Goal: Task Accomplishment & Management: Complete application form

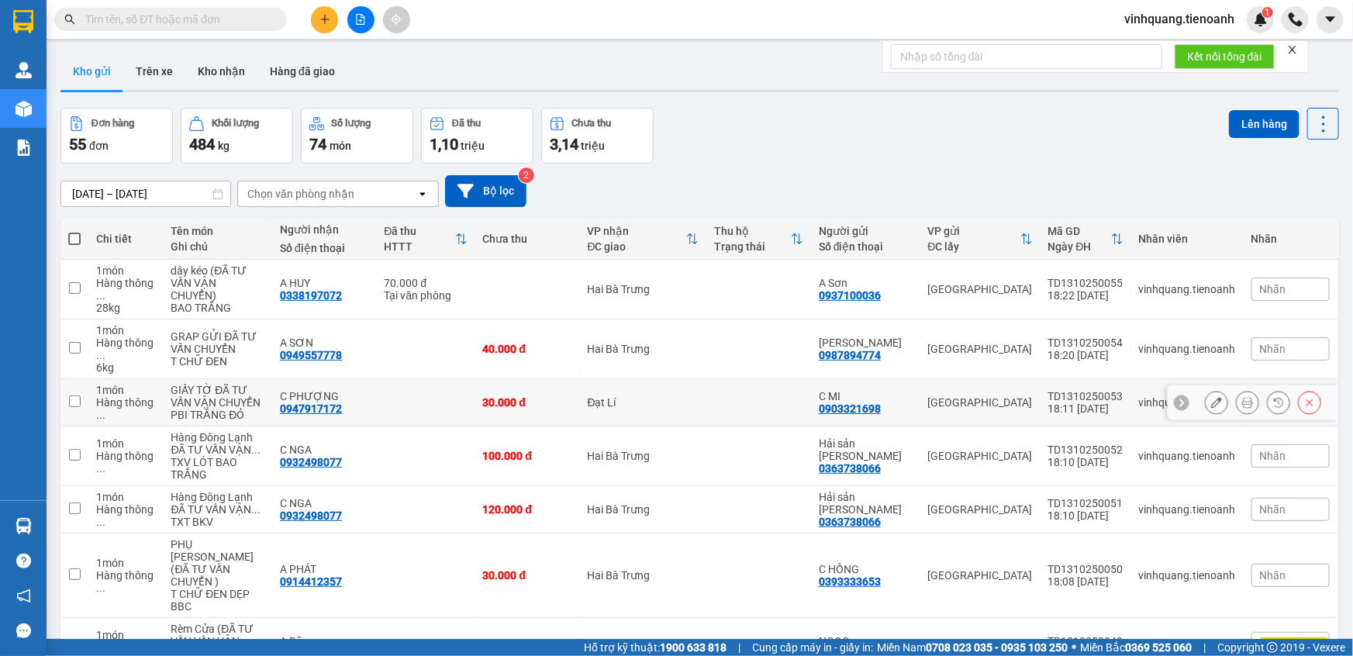
scroll to position [299, 0]
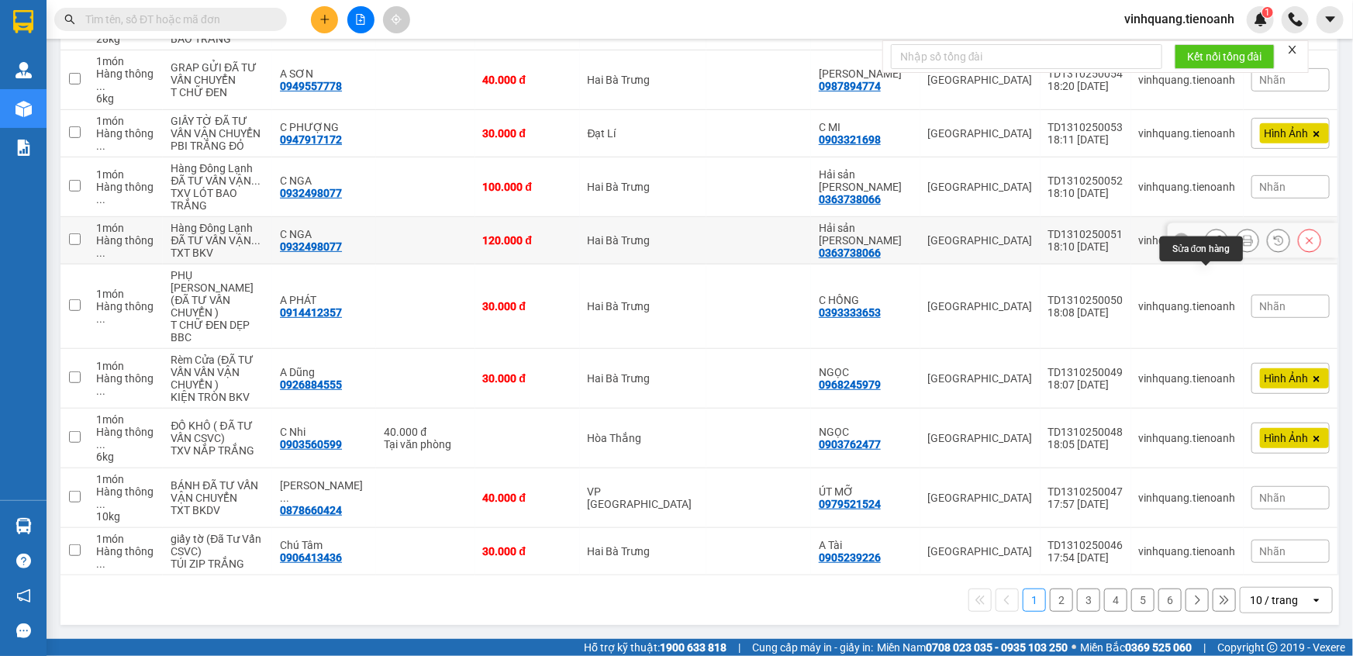
click at [1211, 246] on icon at bounding box center [1216, 240] width 11 height 11
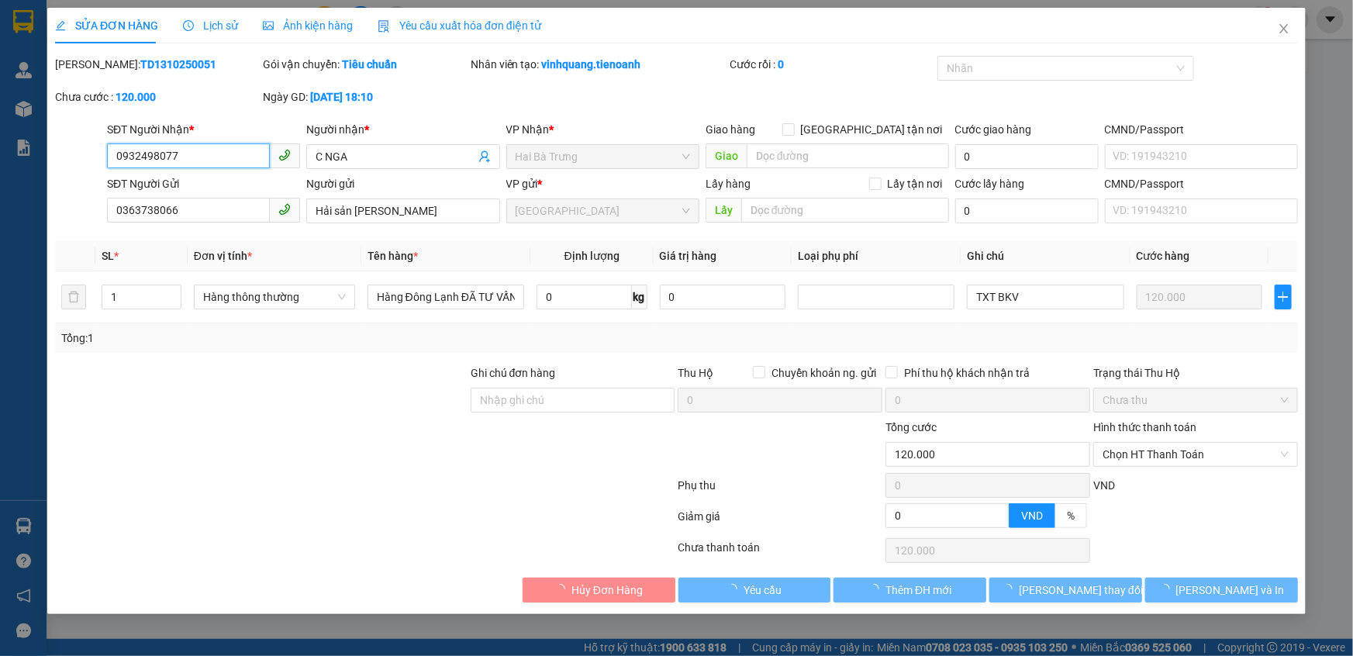
type input "0932498077"
type input "C NGA"
type input "0363738066"
type input "Hải sản [PERSON_NAME]"
type input "0"
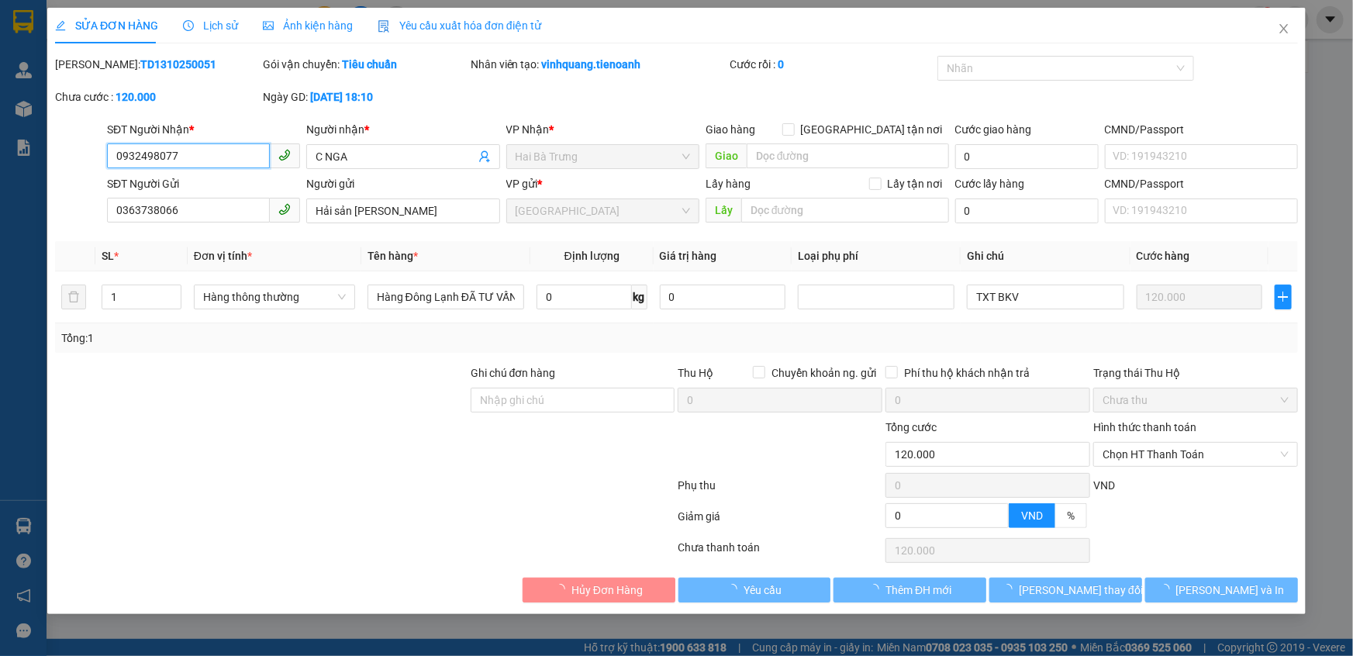
type input "120.000"
click at [302, 23] on span "Ảnh kiện hàng" at bounding box center [308, 25] width 90 height 12
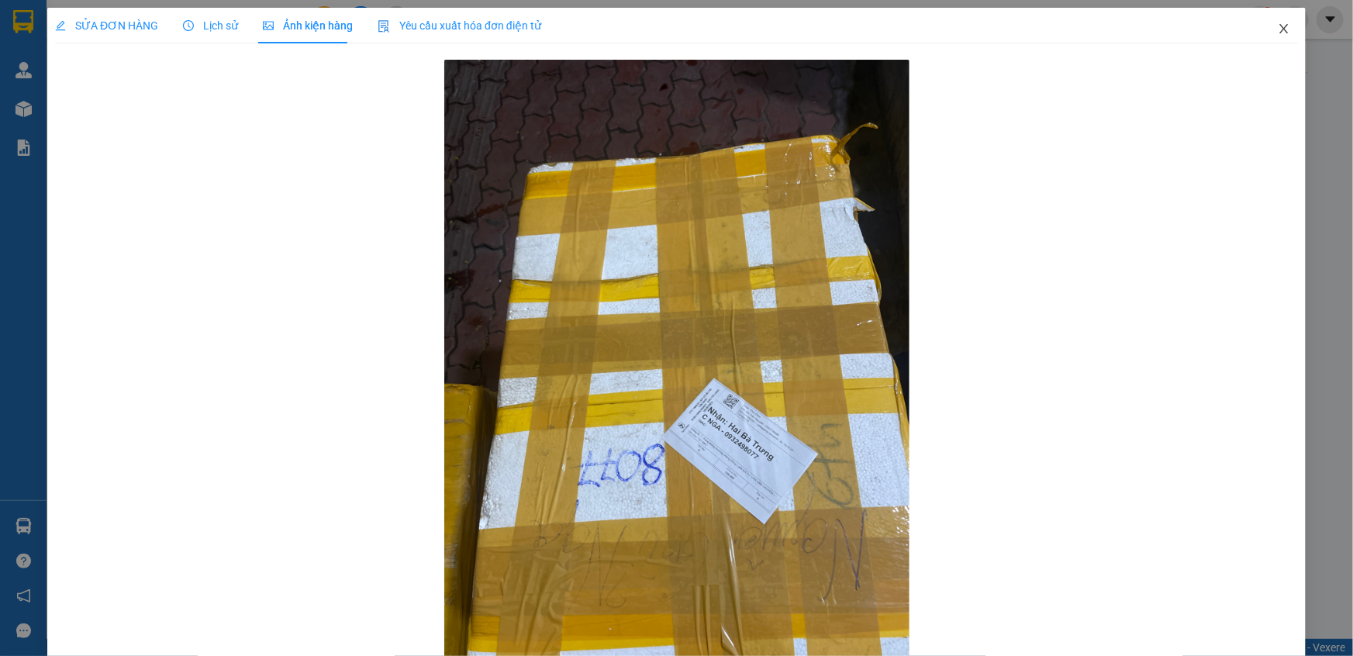
click at [1279, 31] on icon "close" at bounding box center [1283, 28] width 9 height 9
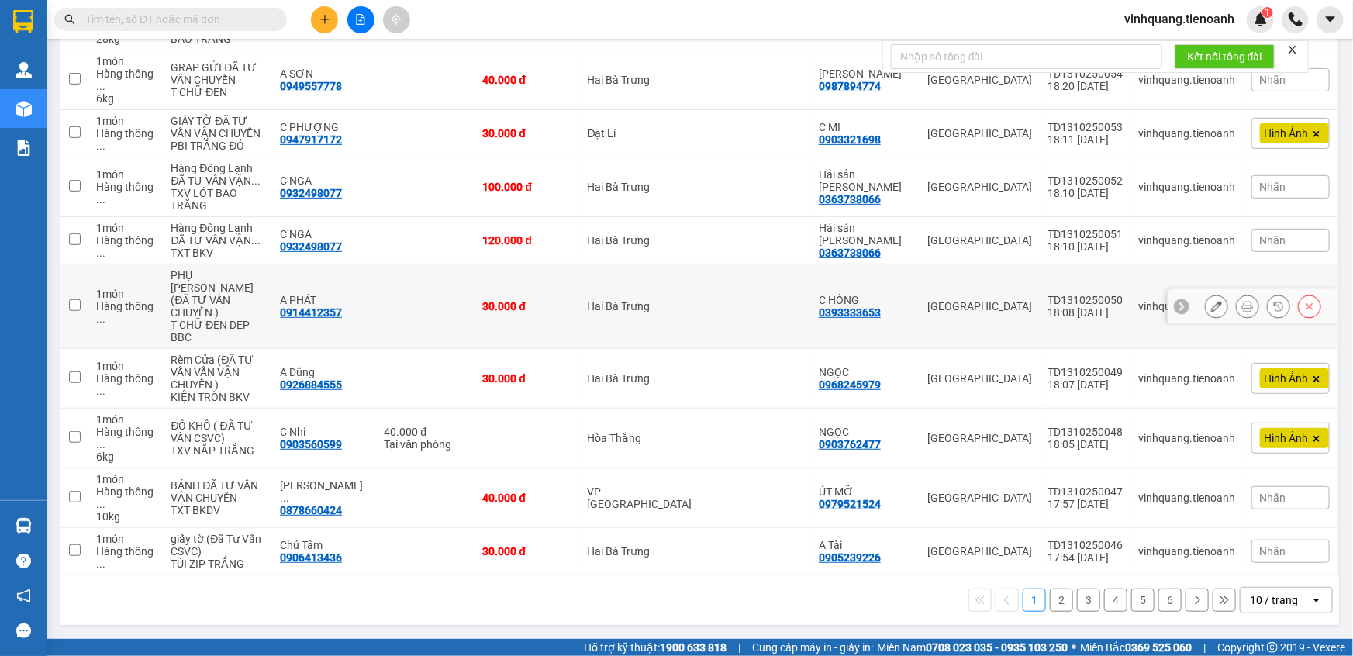
scroll to position [299, 0]
click at [1269, 600] on div "10 / trang" at bounding box center [1274, 600] width 48 height 16
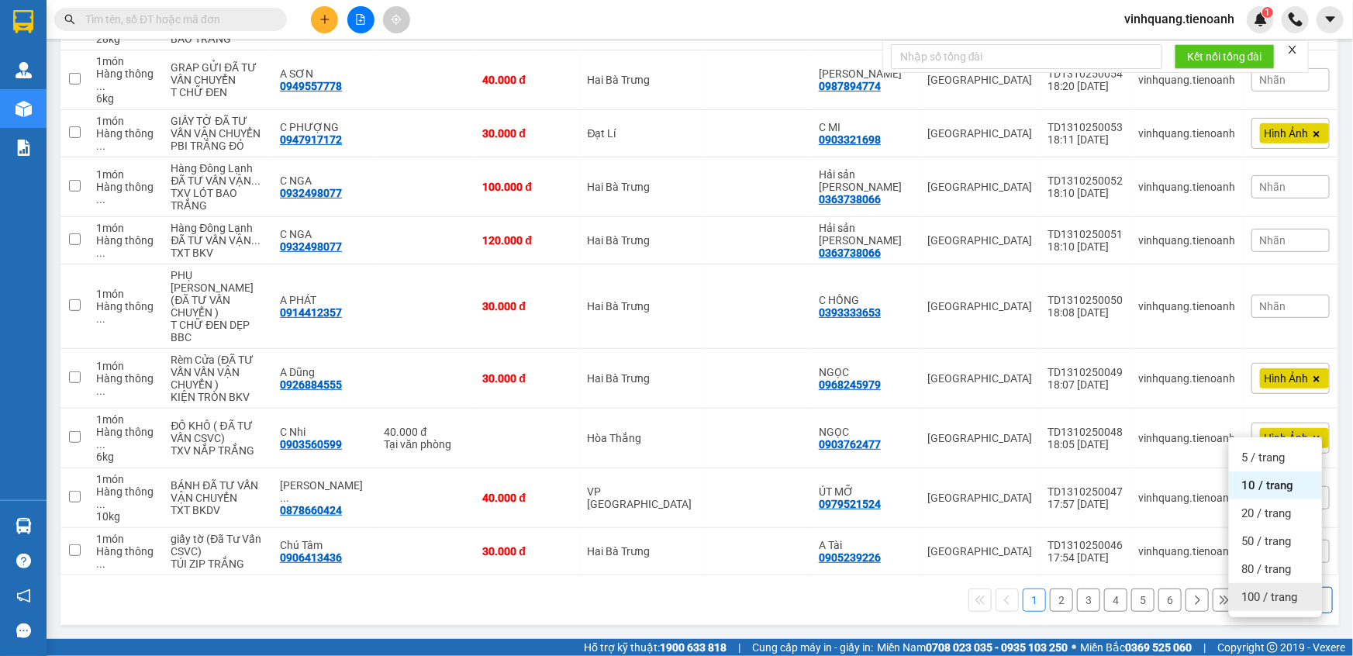
click at [1268, 589] on span "100 / trang" at bounding box center [1269, 597] width 56 height 16
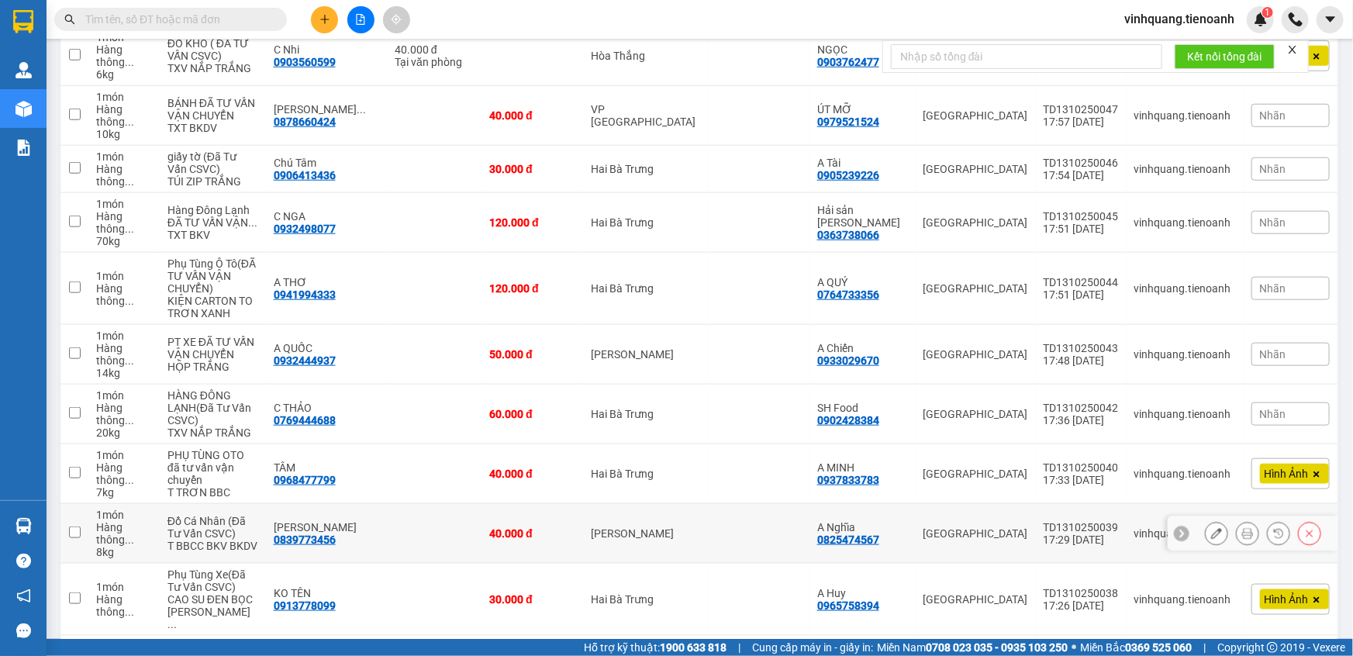
scroll to position [863, 0]
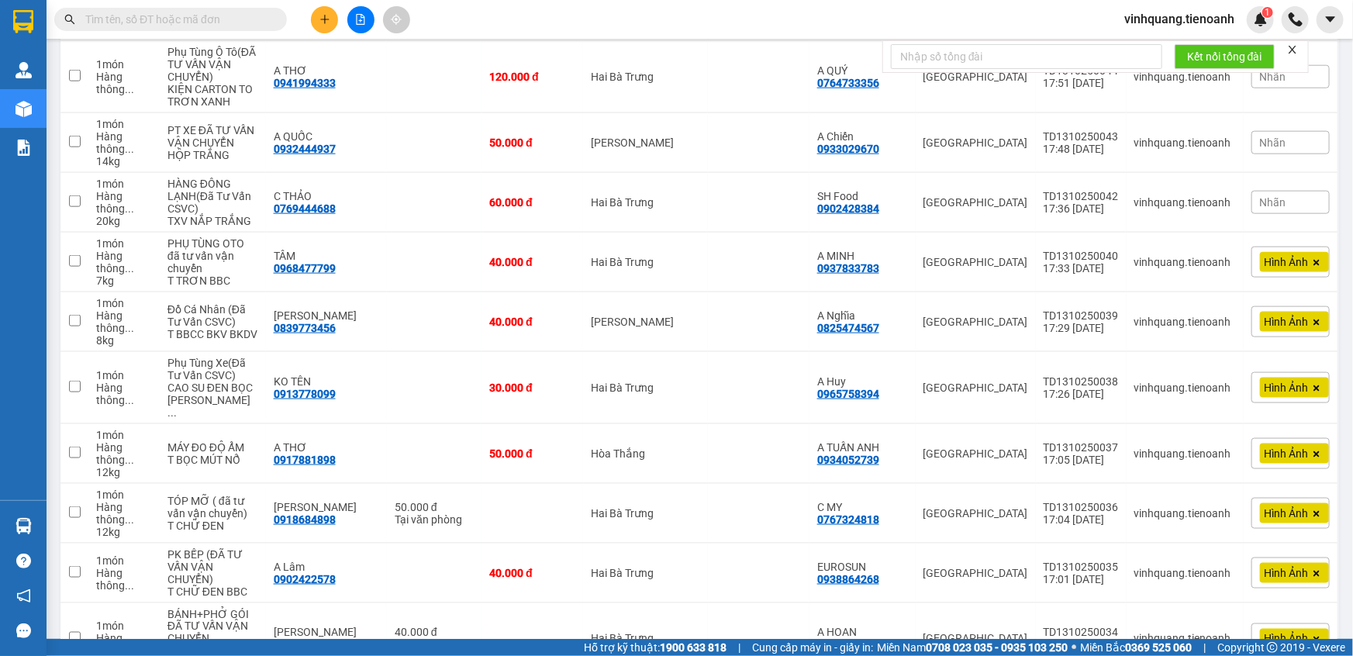
click at [1265, 209] on span "Nhãn" at bounding box center [1273, 202] width 26 height 12
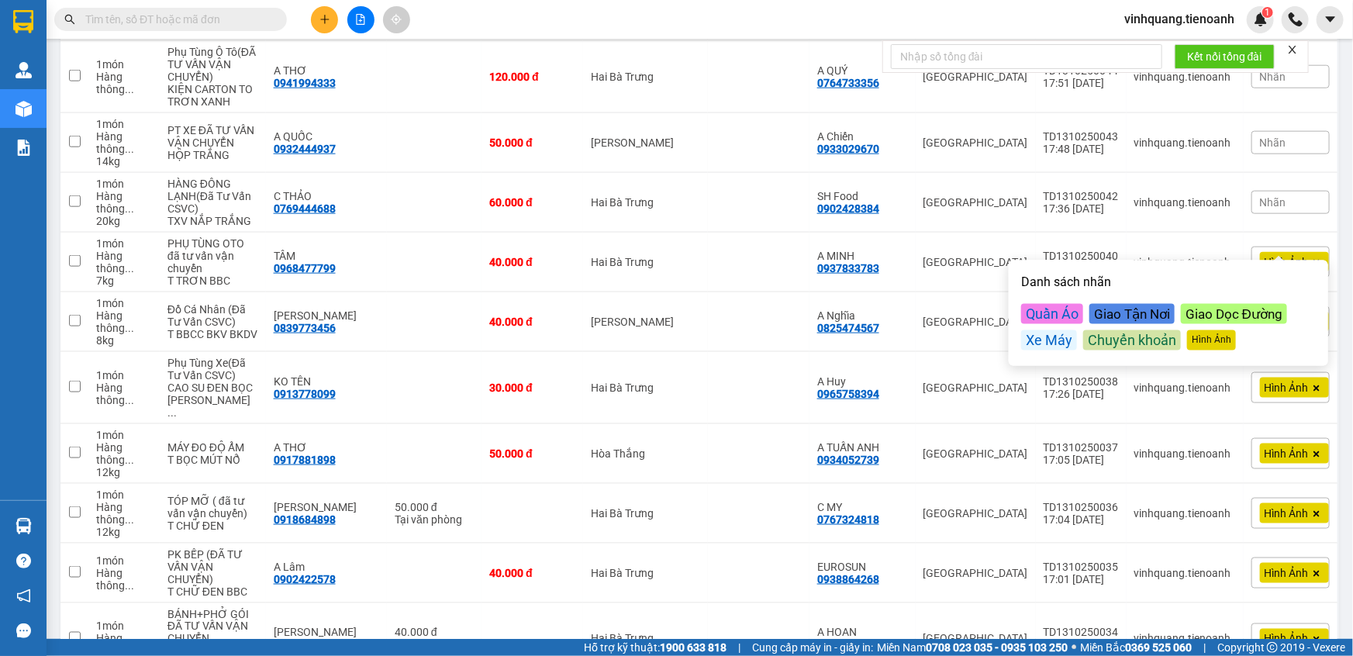
click at [1217, 349] on div "Danh sách nhãn Quần Áo Giao Tận Nơi Giao Dọc Đường Xe Máy Chuyển khoản Hình Ảnh" at bounding box center [1168, 313] width 310 height 96
click at [1217, 340] on div "Hình Ảnh" at bounding box center [1211, 340] width 49 height 20
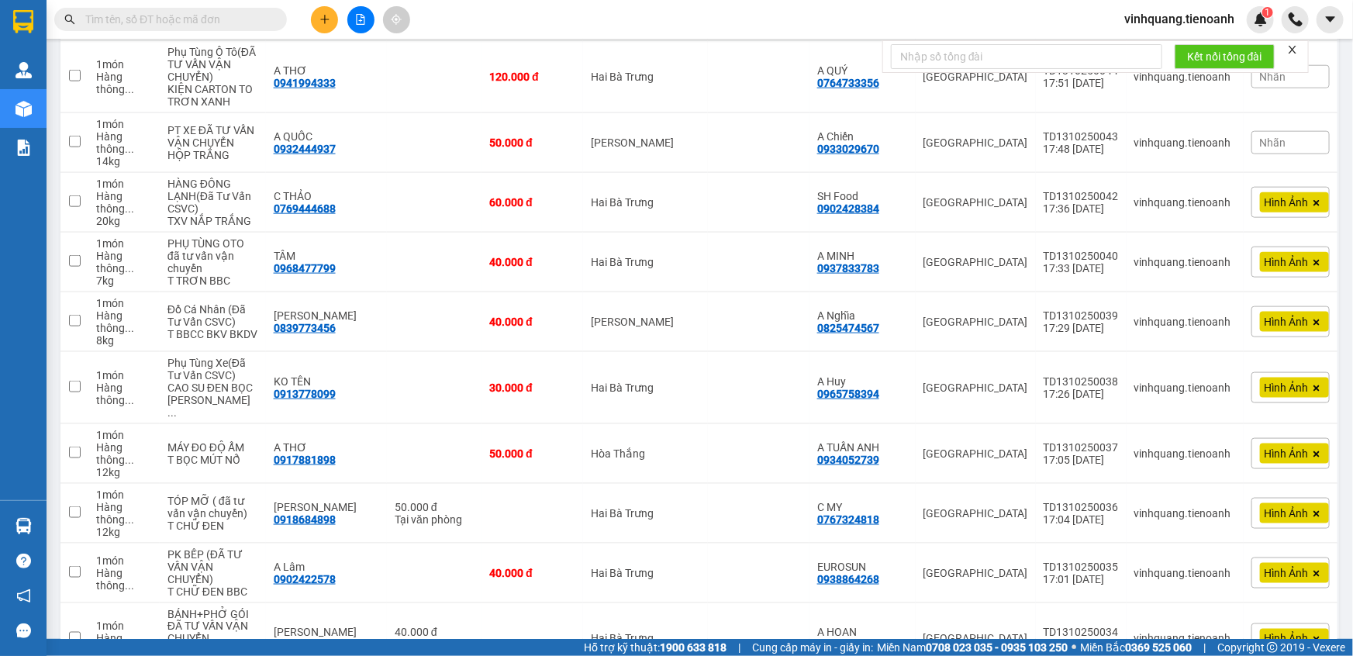
click at [1296, 154] on div "Nhãn" at bounding box center [1291, 142] width 78 height 23
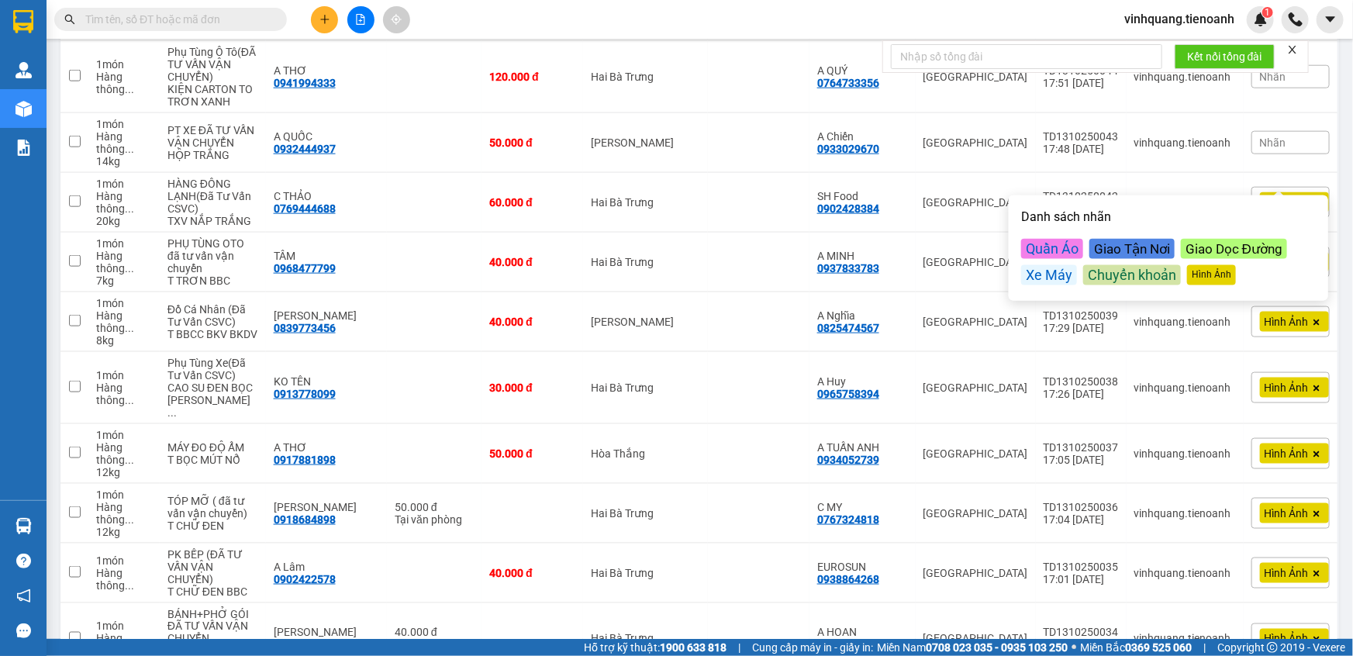
click at [1232, 278] on div "Hình Ảnh" at bounding box center [1211, 275] width 49 height 20
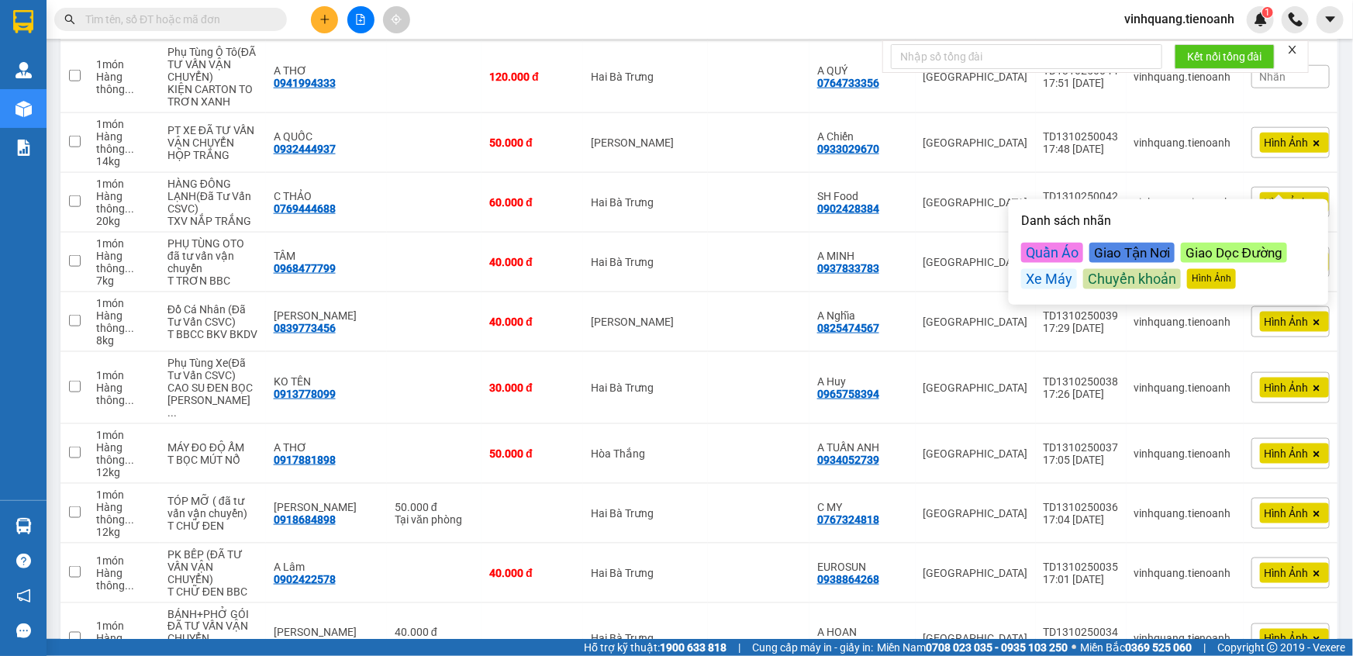
click at [1283, 88] on div "Nhãn" at bounding box center [1291, 76] width 78 height 23
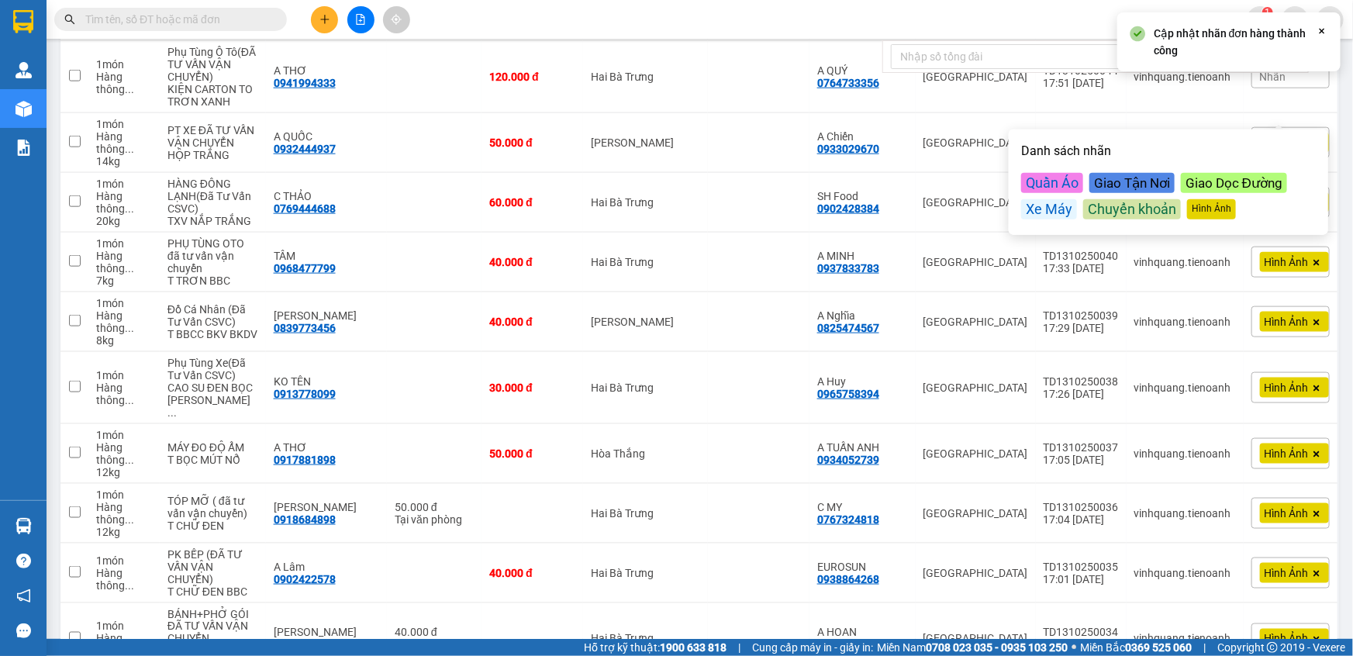
click at [1217, 217] on div "Hình Ảnh" at bounding box center [1211, 209] width 49 height 20
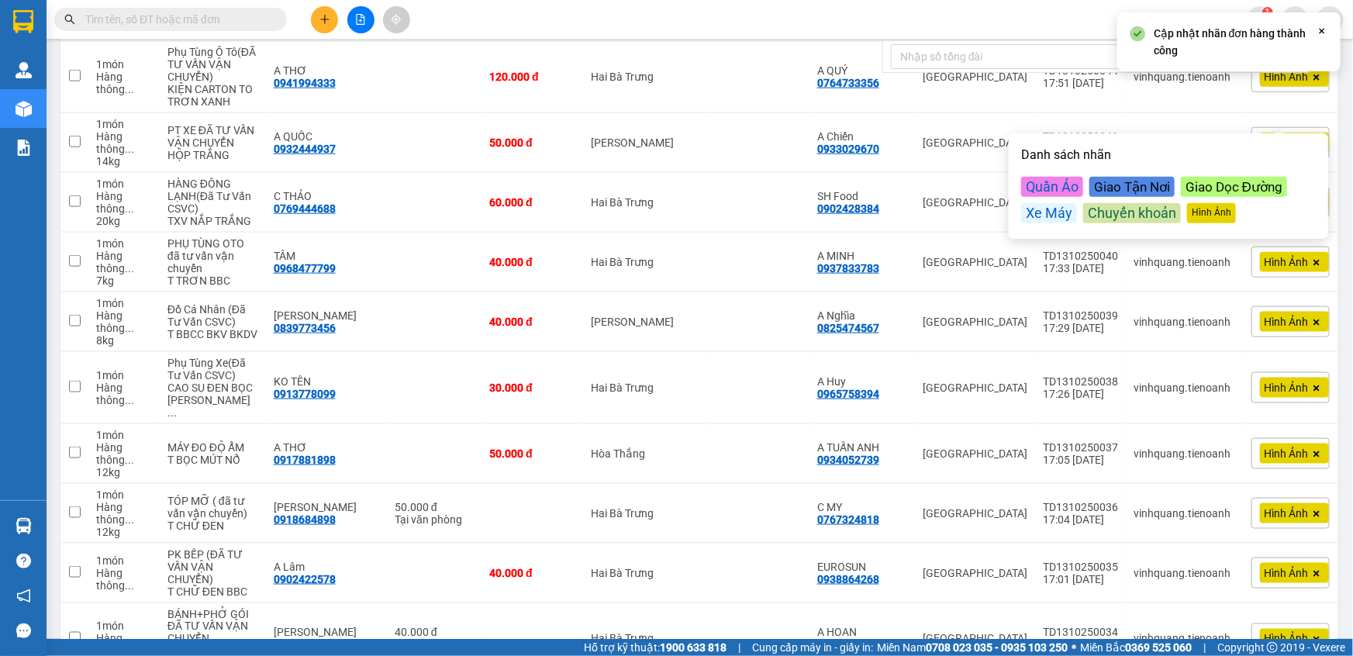
scroll to position [651, 0]
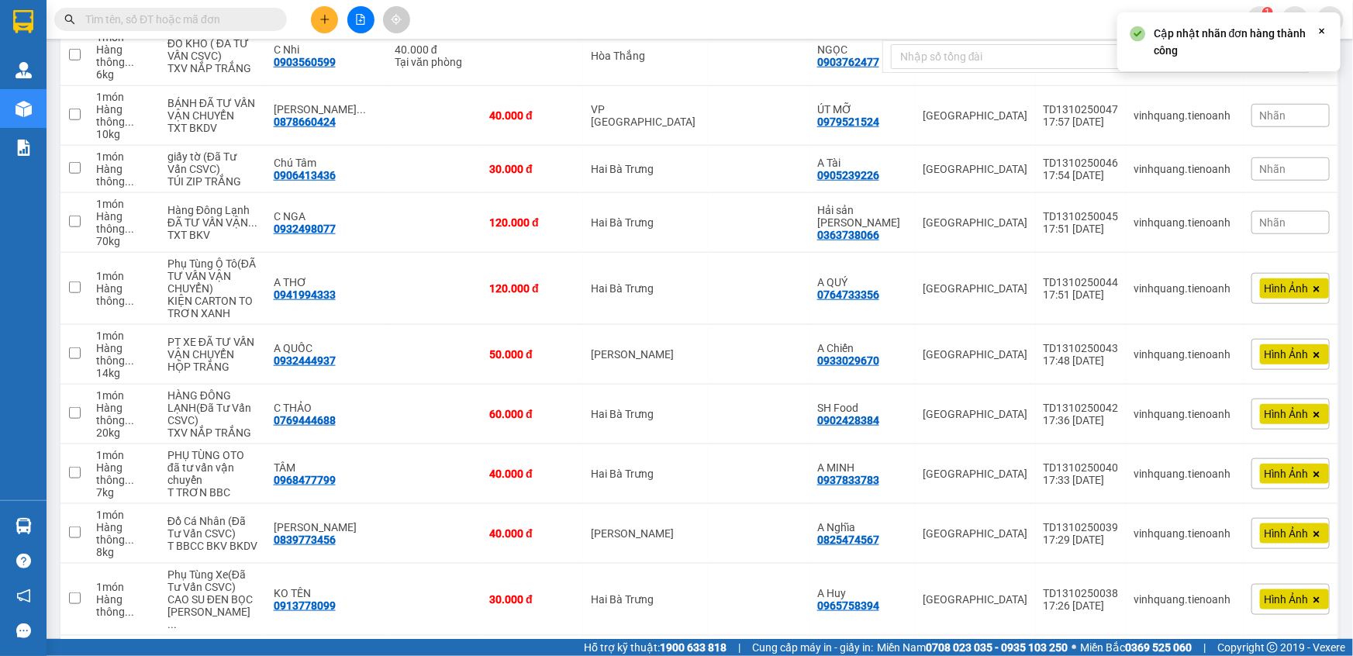
click at [1272, 229] on span "Nhãn" at bounding box center [1273, 222] width 26 height 12
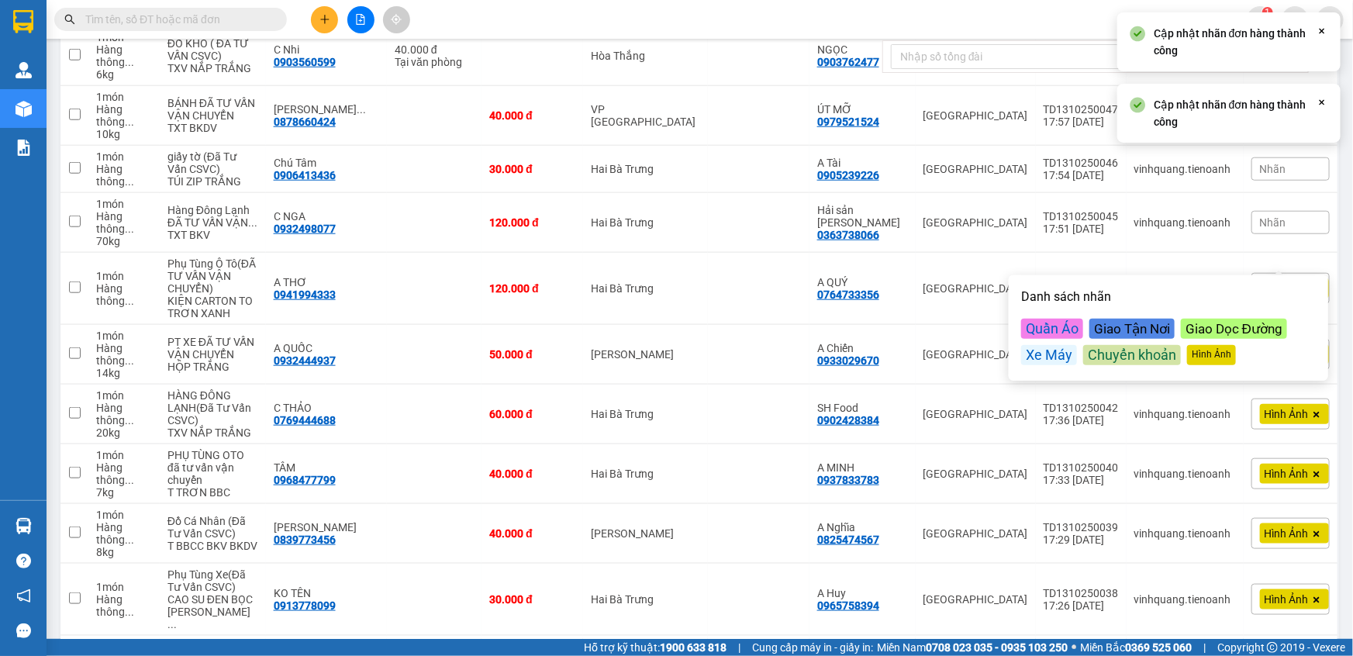
drag, startPoint x: 1220, startPoint y: 358, endPoint x: 1272, endPoint y: 285, distance: 89.5
click at [1221, 358] on div "Hình Ảnh" at bounding box center [1211, 355] width 49 height 20
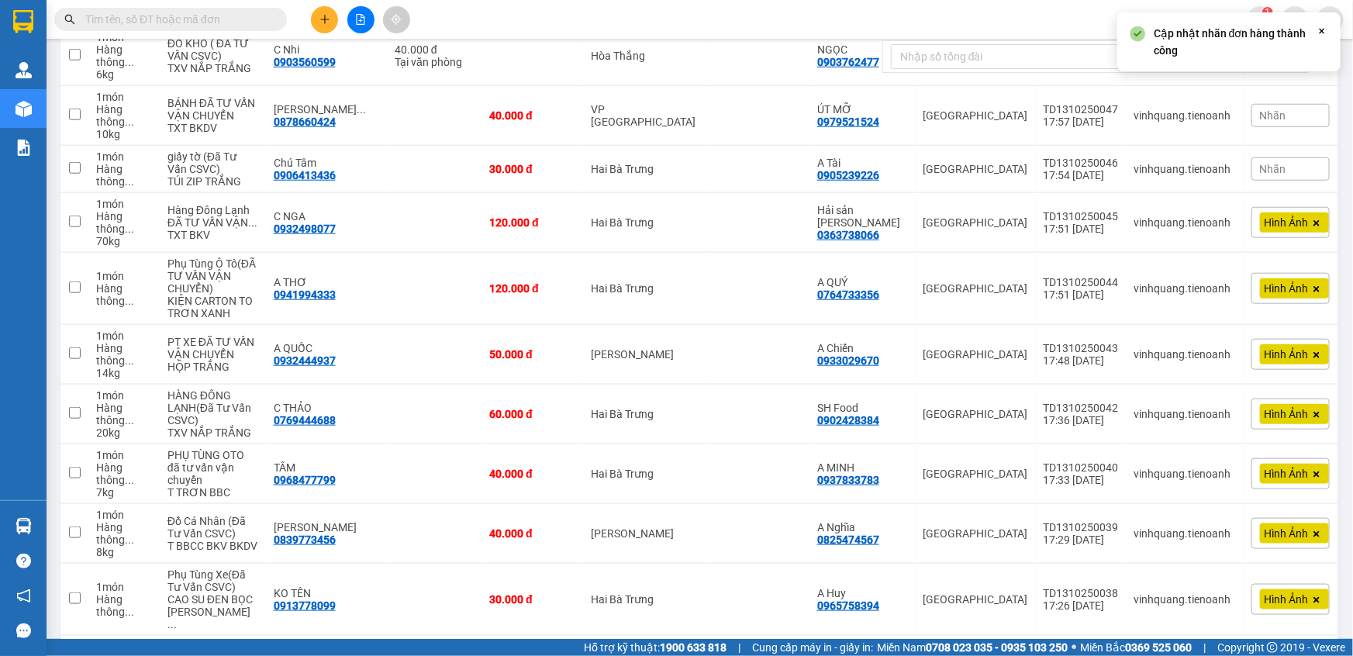
click at [1273, 175] on span "Nhãn" at bounding box center [1273, 169] width 26 height 12
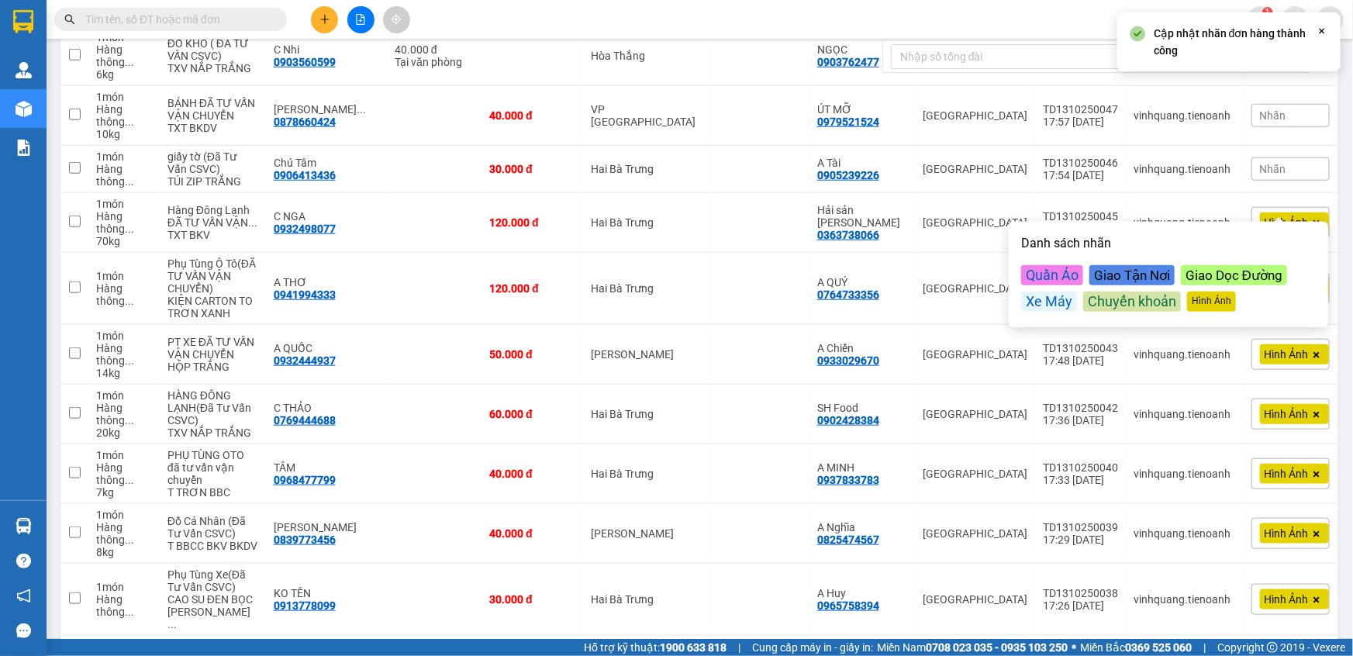
click at [1224, 300] on div "Hình Ảnh" at bounding box center [1211, 302] width 49 height 20
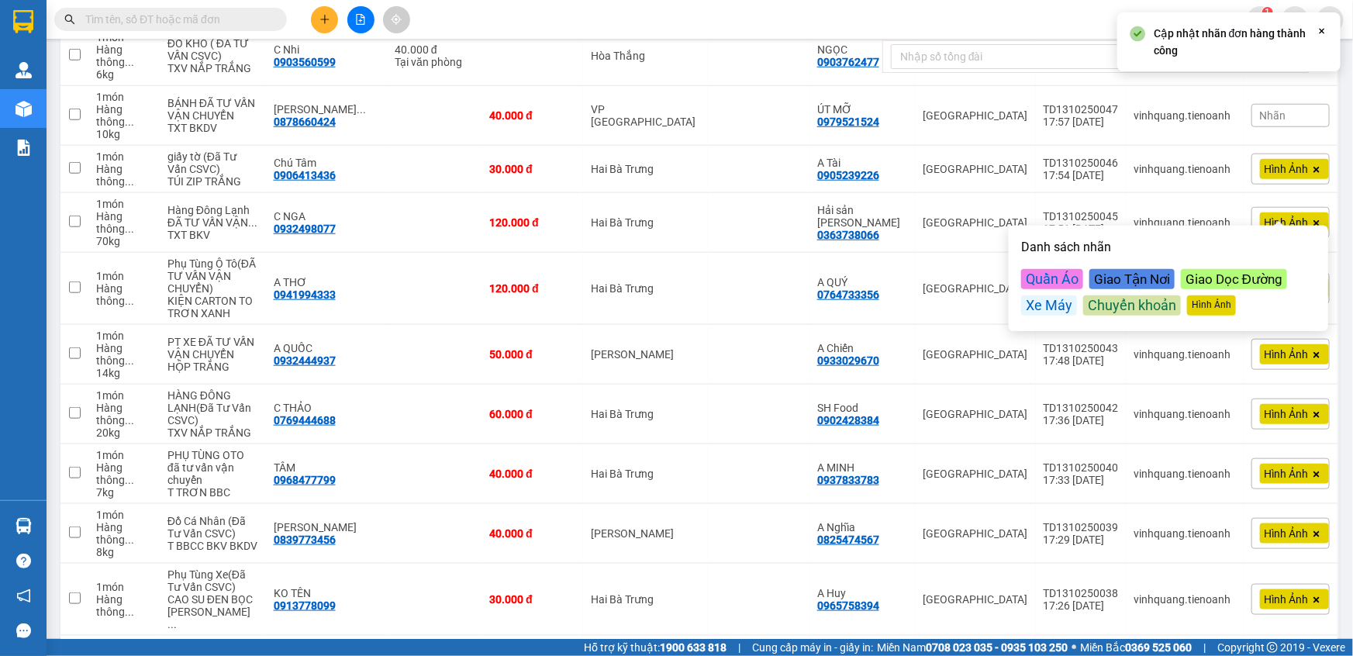
click at [1287, 127] on div "Nhãn" at bounding box center [1291, 115] width 78 height 23
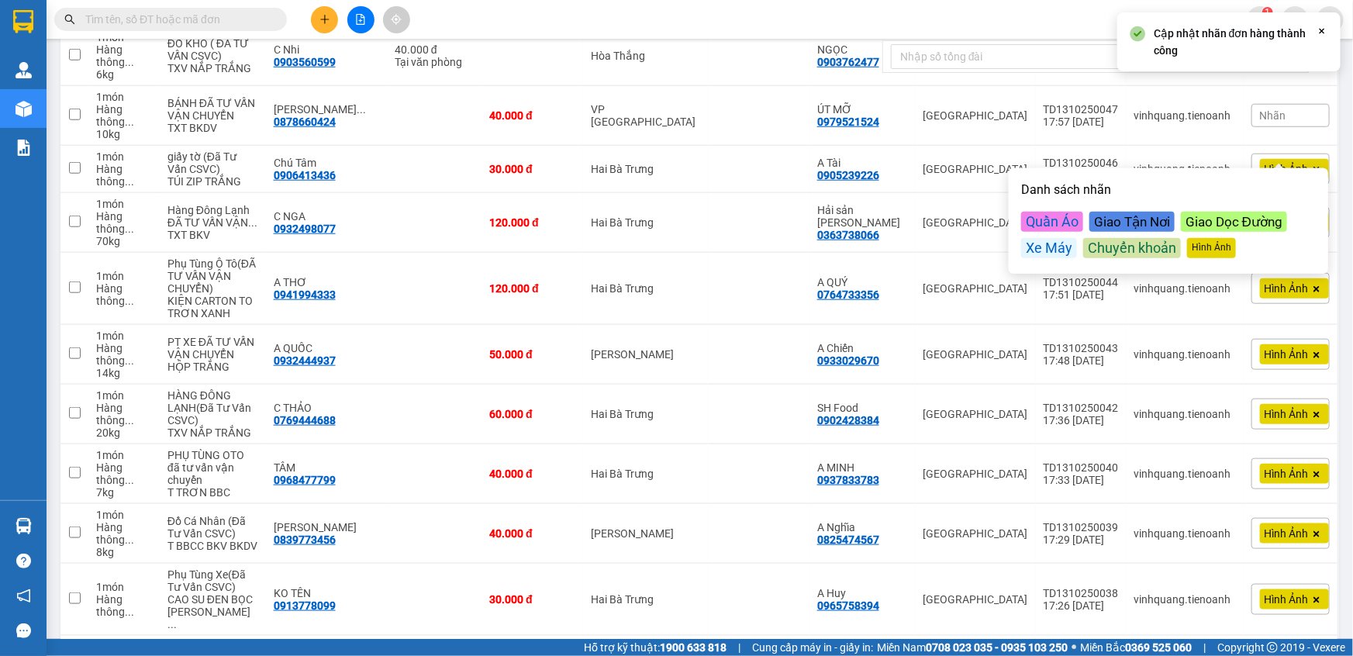
click at [1216, 249] on div "Hình Ảnh" at bounding box center [1211, 248] width 49 height 20
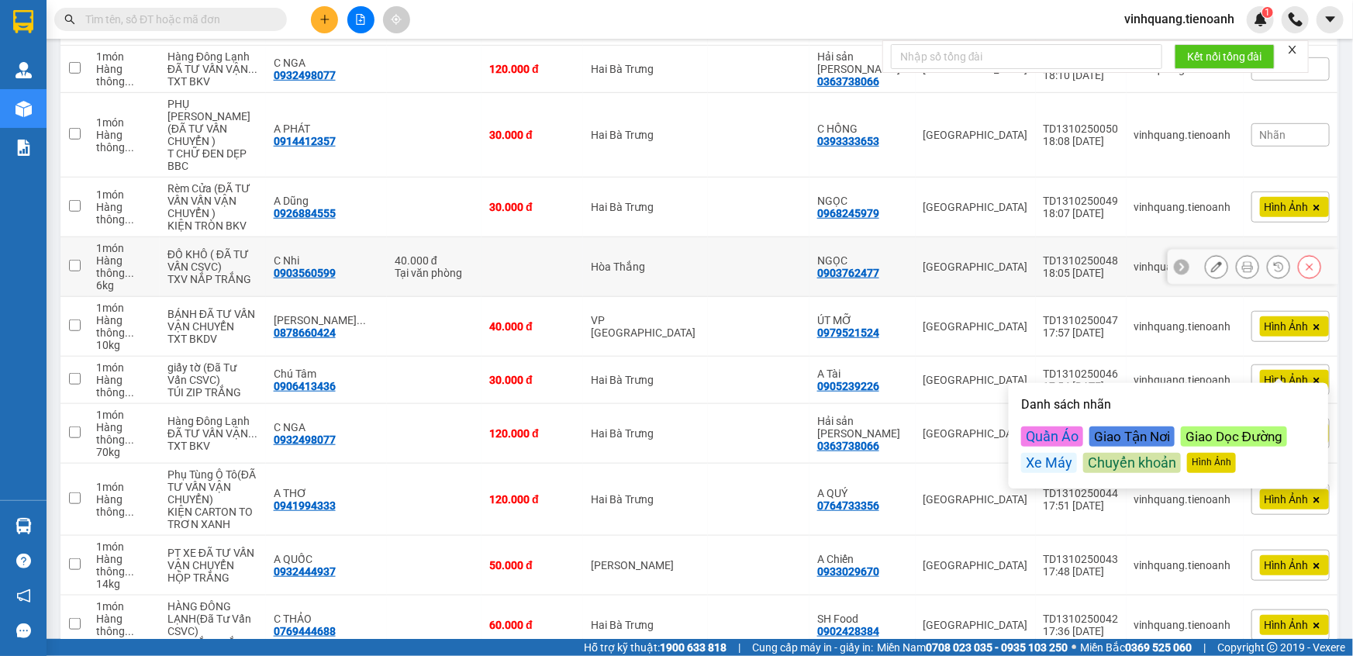
scroll to position [370, 0]
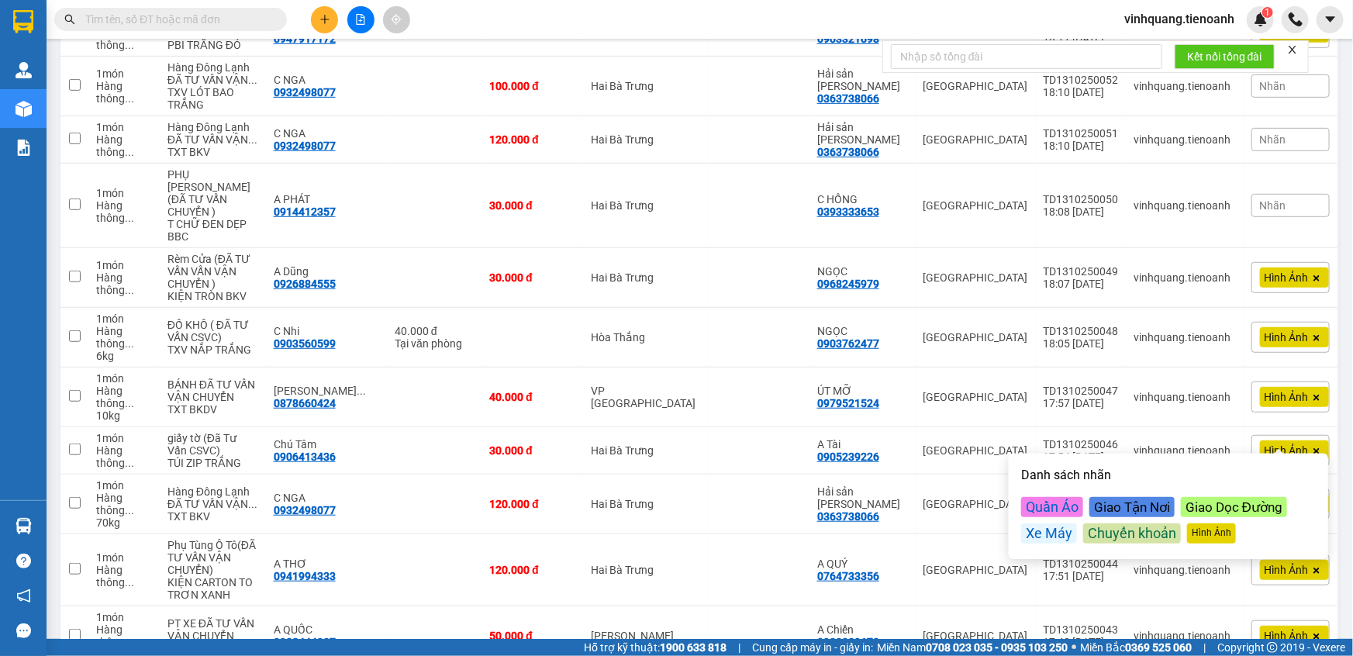
click at [1265, 92] on span "Nhãn" at bounding box center [1273, 86] width 26 height 12
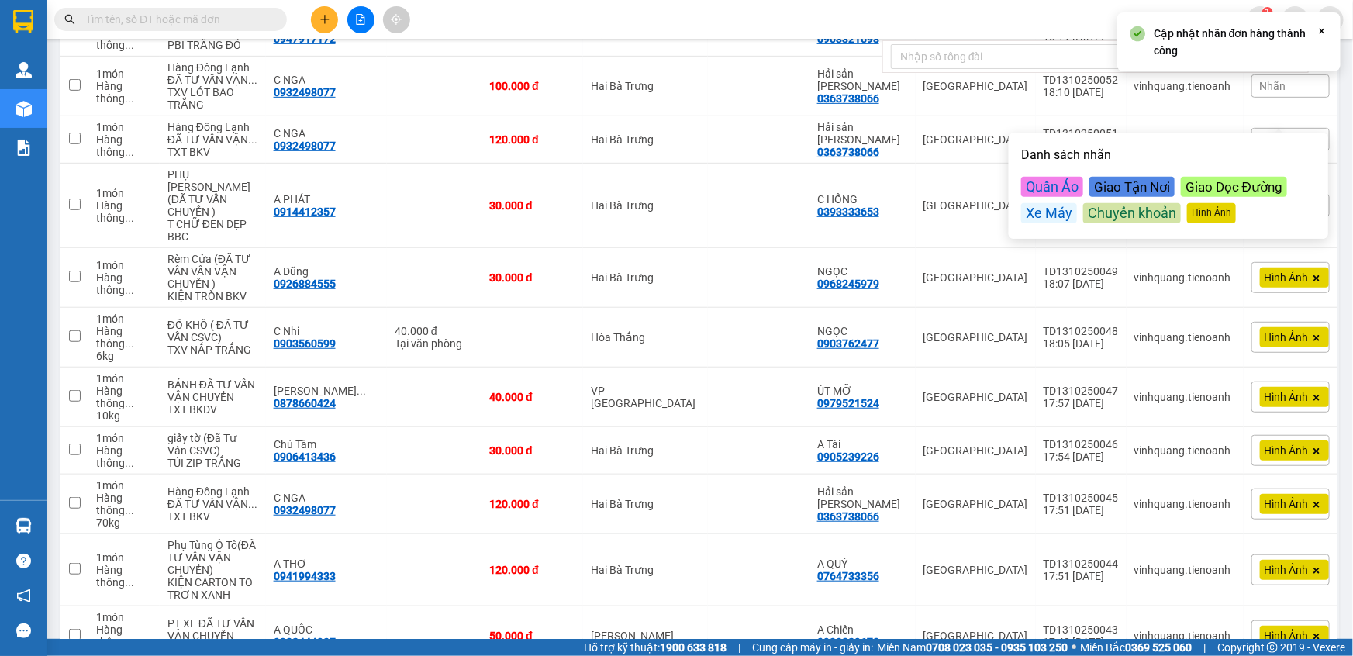
click at [1214, 207] on div "Hình Ảnh" at bounding box center [1211, 213] width 49 height 20
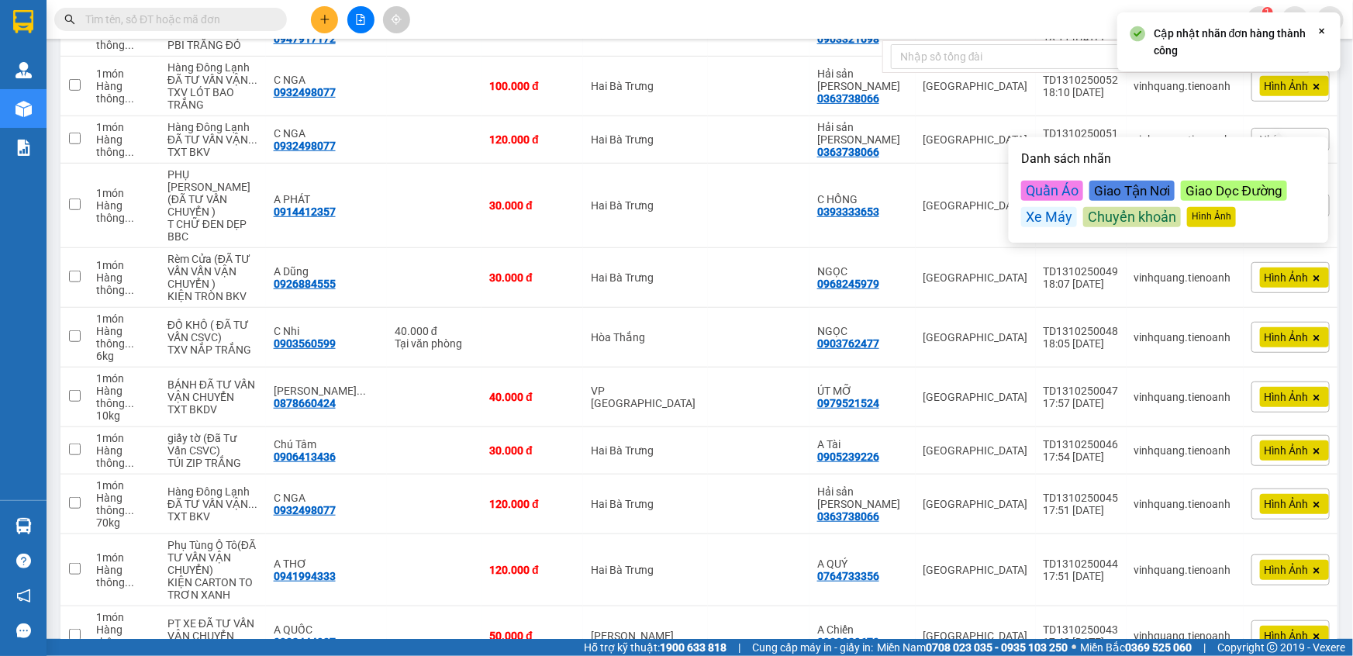
click at [1264, 212] on span "Nhãn" at bounding box center [1273, 205] width 26 height 12
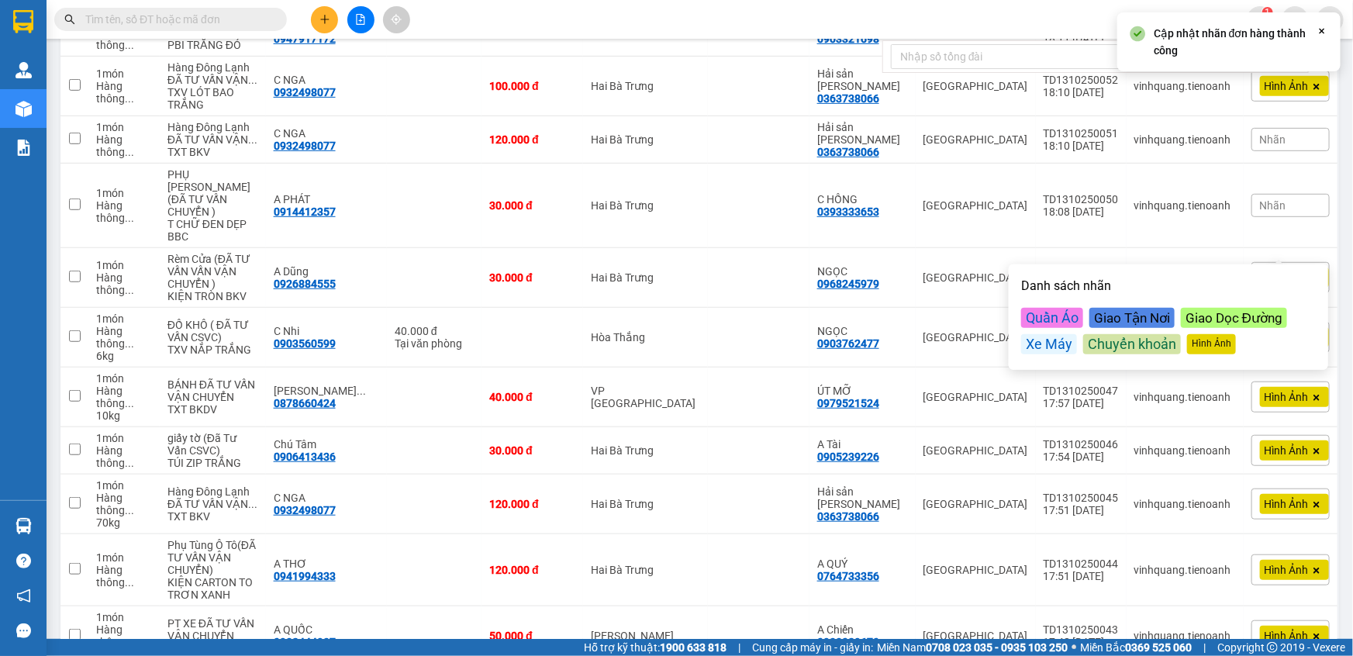
click at [1209, 344] on div "Hình Ảnh" at bounding box center [1211, 344] width 49 height 20
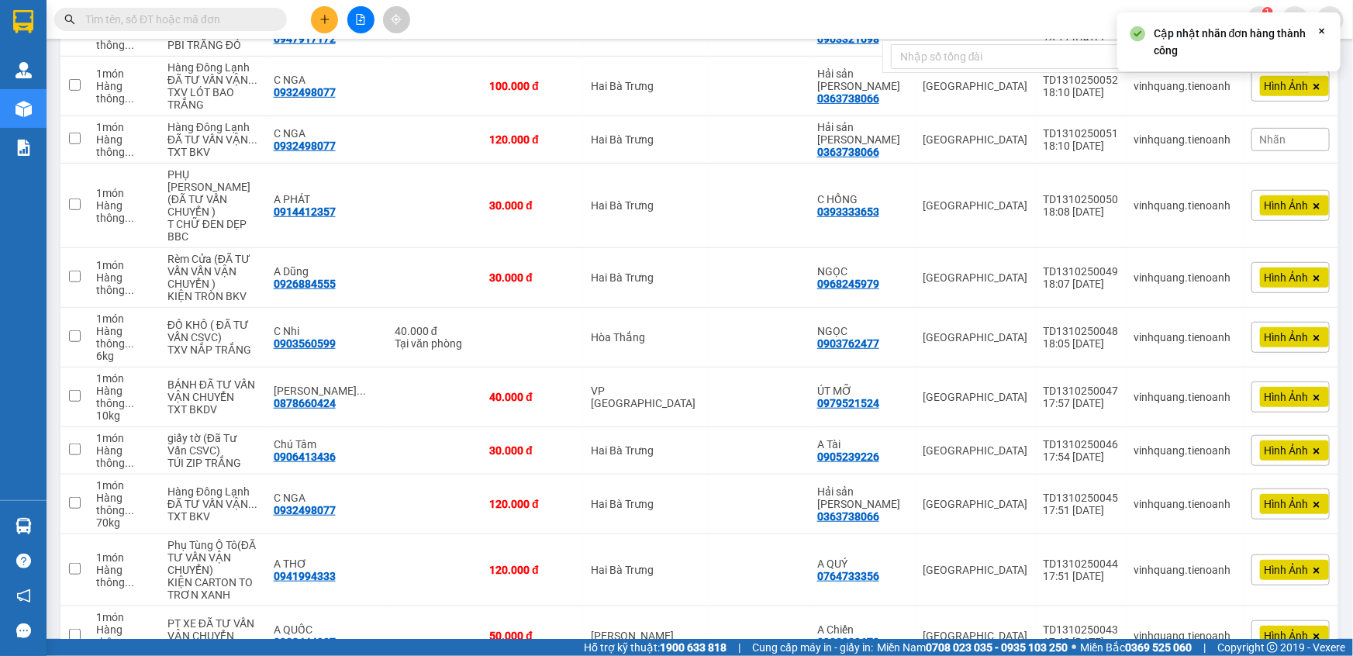
click at [1270, 151] on div "Nhãn" at bounding box center [1291, 139] width 78 height 23
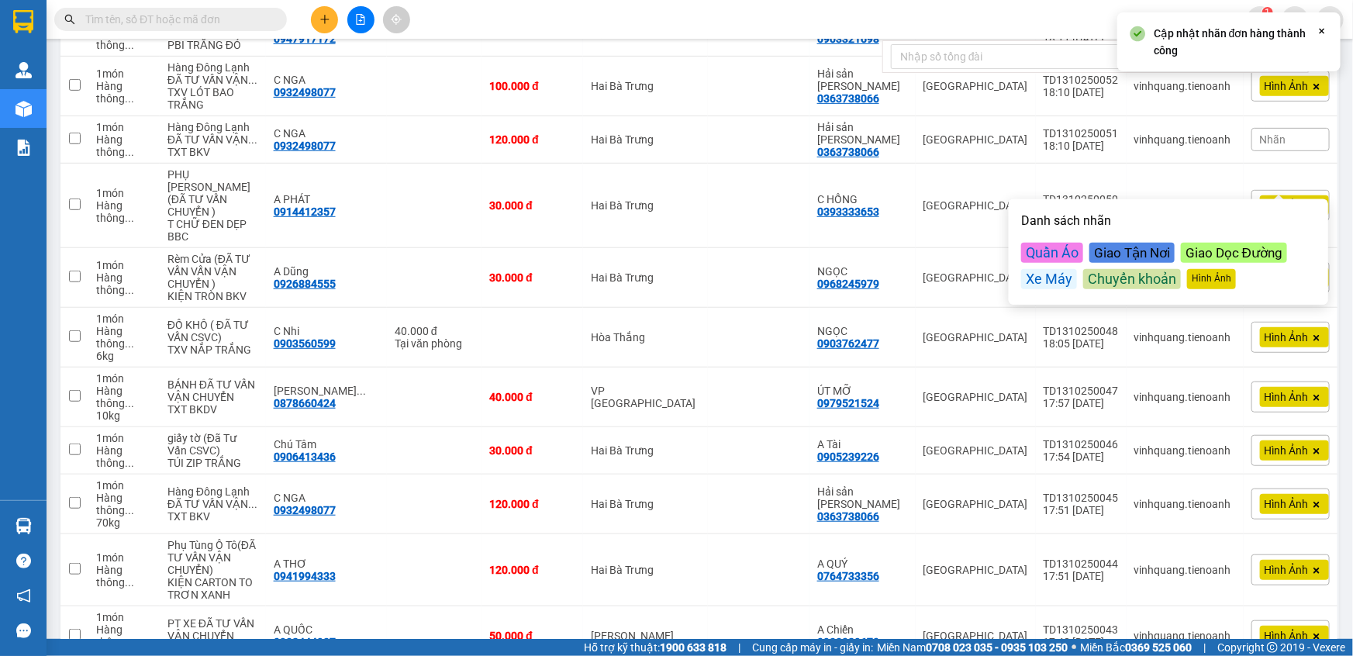
click at [1234, 282] on div "Hình Ảnh" at bounding box center [1211, 279] width 49 height 20
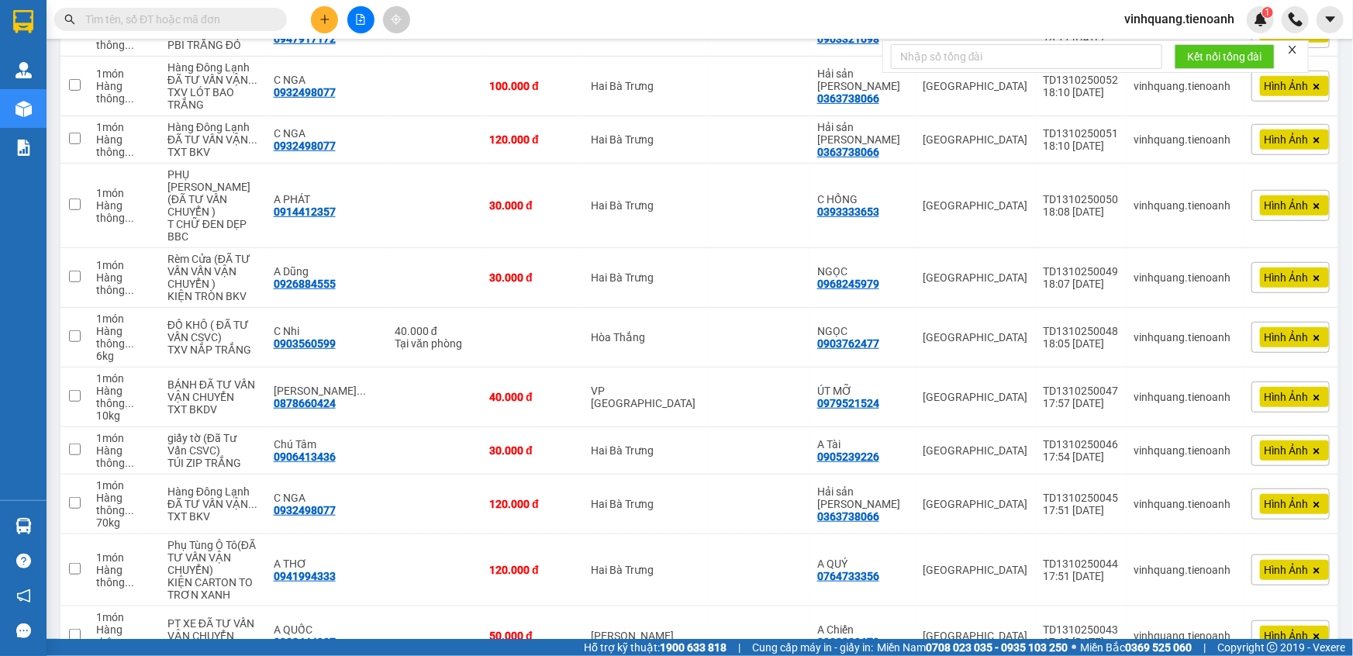
click at [692, 8] on div "Kết quả tìm kiếm ( 0 ) Bộ lọc No Data vinhquang.tienoanh 1" at bounding box center [676, 19] width 1353 height 39
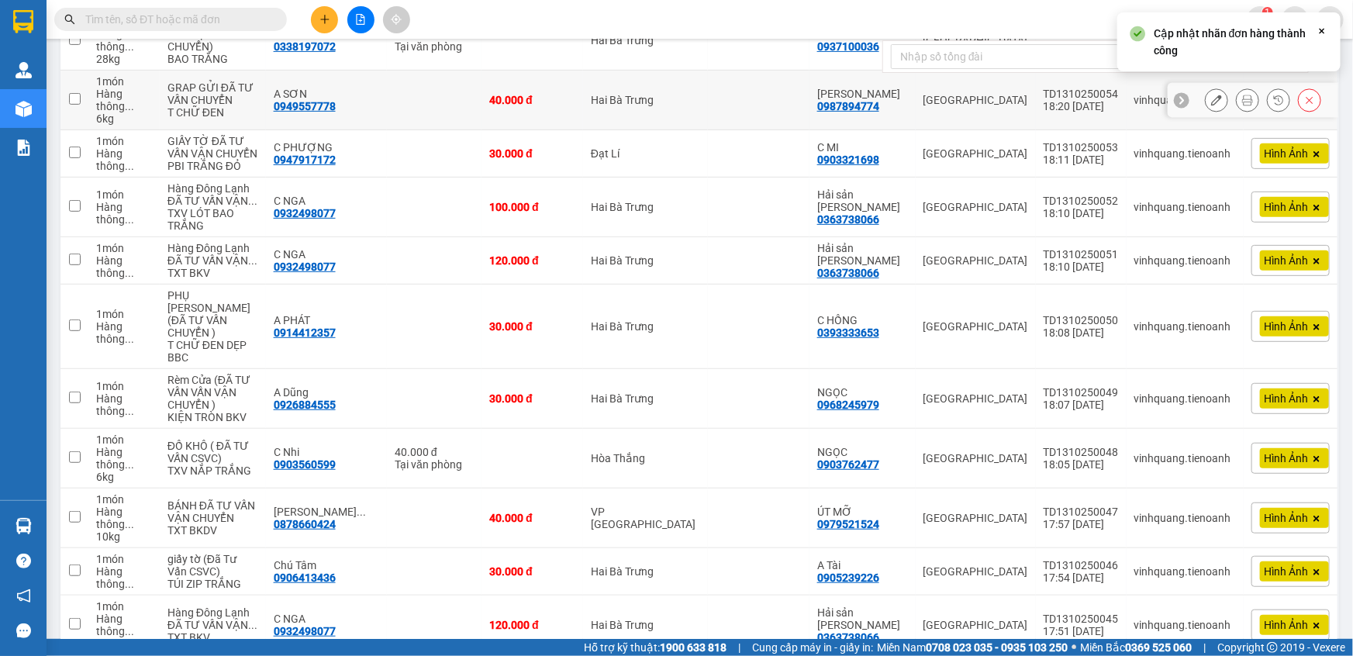
scroll to position [158, 0]
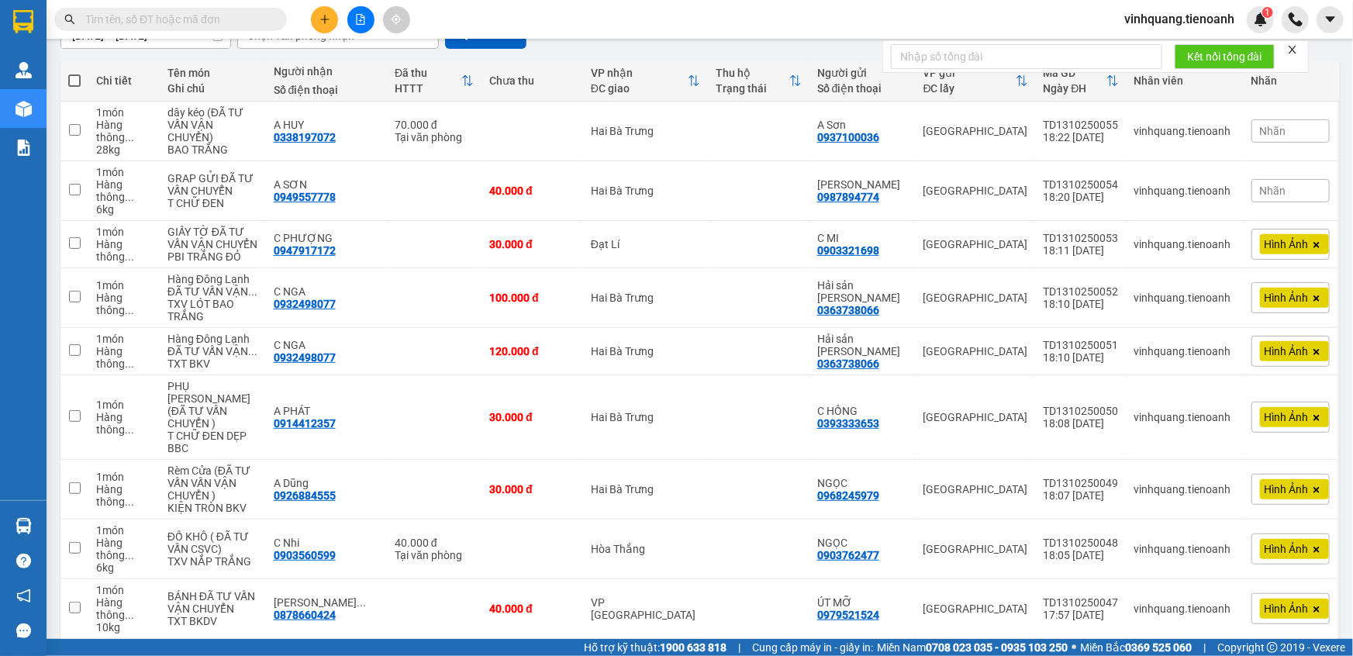
click at [1272, 197] on span "Nhãn" at bounding box center [1273, 191] width 26 height 12
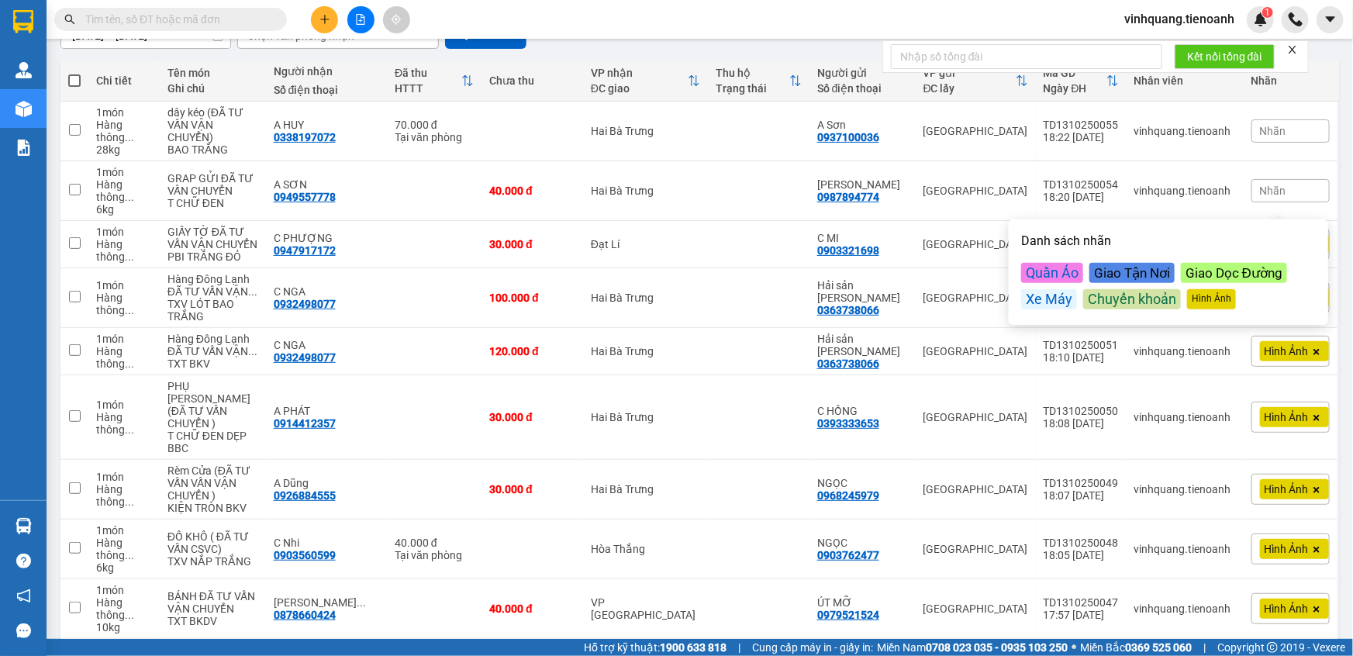
drag, startPoint x: 1223, startPoint y: 309, endPoint x: 1233, endPoint y: 298, distance: 15.4
click at [1225, 308] on div "Danh sách nhãn Quần Áo Giao Tận Nơi Giao Dọc Đường Xe Máy Chuyển khoản Hình Ảnh" at bounding box center [1168, 272] width 310 height 96
click at [1217, 297] on div "Hình Ảnh" at bounding box center [1211, 299] width 49 height 20
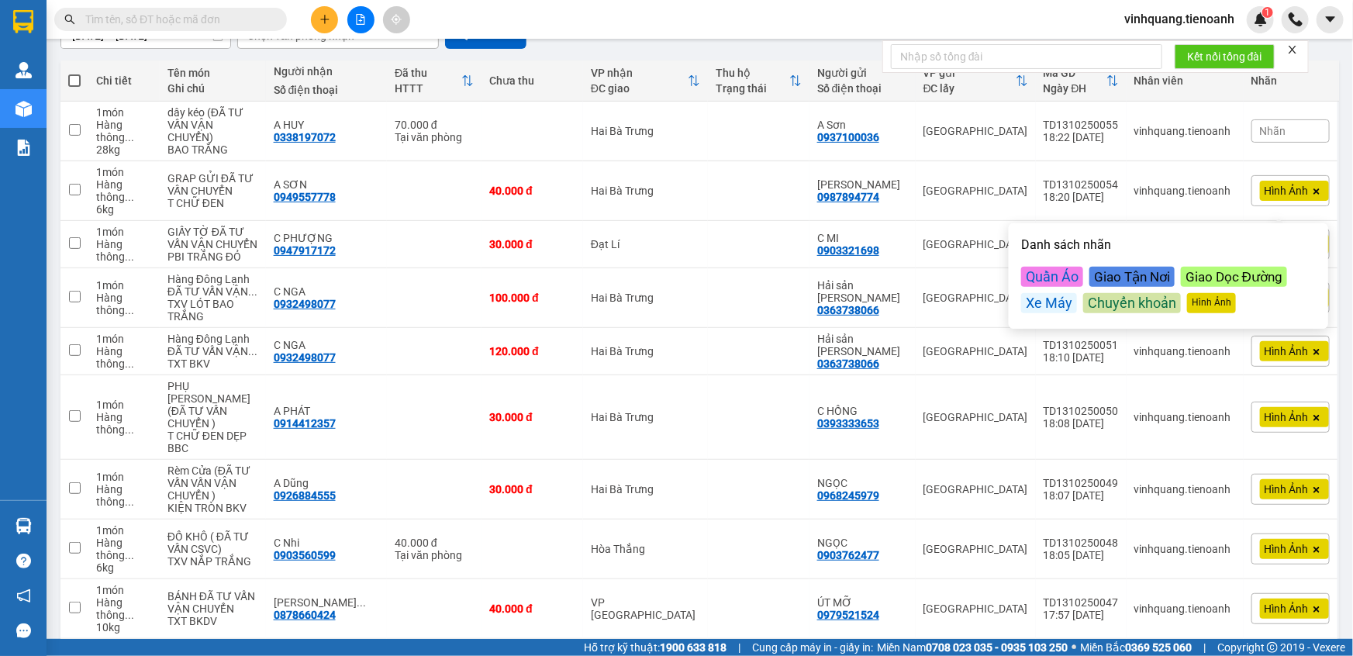
click at [1272, 136] on span "Nhãn" at bounding box center [1273, 131] width 26 height 12
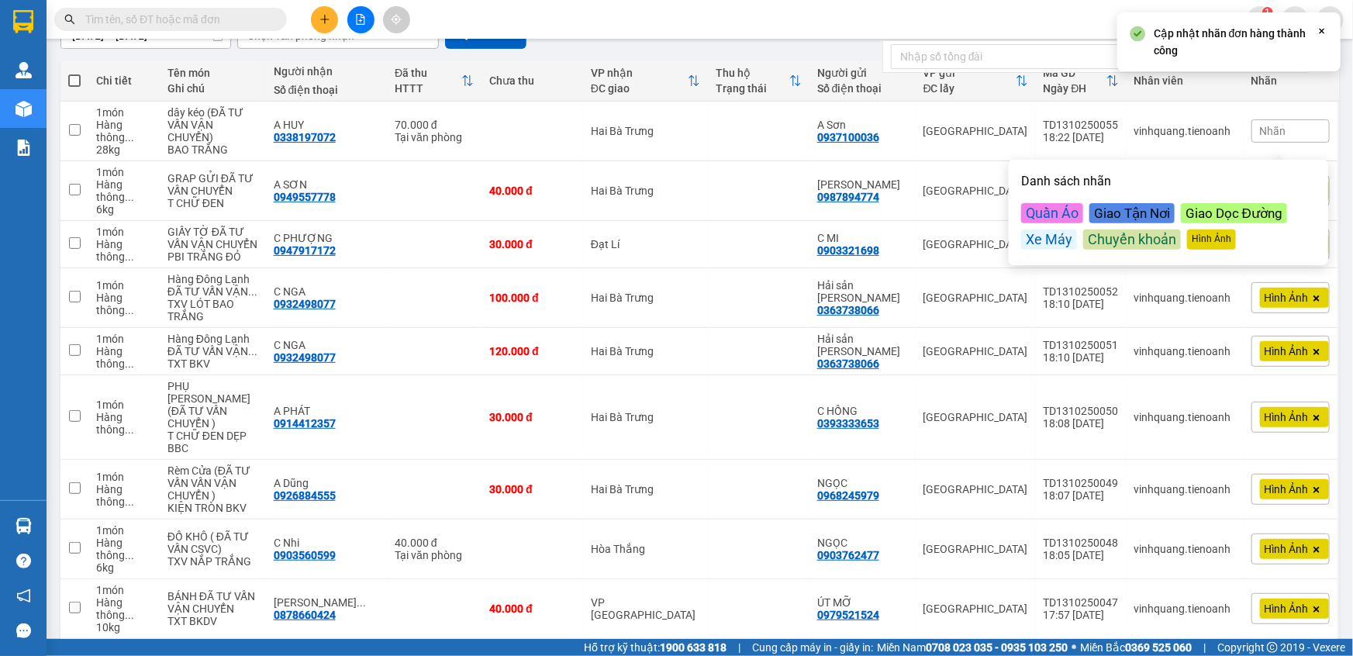
click at [1222, 243] on div "Hình Ảnh" at bounding box center [1211, 240] width 49 height 20
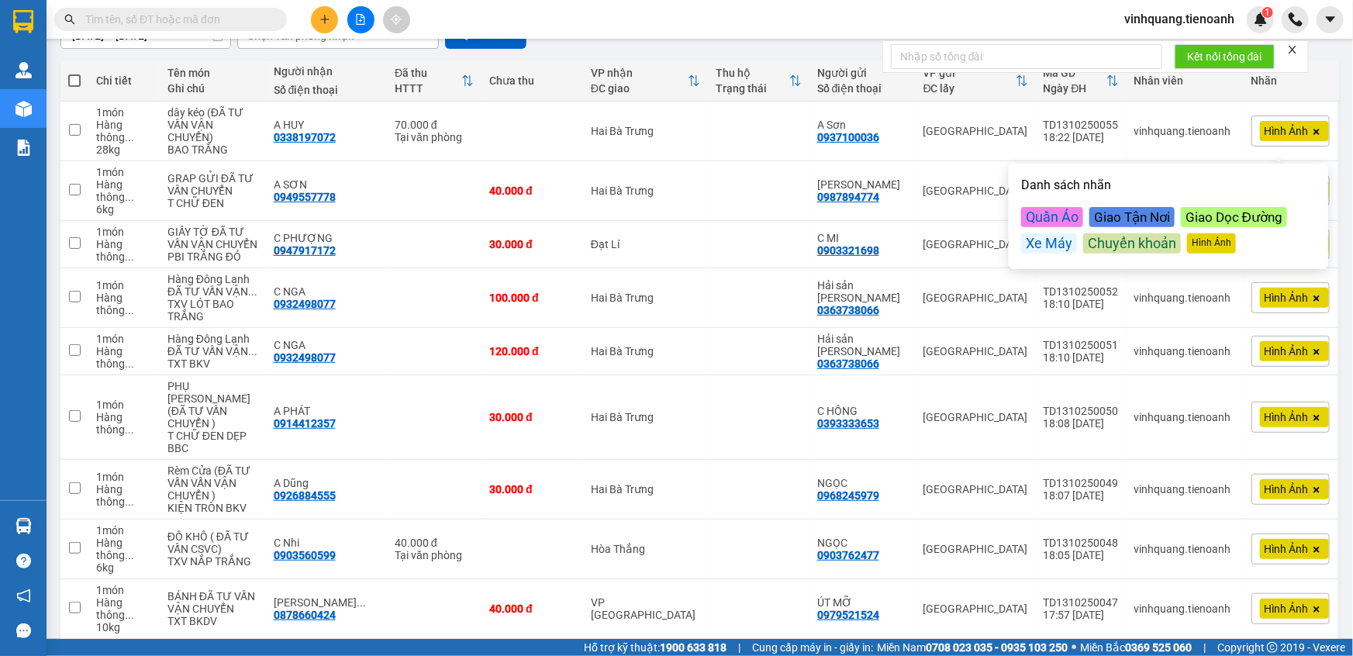
click at [711, 18] on div "Kết quả tìm kiếm ( 0 ) Bộ lọc No Data vinhquang.tienoanh 1" at bounding box center [676, 19] width 1353 height 39
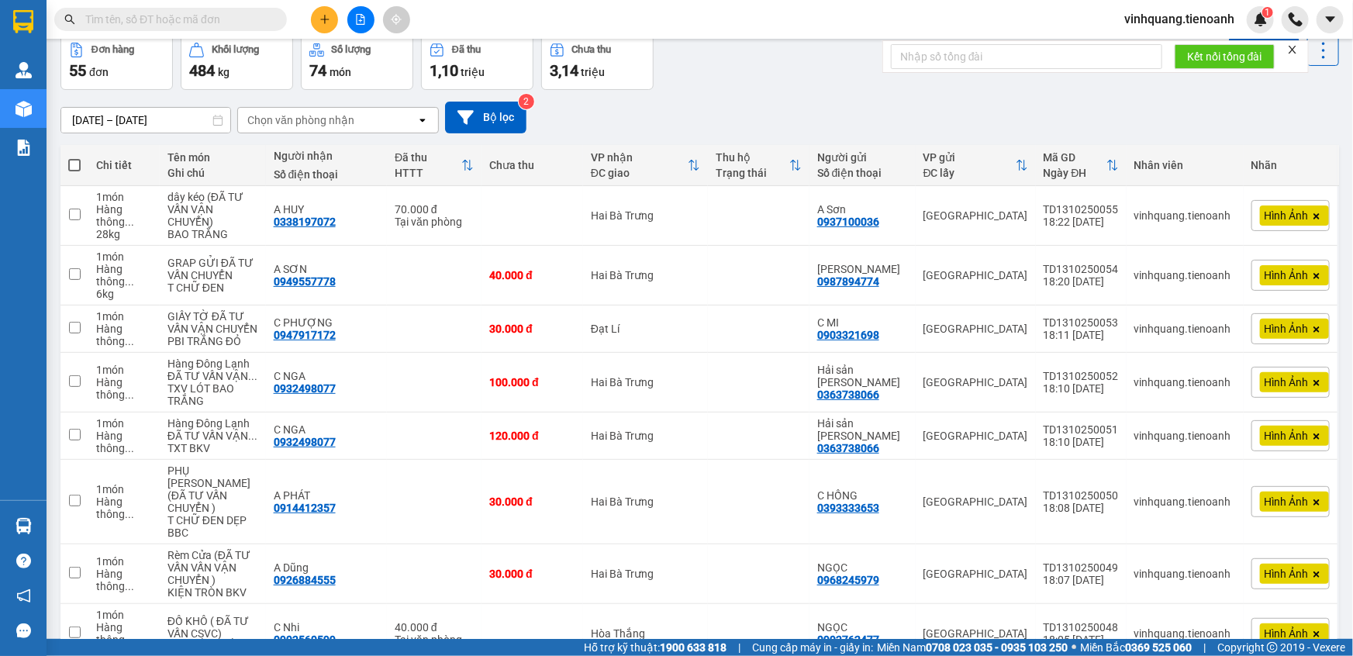
scroll to position [0, 0]
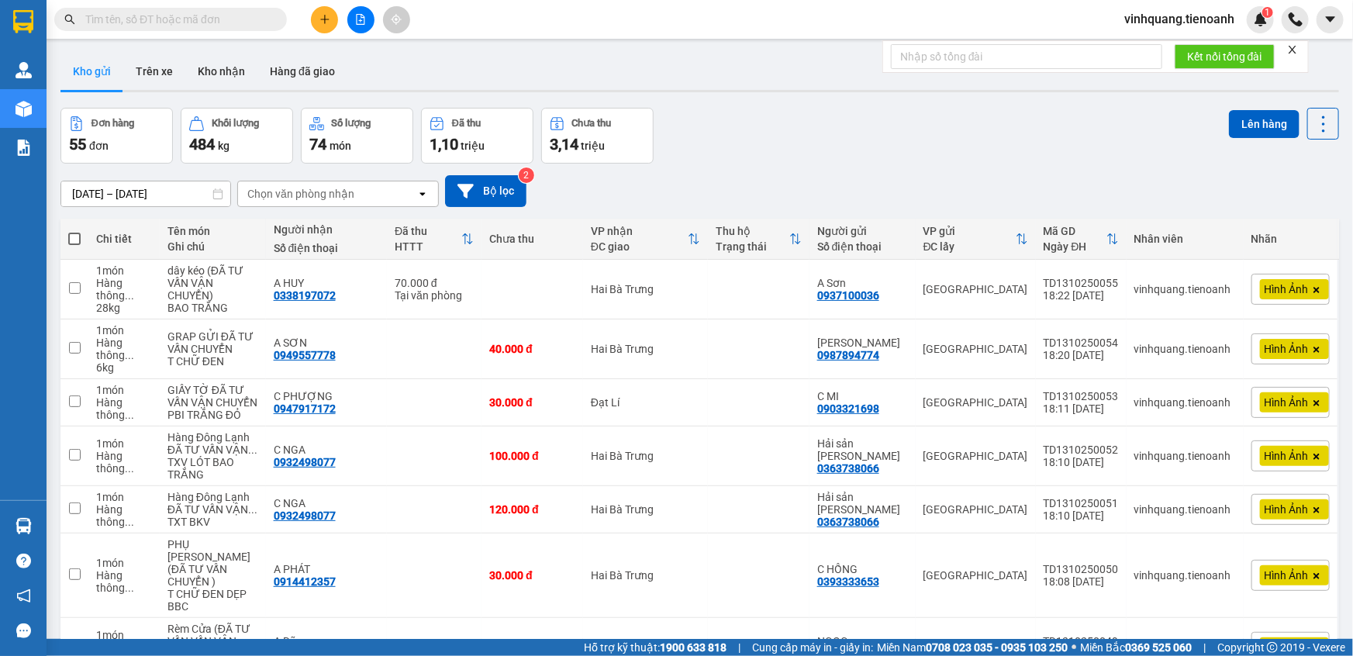
click at [1292, 50] on icon "close" at bounding box center [1292, 49] width 11 height 11
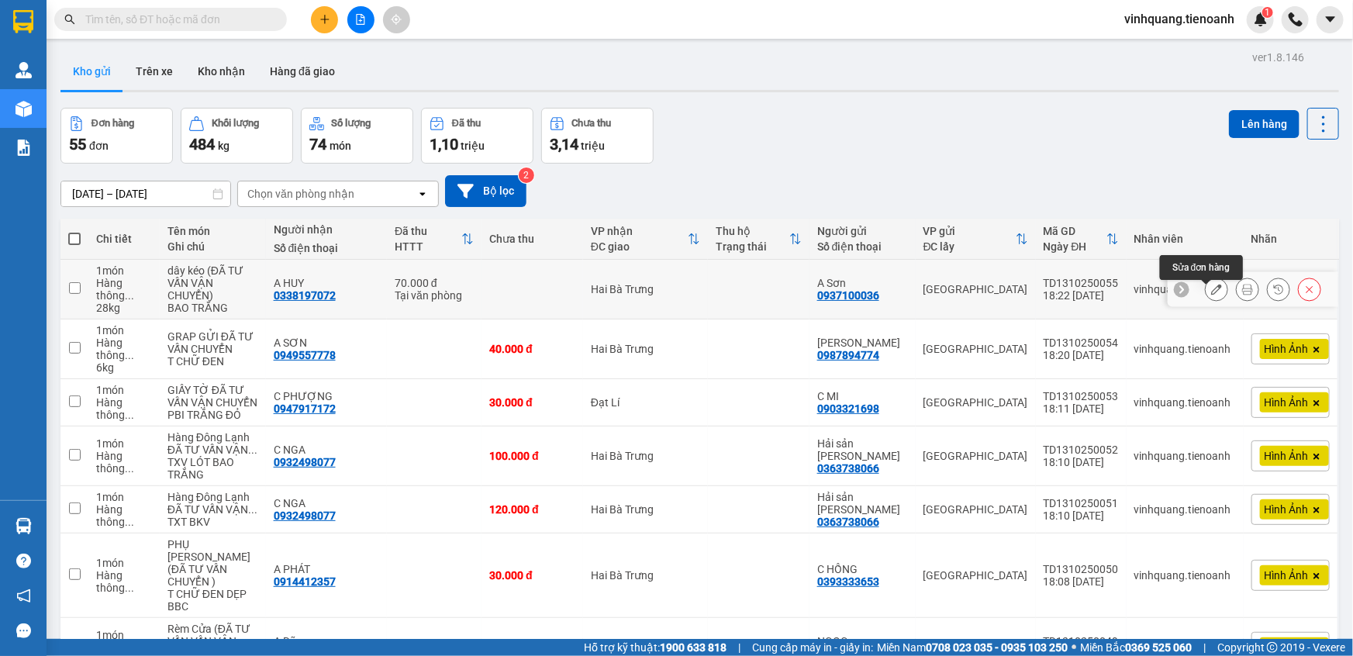
click at [1211, 291] on icon at bounding box center [1216, 289] width 11 height 11
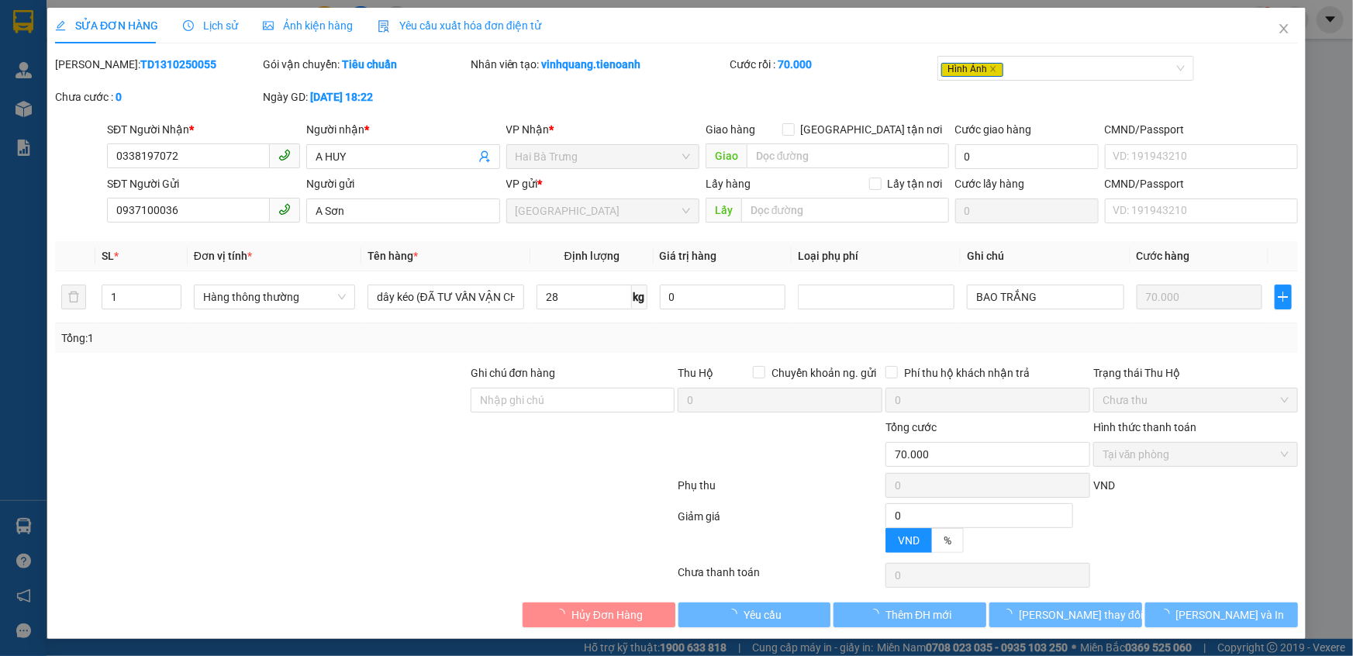
type input "0338197072"
type input "A HUY"
type input "0937100036"
type input "A Sơn"
type input "0"
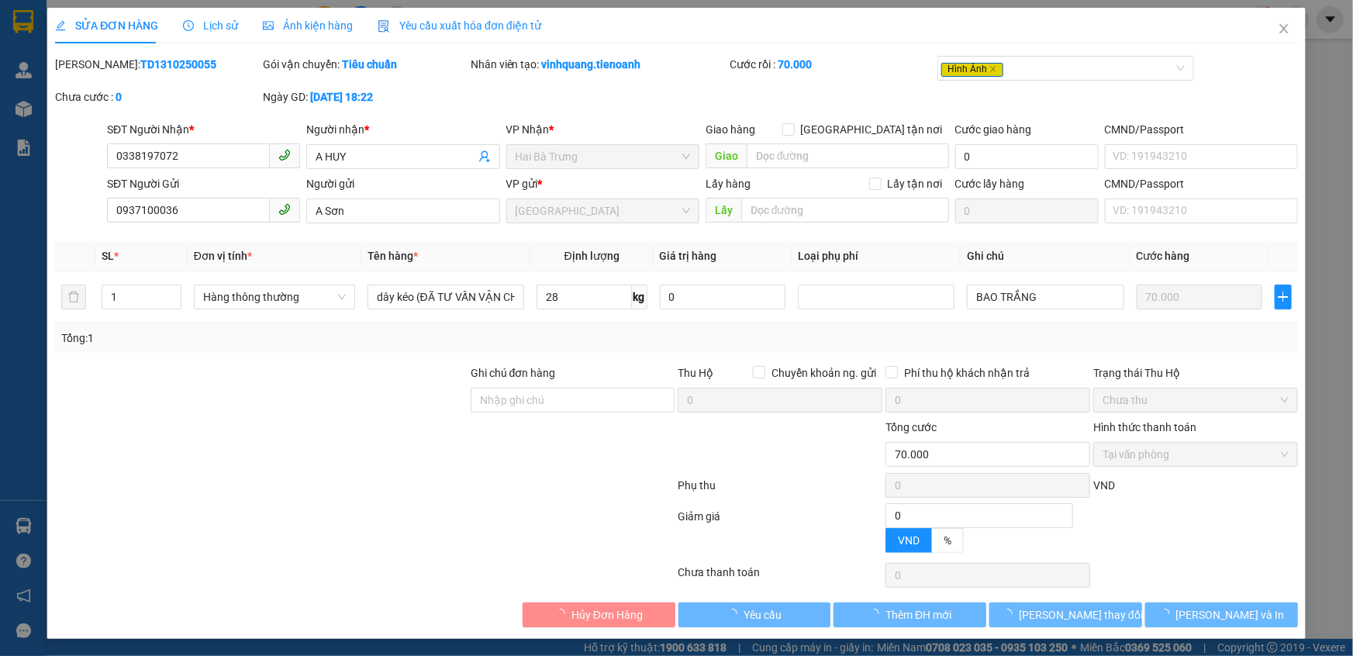
type input "70.000"
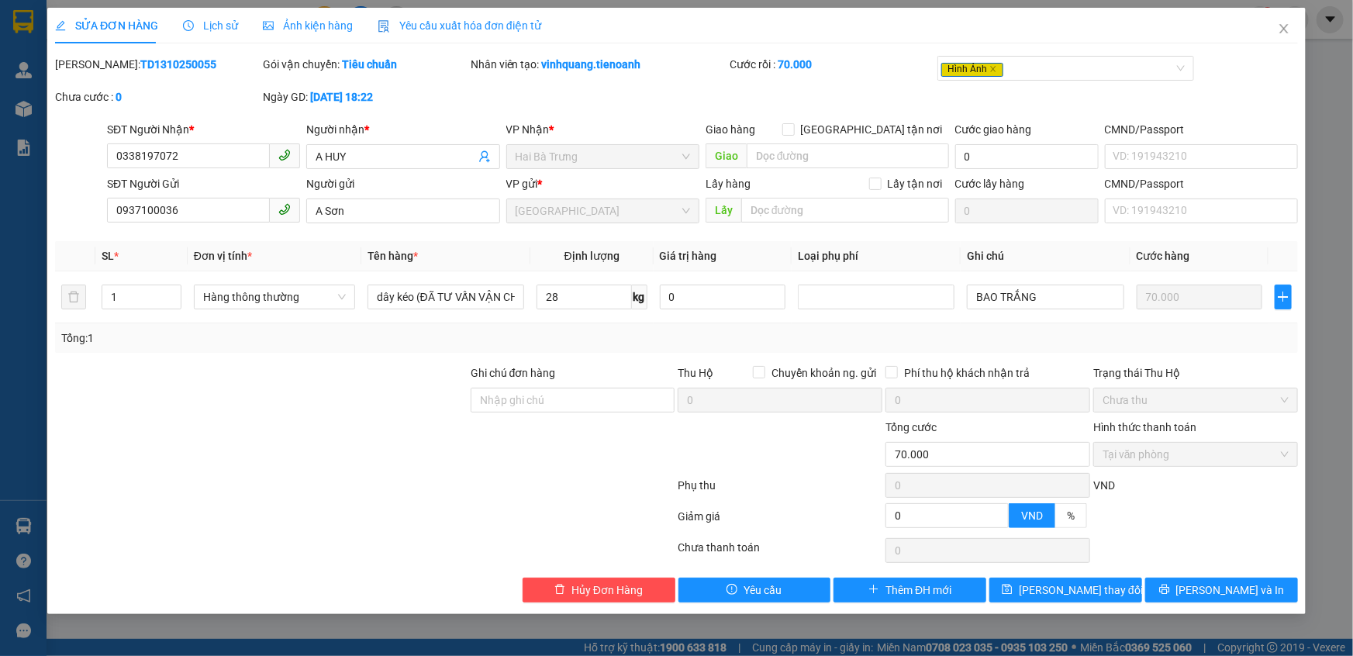
click at [344, 30] on span "Ảnh kiện hàng" at bounding box center [308, 25] width 90 height 12
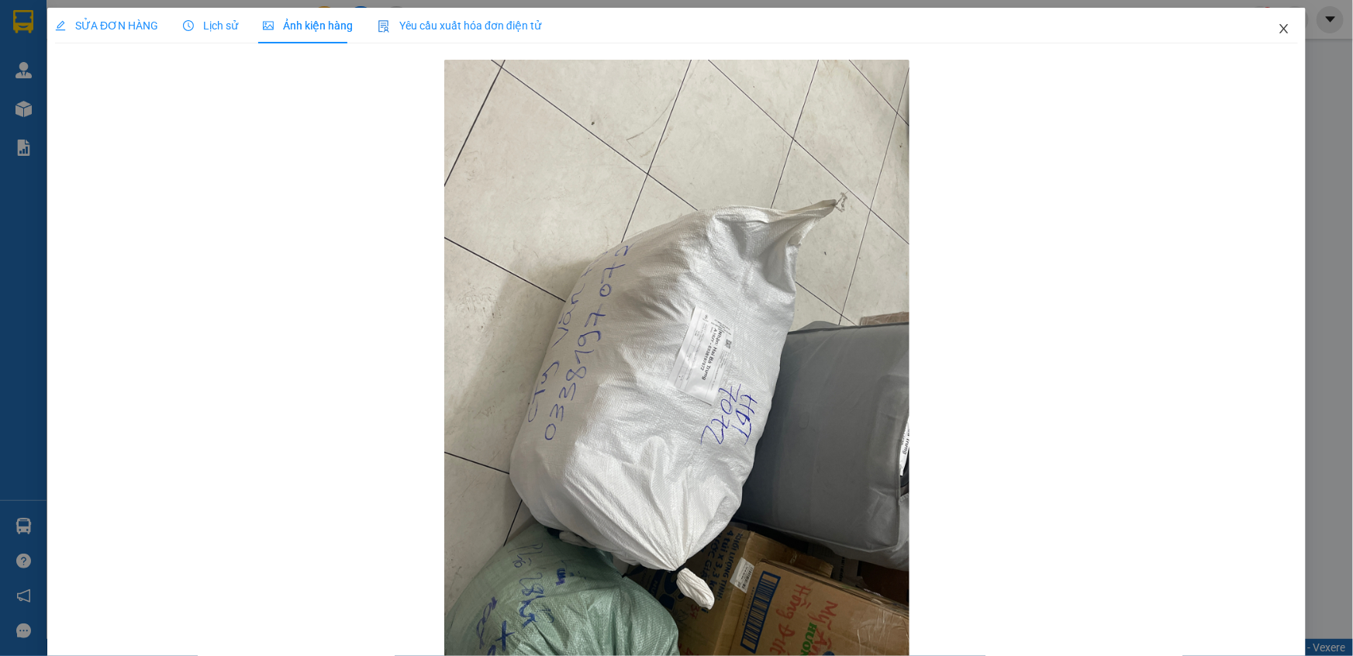
click at [1279, 26] on icon "close" at bounding box center [1283, 28] width 9 height 9
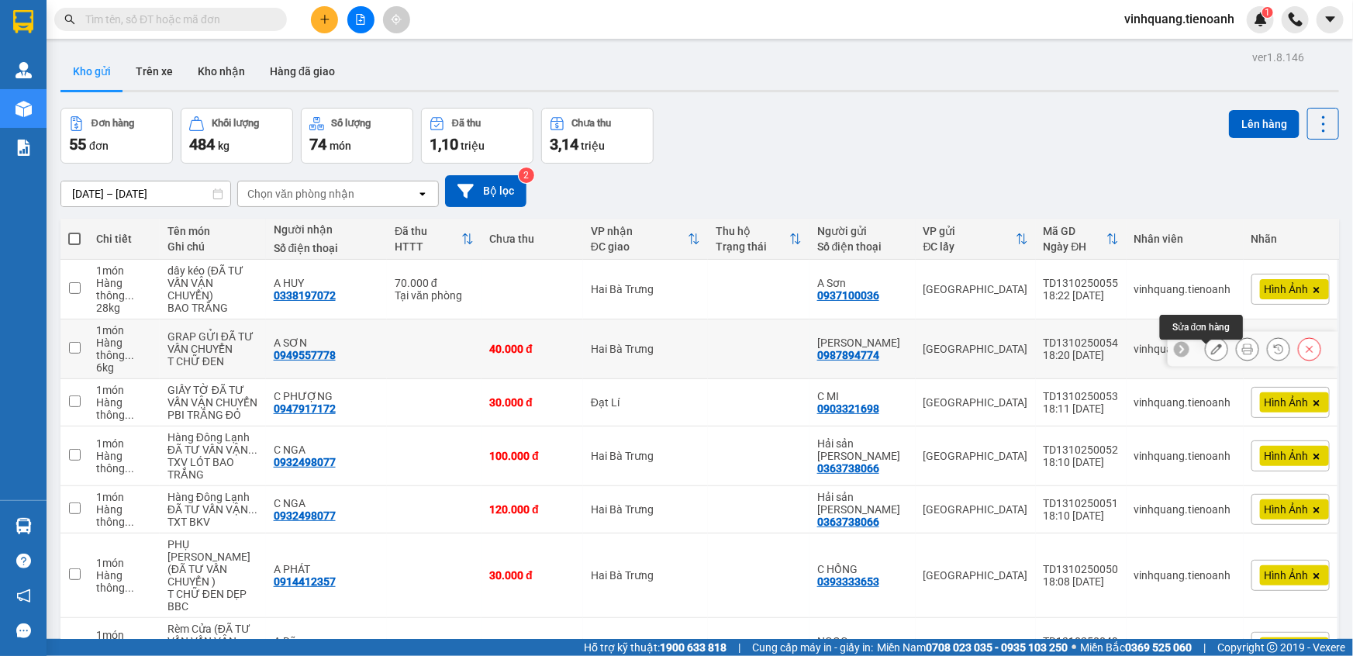
click at [1210, 361] on button at bounding box center [1217, 349] width 22 height 27
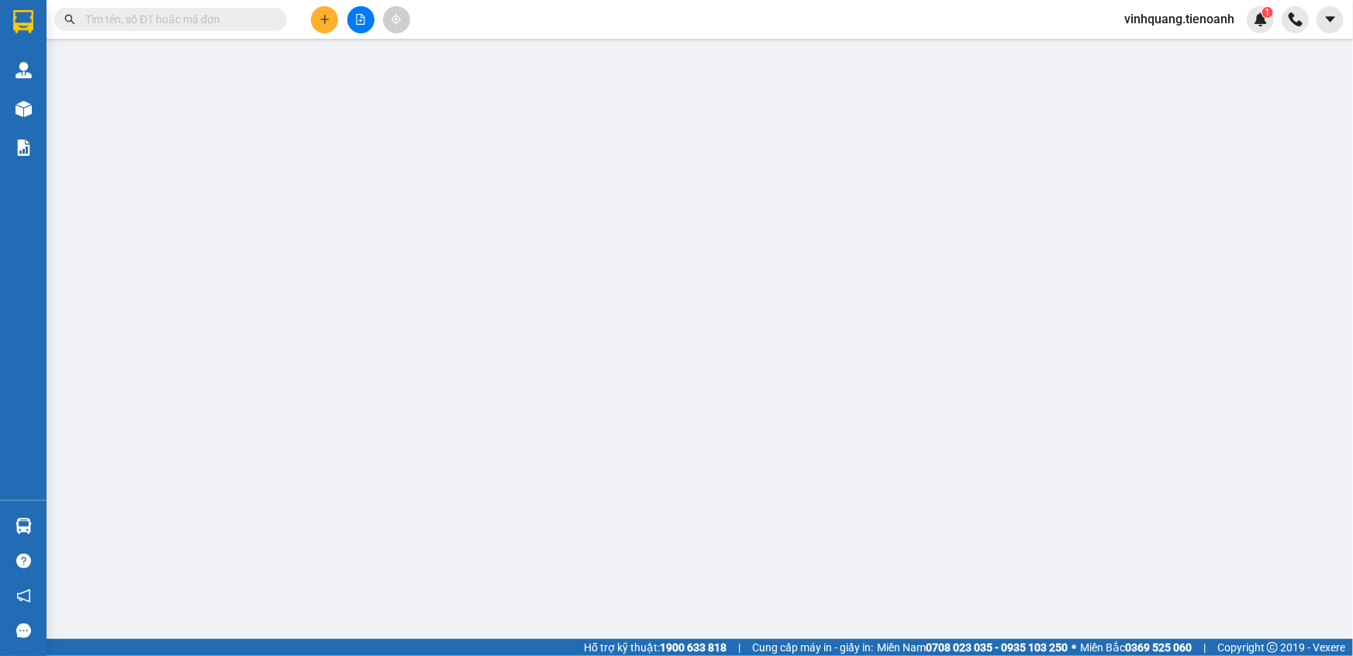
type input "0949557778"
type input "A SƠN"
type input "0987894774"
type input "[PERSON_NAME]"
type input "0"
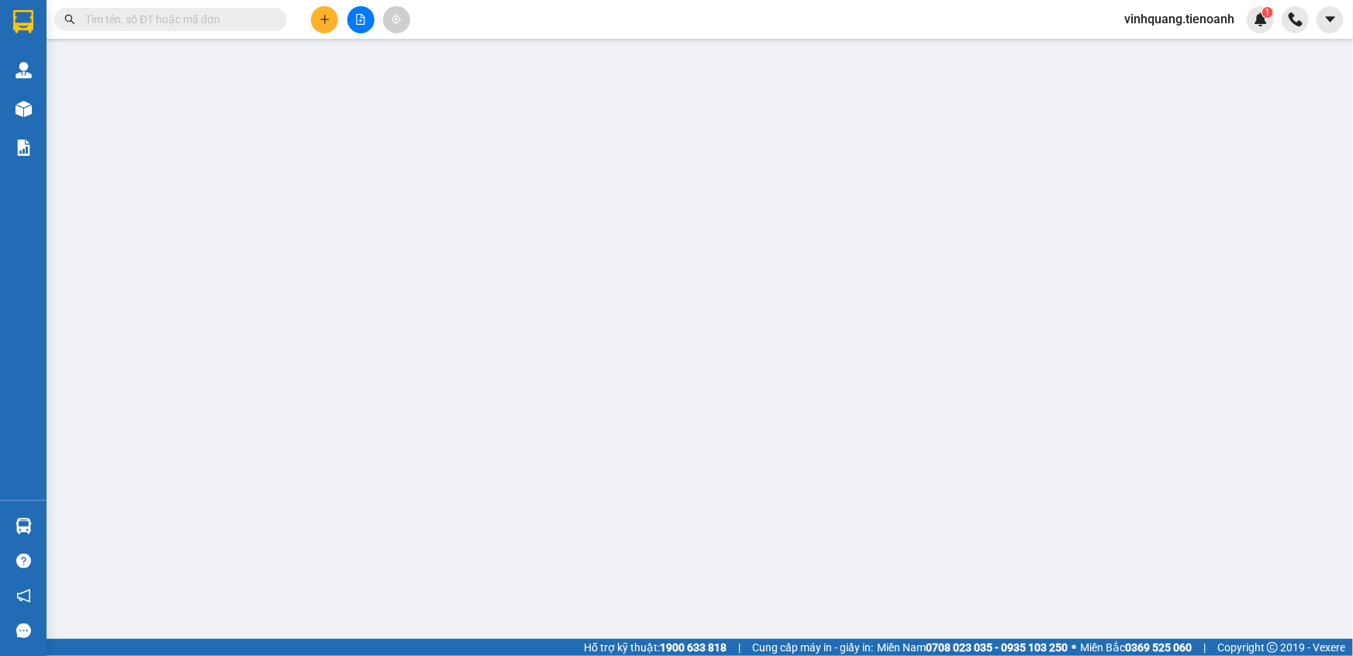
type input "40.000"
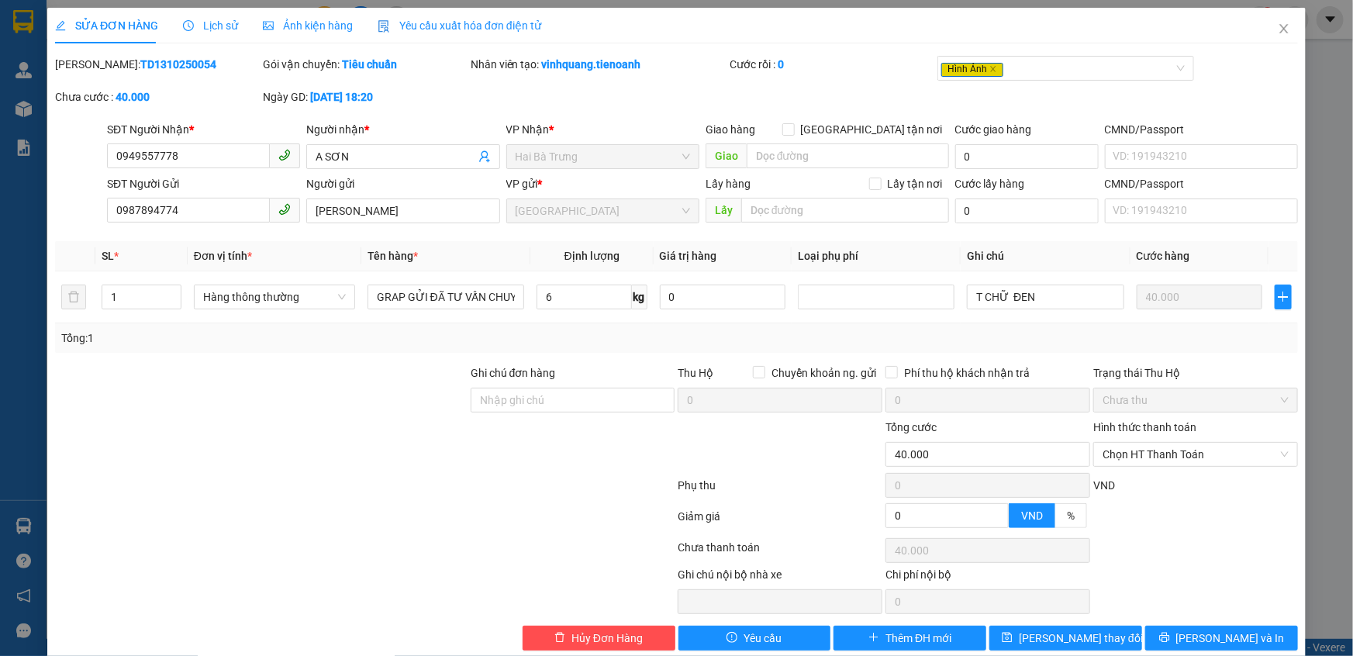
click at [334, 22] on span "Ảnh kiện hàng" at bounding box center [308, 25] width 90 height 12
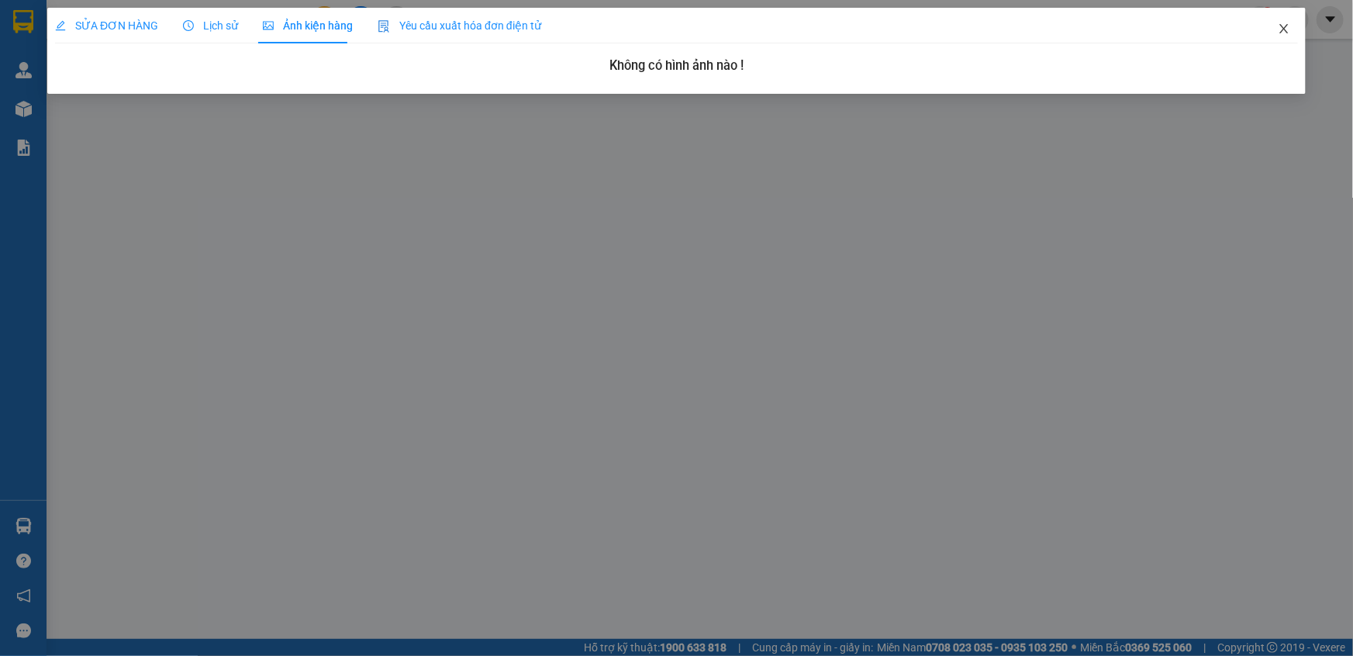
click at [1285, 28] on icon "close" at bounding box center [1283, 28] width 9 height 9
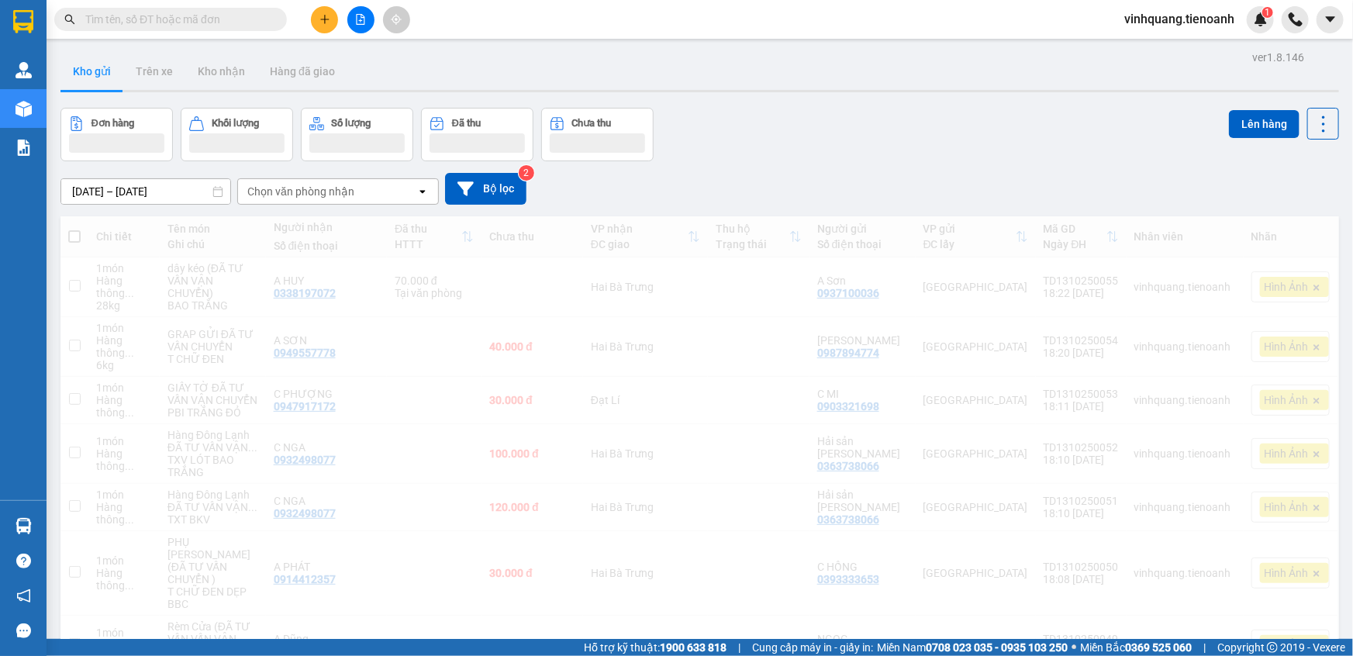
click at [1283, 28] on div at bounding box center [1295, 19] width 27 height 27
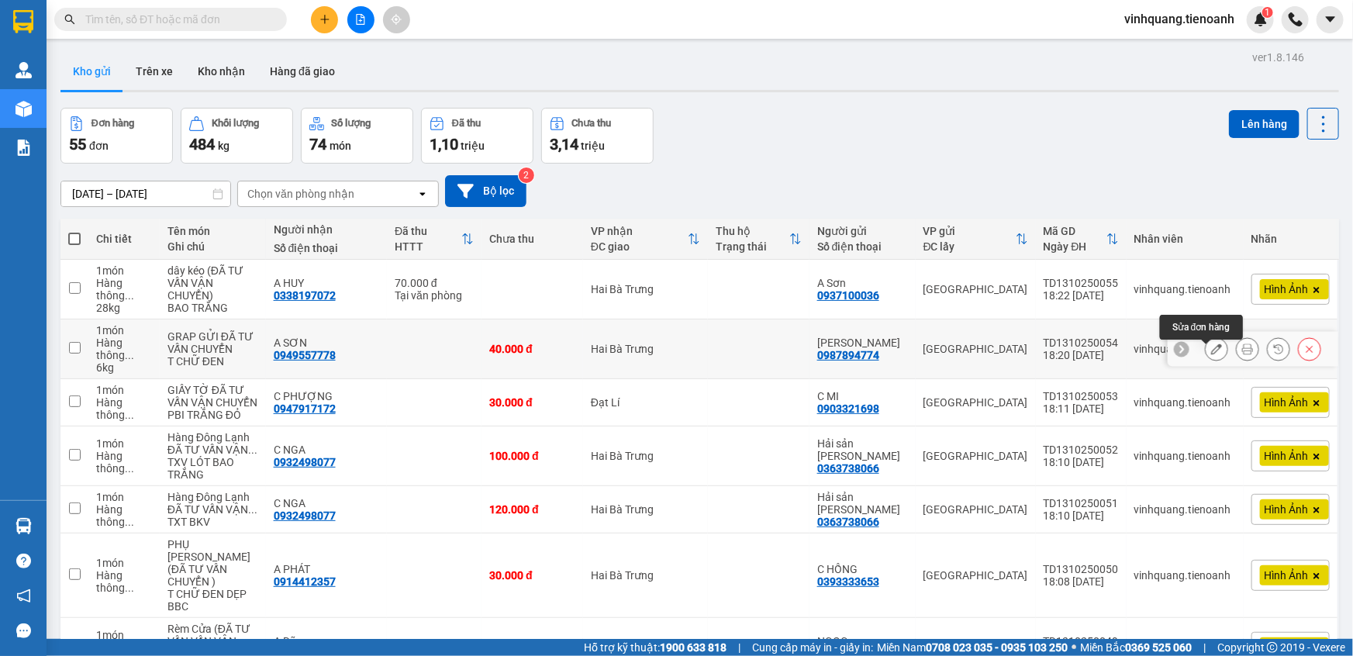
click at [1211, 354] on icon at bounding box center [1216, 349] width 11 height 11
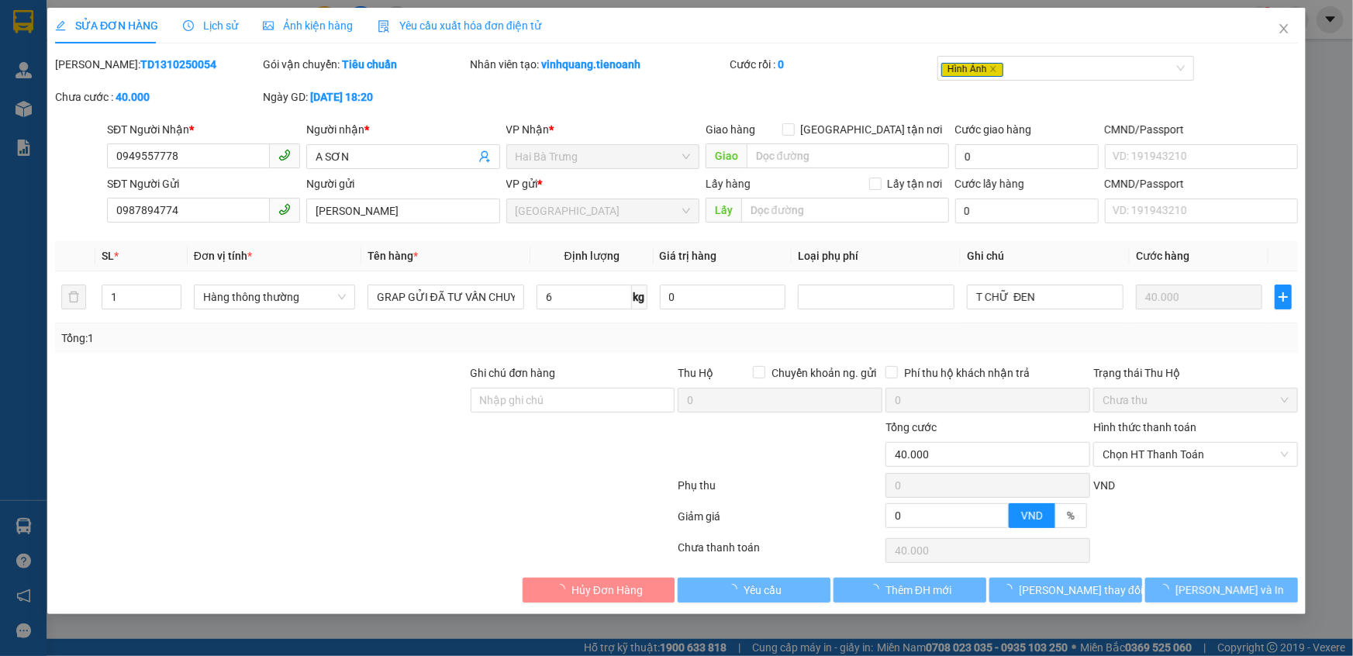
type input "0949557778"
type input "A SƠN"
type input "0987894774"
type input "[PERSON_NAME]"
type input "0"
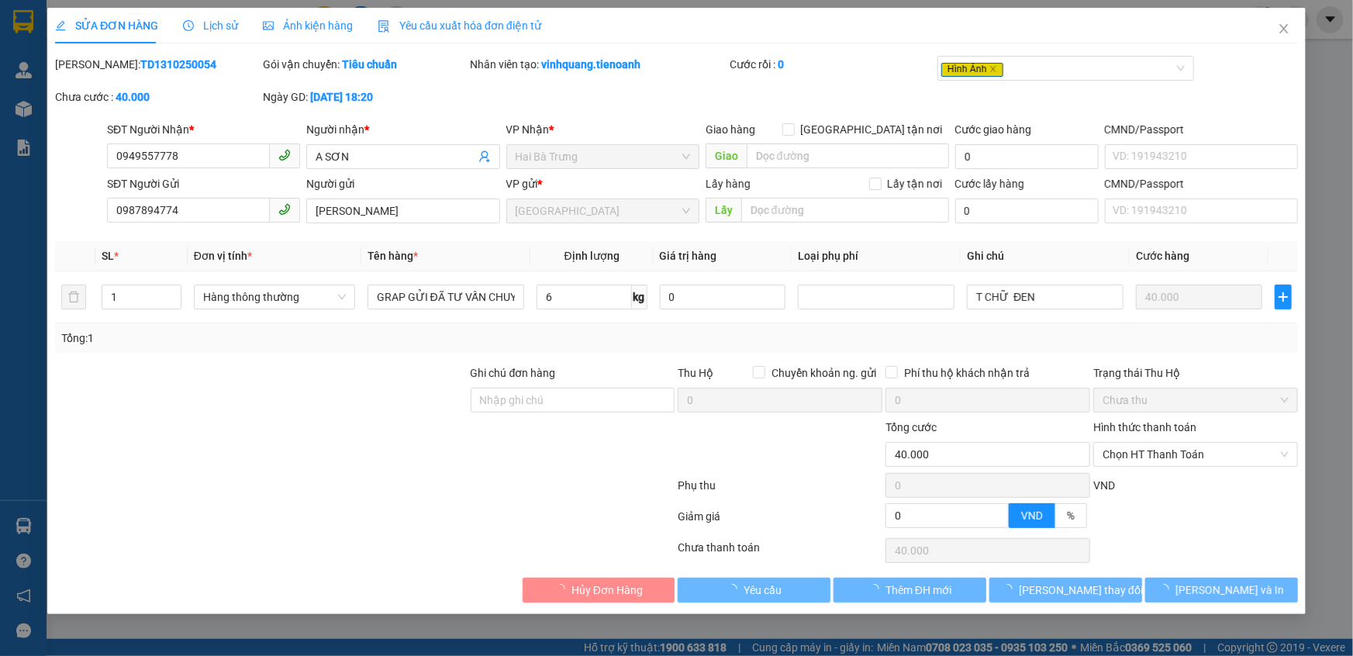
type input "40.000"
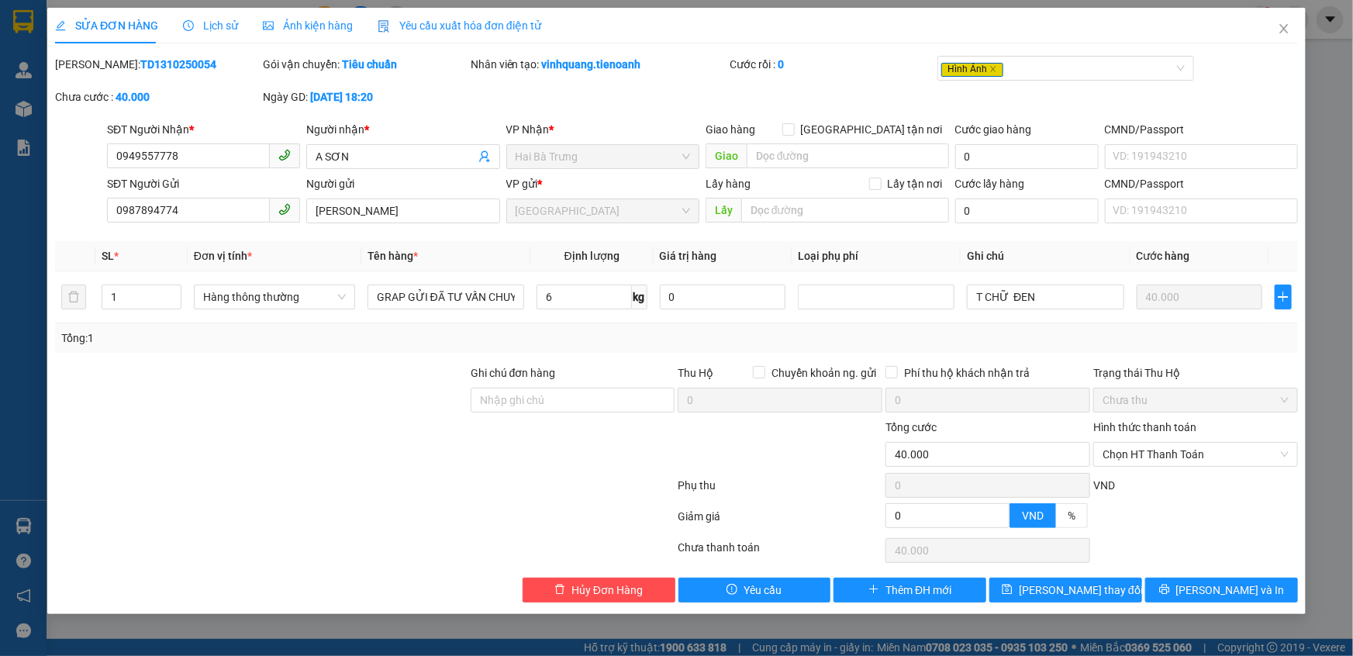
click at [325, 29] on span "Ảnh kiện hàng" at bounding box center [308, 25] width 90 height 12
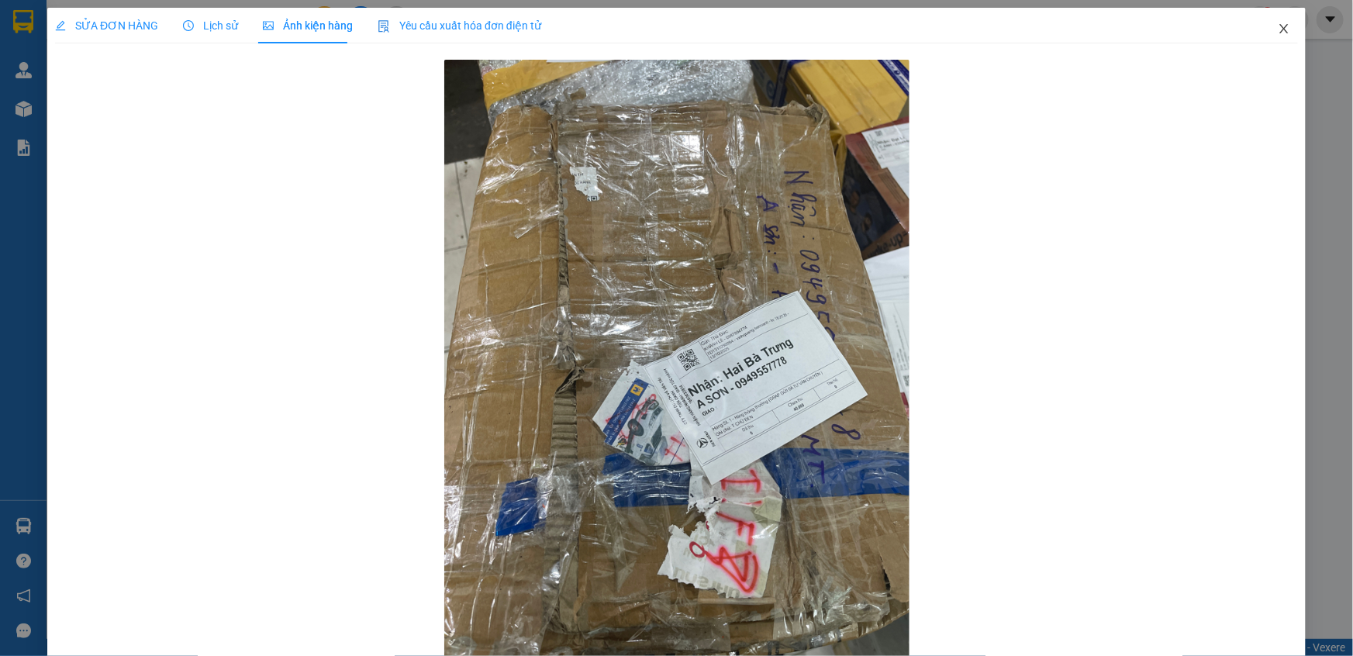
click at [1278, 31] on icon "close" at bounding box center [1284, 28] width 12 height 12
click at [1274, 31] on div "vinhquang.tienoanh 1" at bounding box center [1232, 19] width 241 height 27
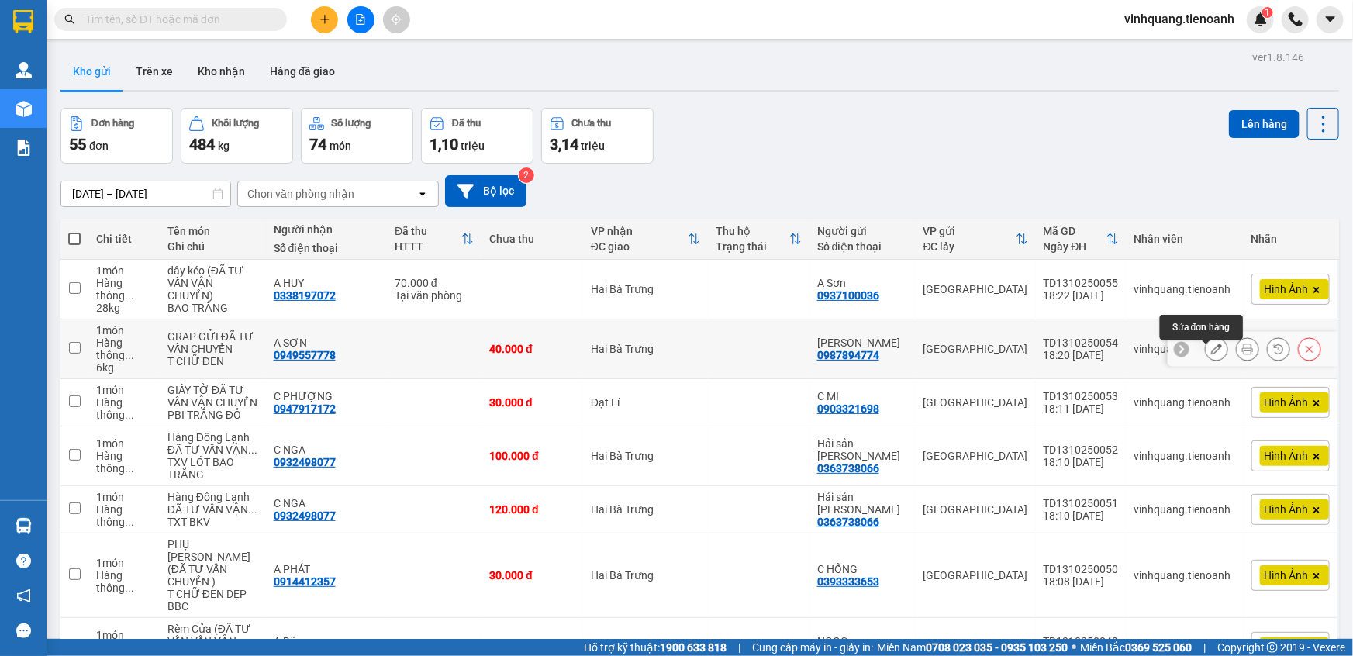
click at [1206, 356] on button at bounding box center [1217, 349] width 22 height 27
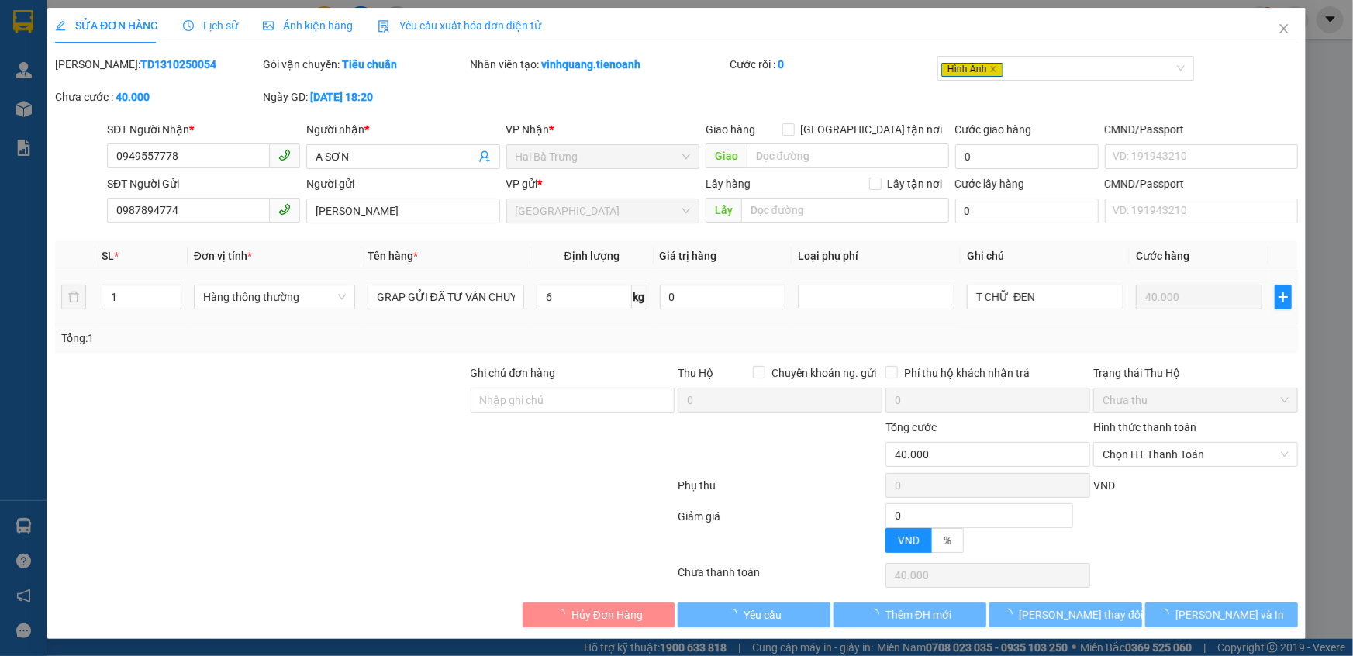
type input "0949557778"
type input "A SƠN"
type input "0987894774"
type input "[PERSON_NAME]"
type input "0"
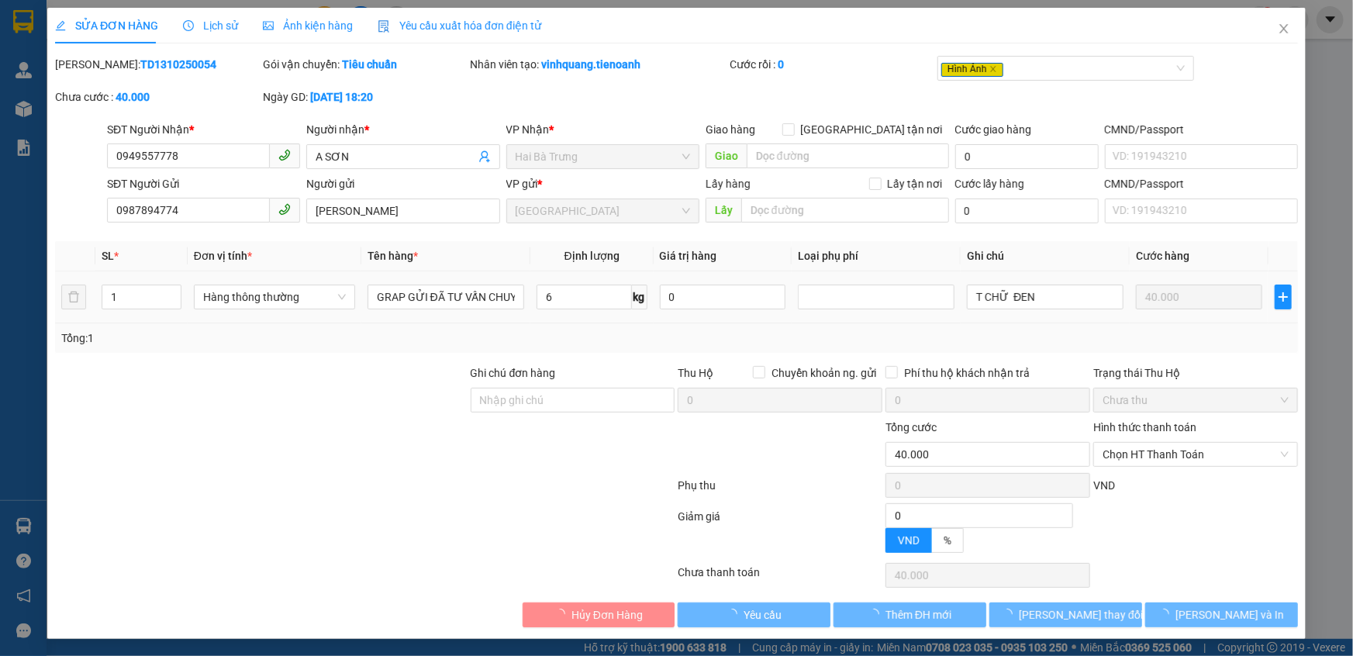
type input "40.000"
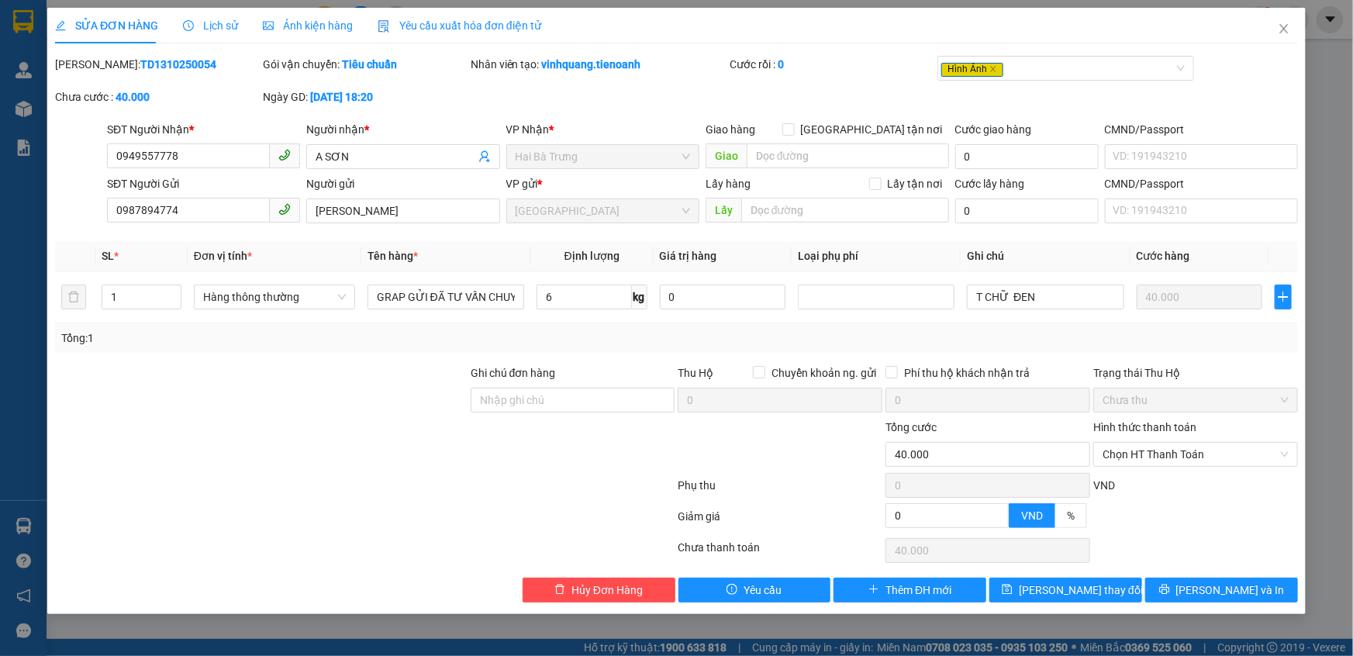
click at [298, 23] on span "Ảnh kiện hàng" at bounding box center [308, 25] width 90 height 12
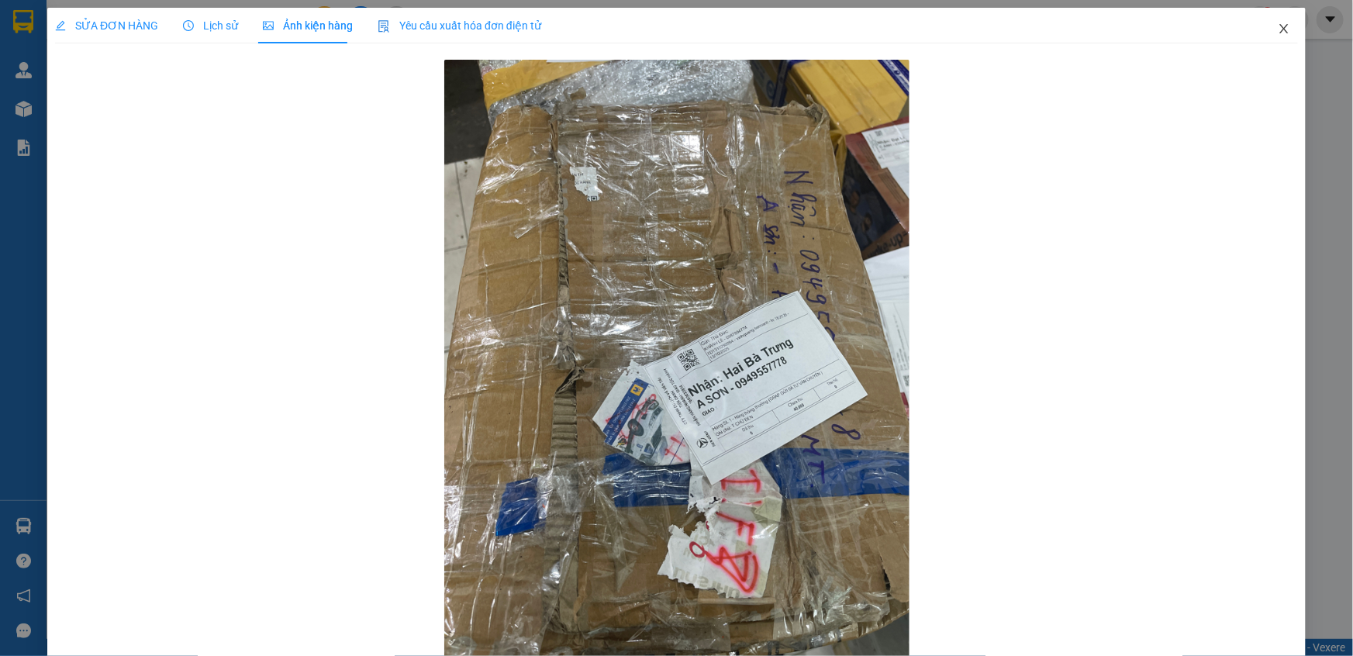
click at [1278, 26] on icon "close" at bounding box center [1284, 28] width 12 height 12
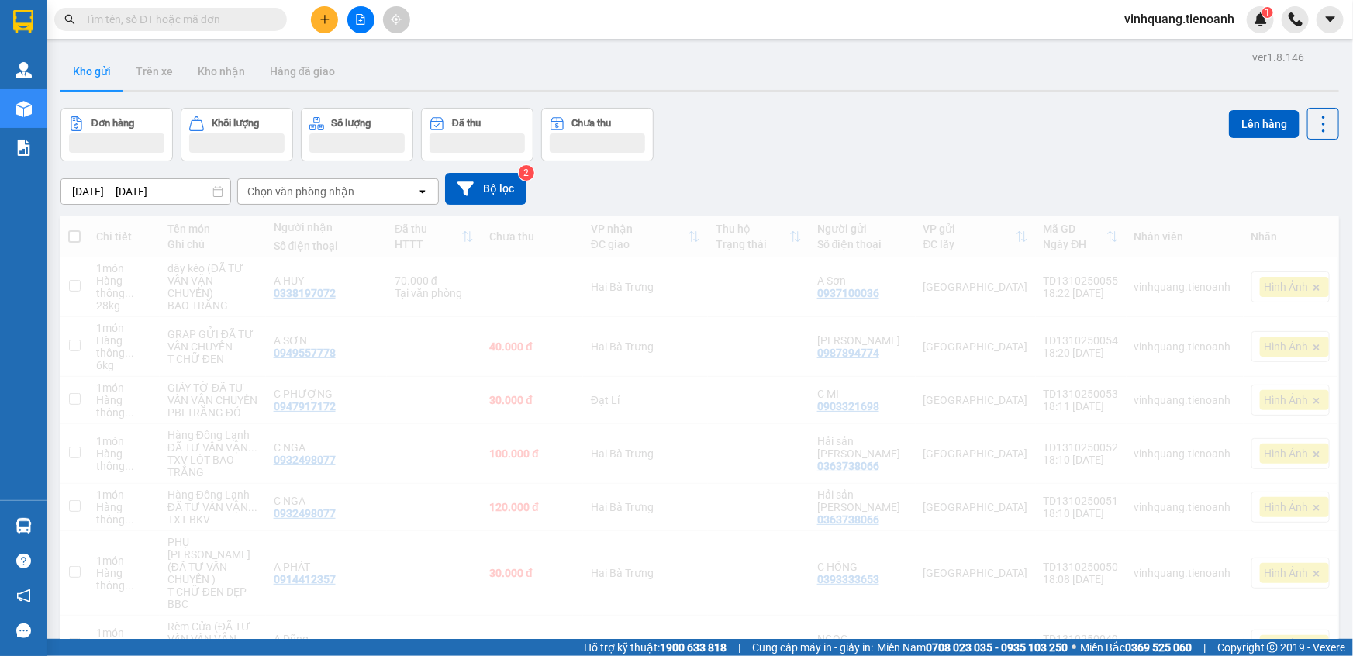
click at [1274, 30] on div "vinhquang.tienoanh 1" at bounding box center [1232, 19] width 241 height 27
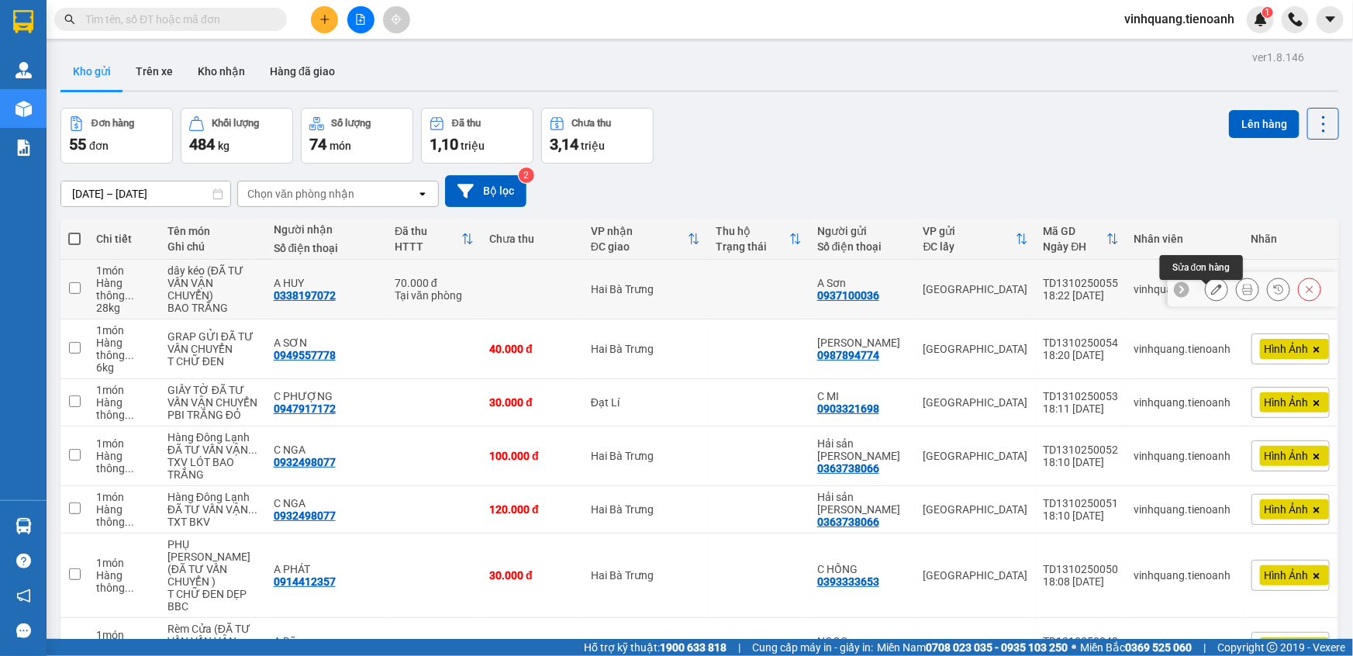
click at [1211, 295] on icon at bounding box center [1216, 289] width 11 height 11
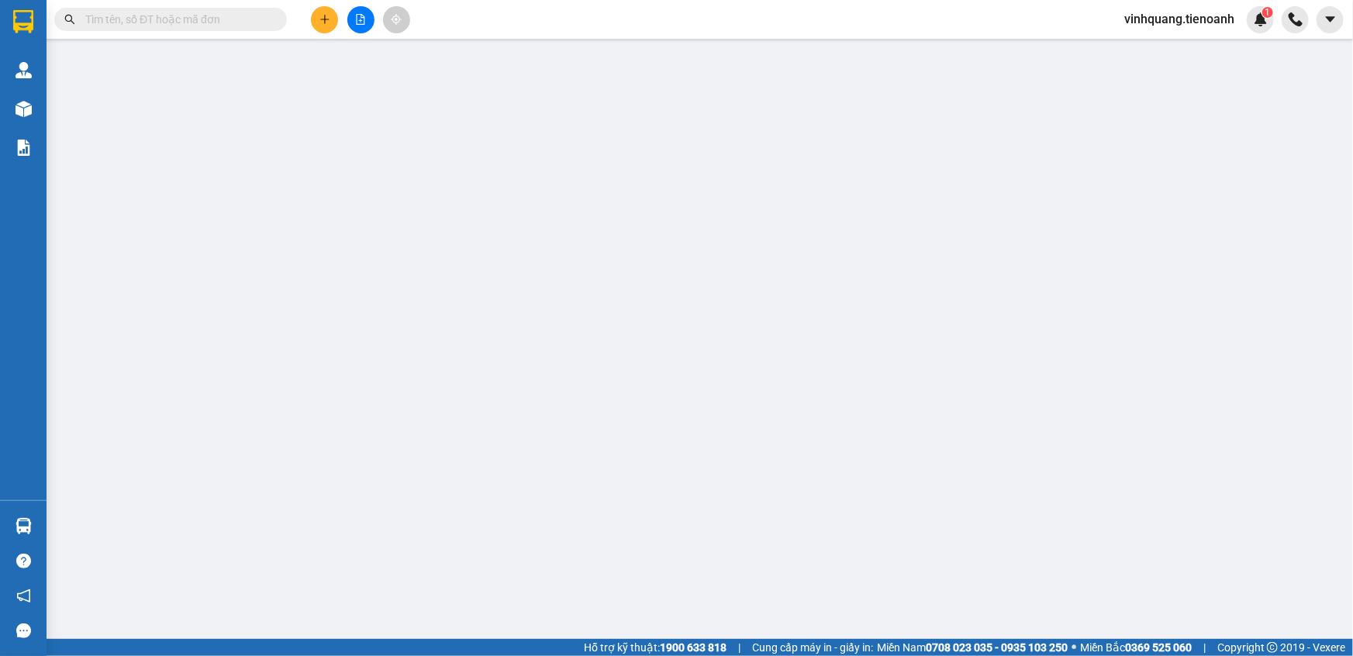
type input "0338197072"
type input "A HUY"
type input "0937100036"
type input "A Sơn"
type input "0"
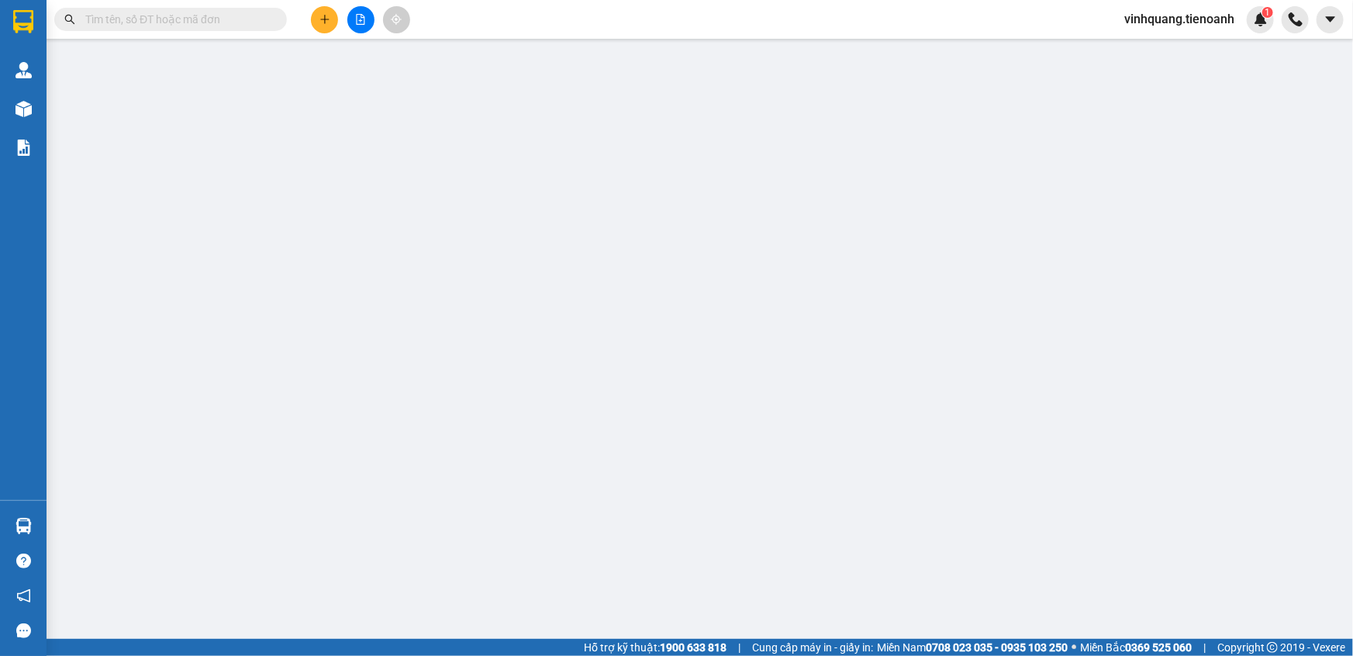
type input "70.000"
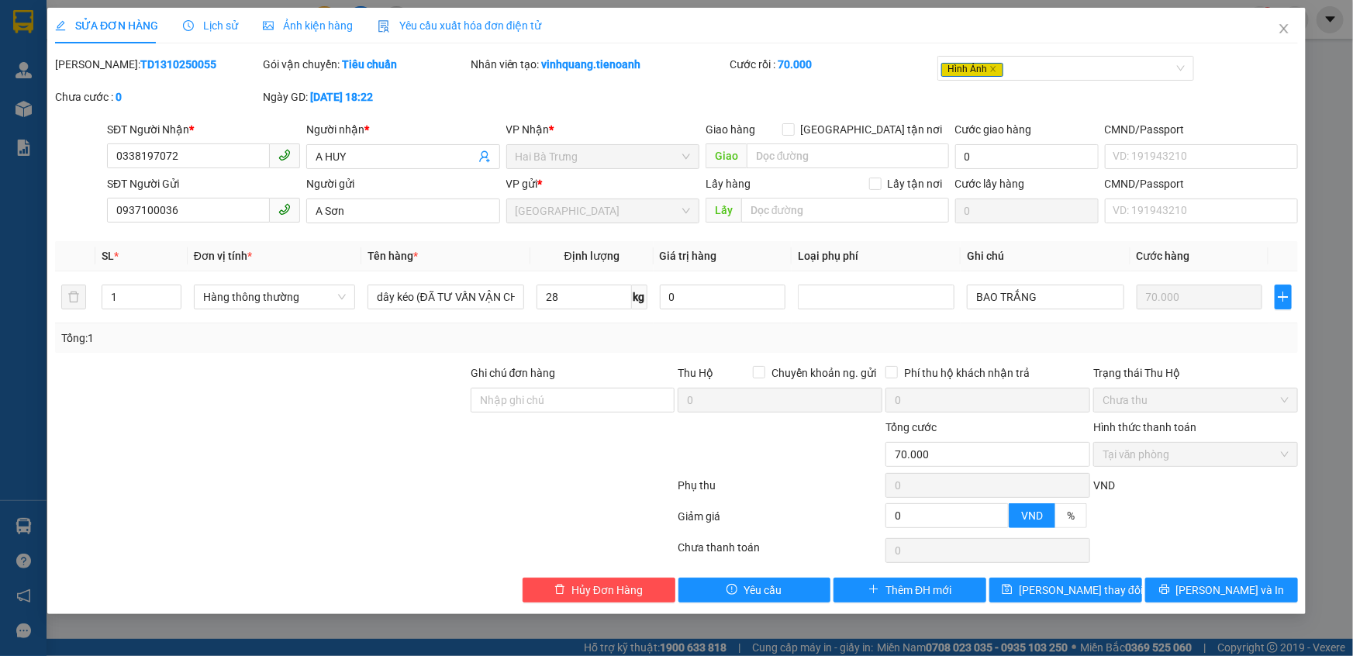
click at [330, 31] on span "Ảnh kiện hàng" at bounding box center [308, 25] width 90 height 12
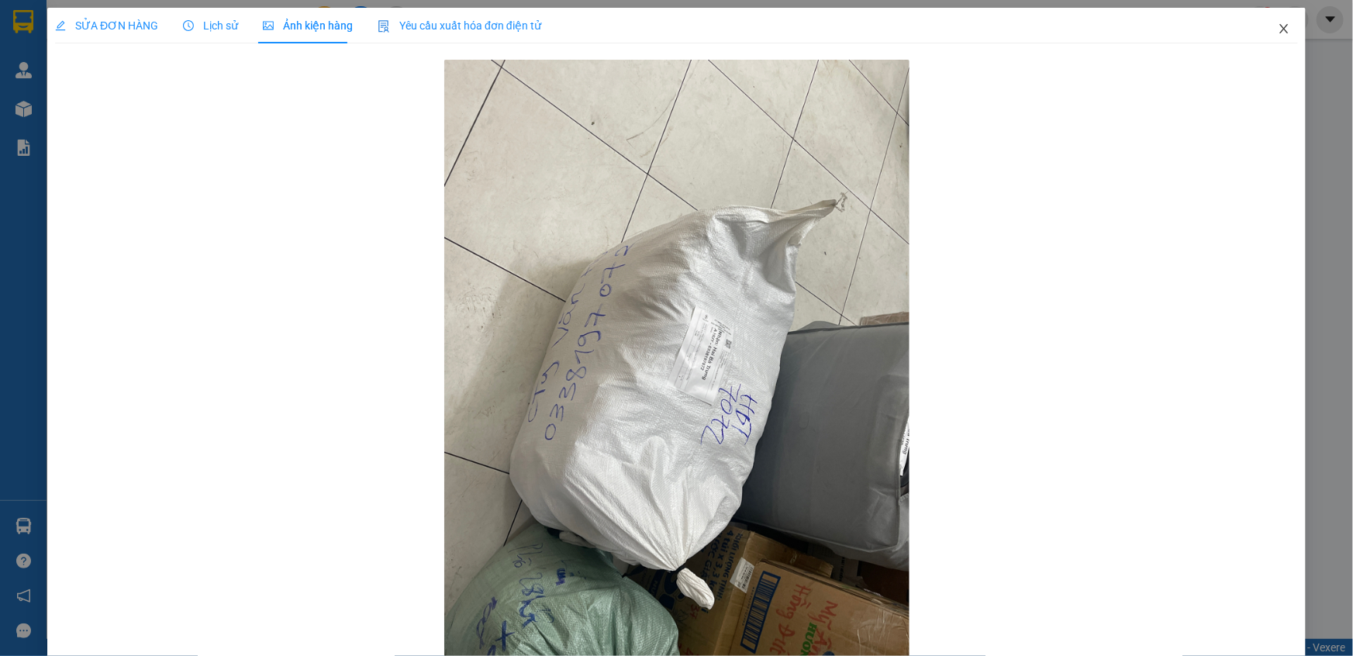
click at [1278, 28] on icon "close" at bounding box center [1284, 28] width 12 height 12
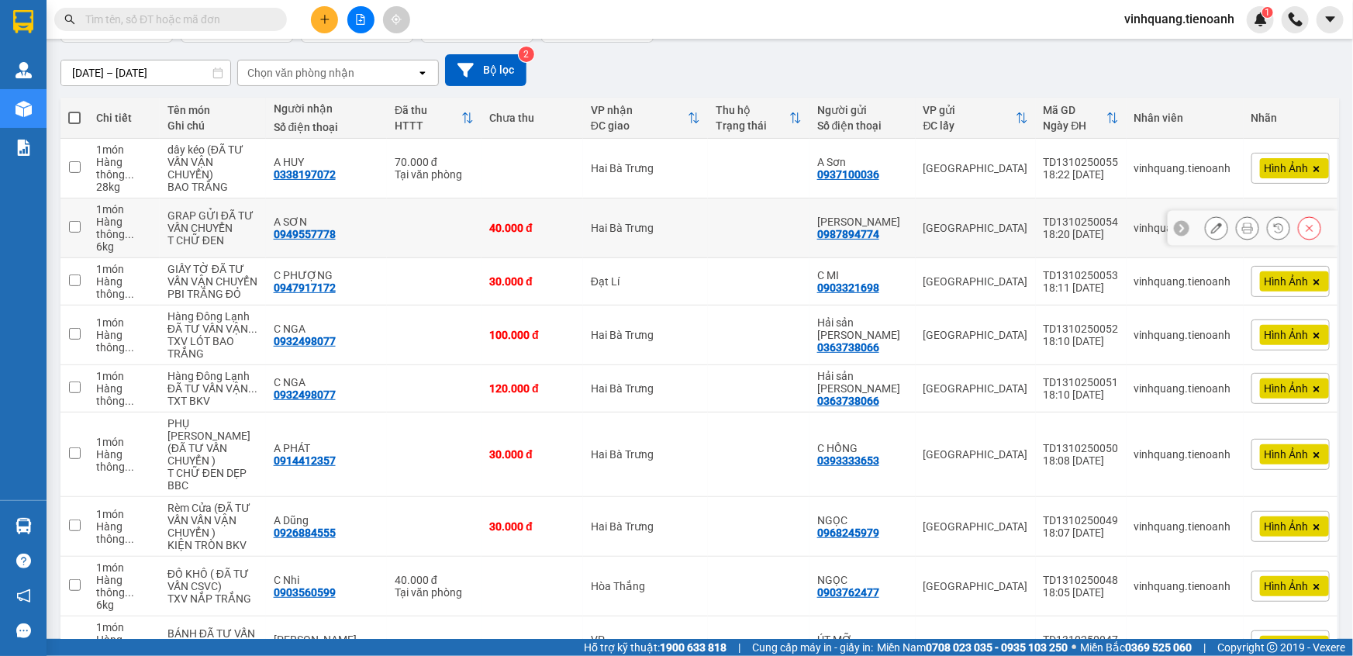
scroll to position [140, 0]
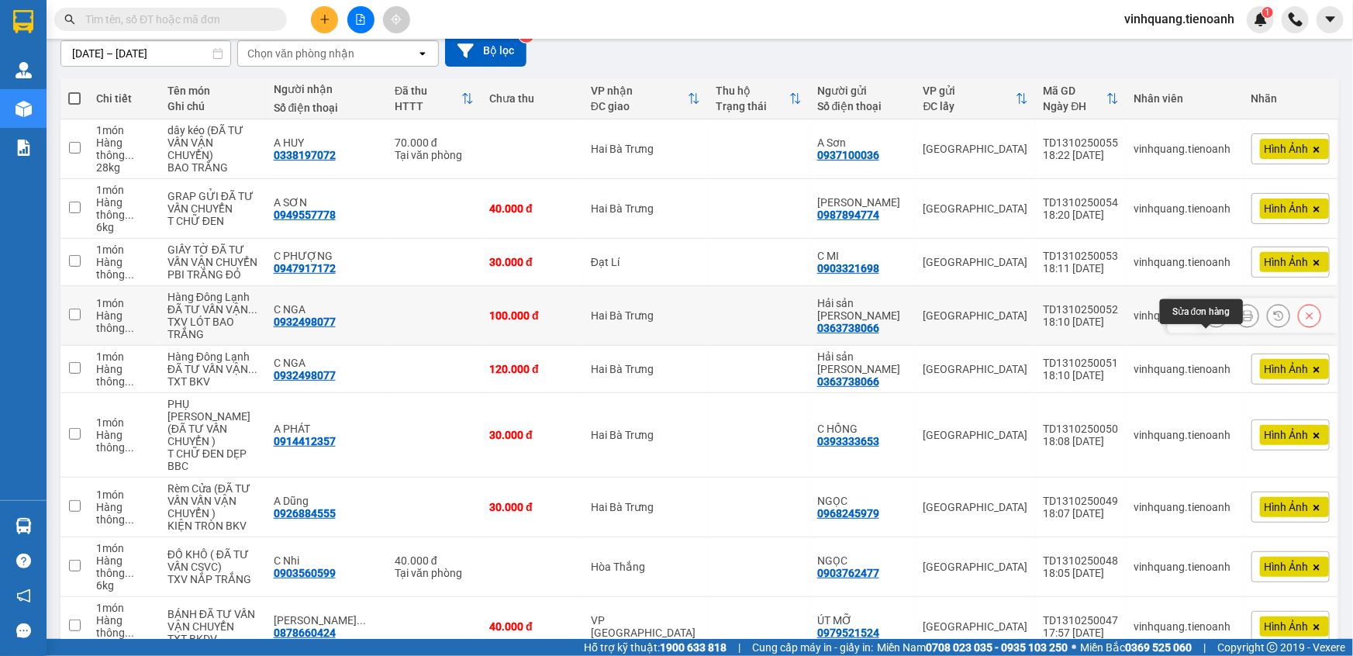
click at [1211, 321] on icon at bounding box center [1216, 315] width 11 height 11
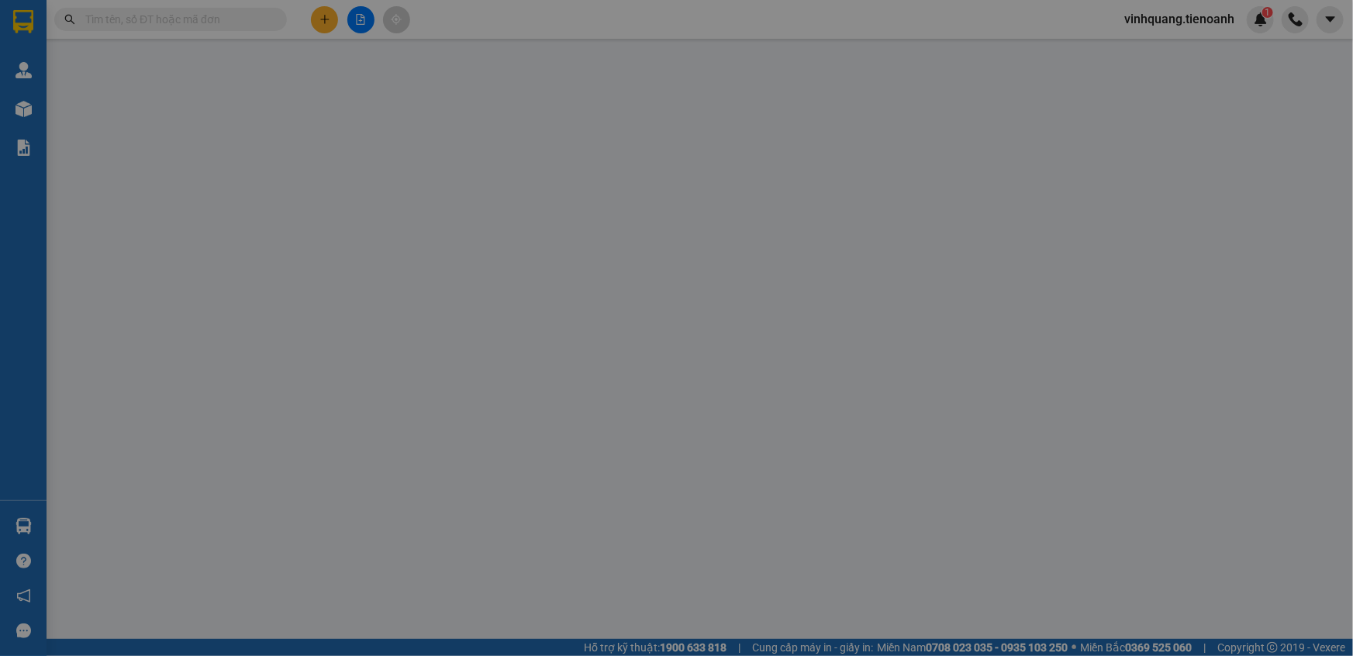
type input "0932498077"
type input "C NGA"
type input "0363738066"
type input "Hải sản [PERSON_NAME]"
type input "0"
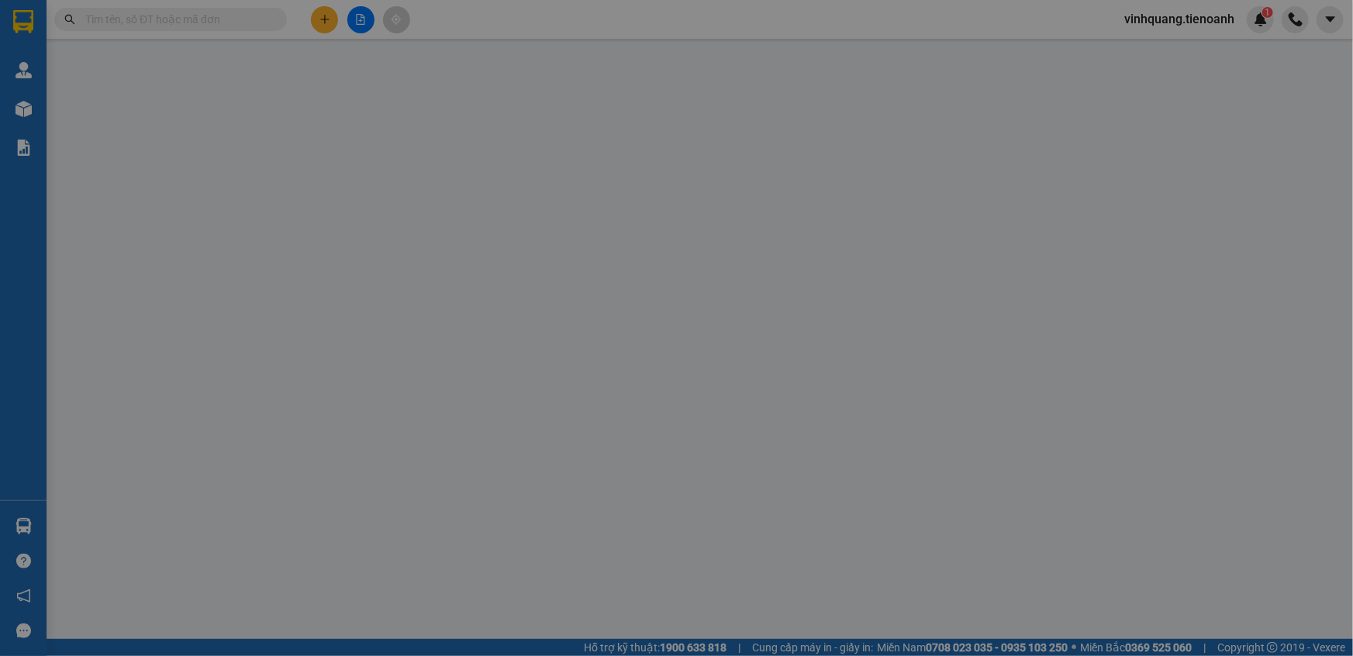
type input "100.000"
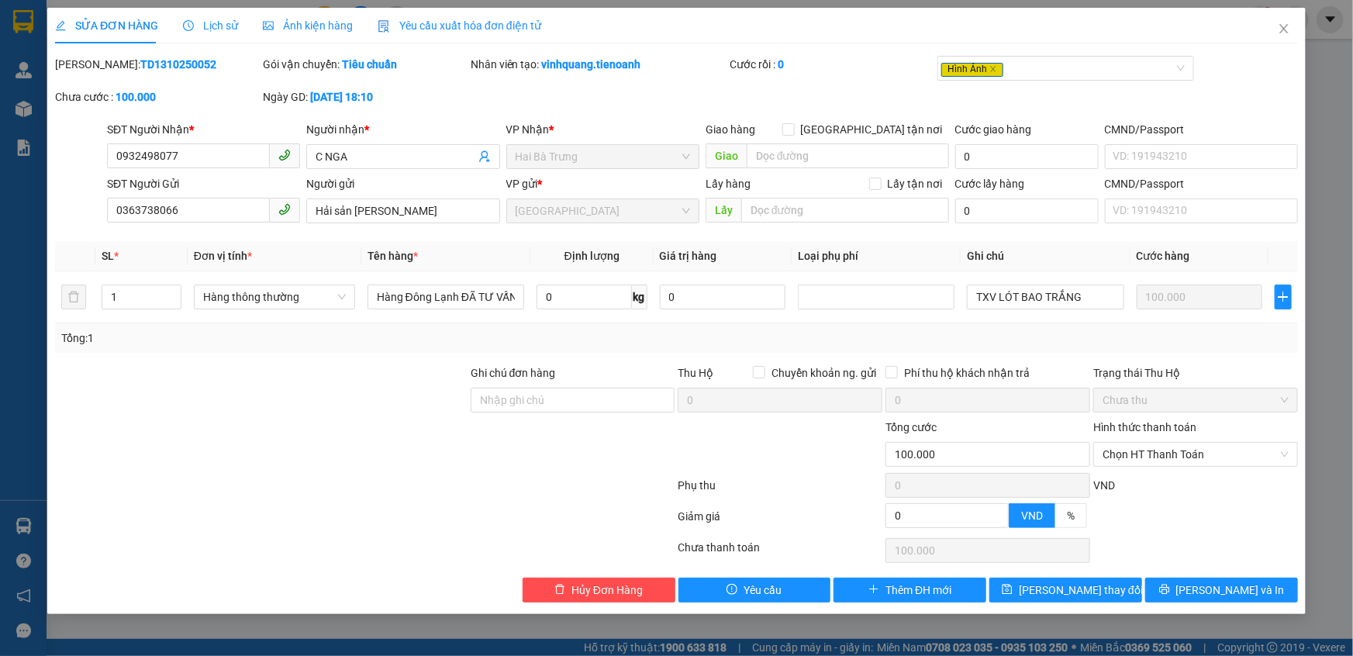
click at [310, 22] on span "Ảnh kiện hàng" at bounding box center [308, 25] width 90 height 12
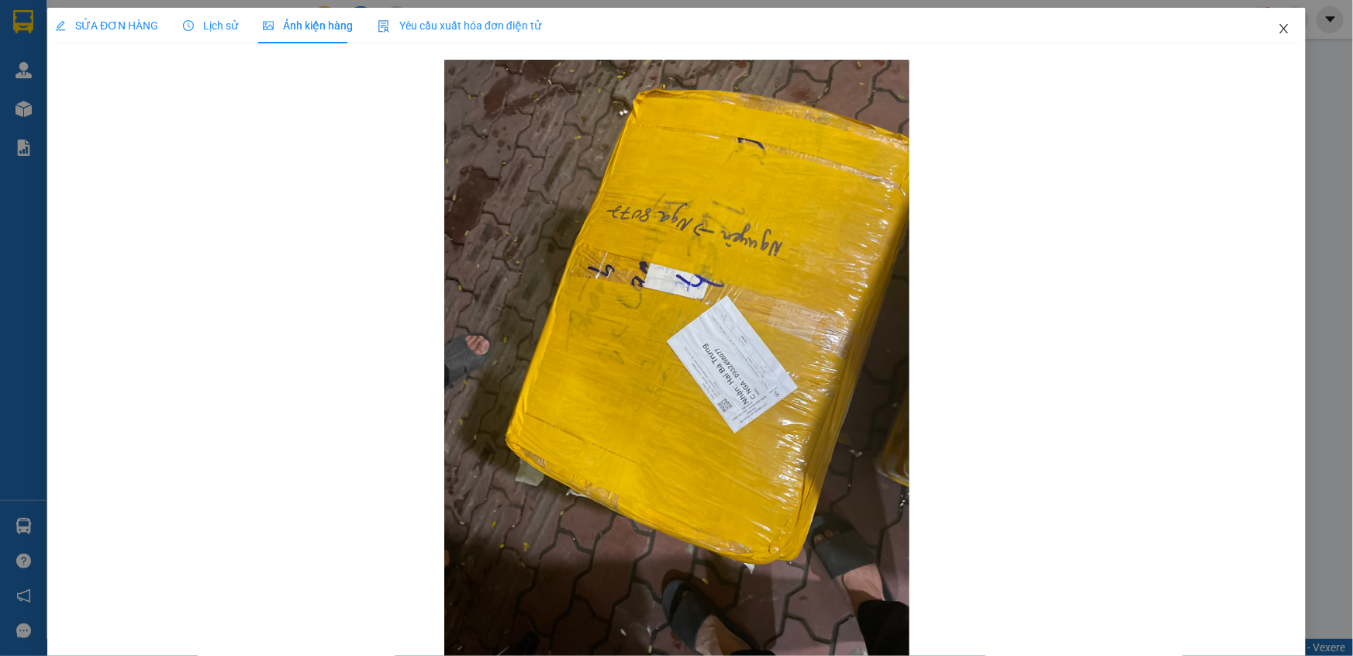
click at [1278, 26] on icon "close" at bounding box center [1284, 28] width 12 height 12
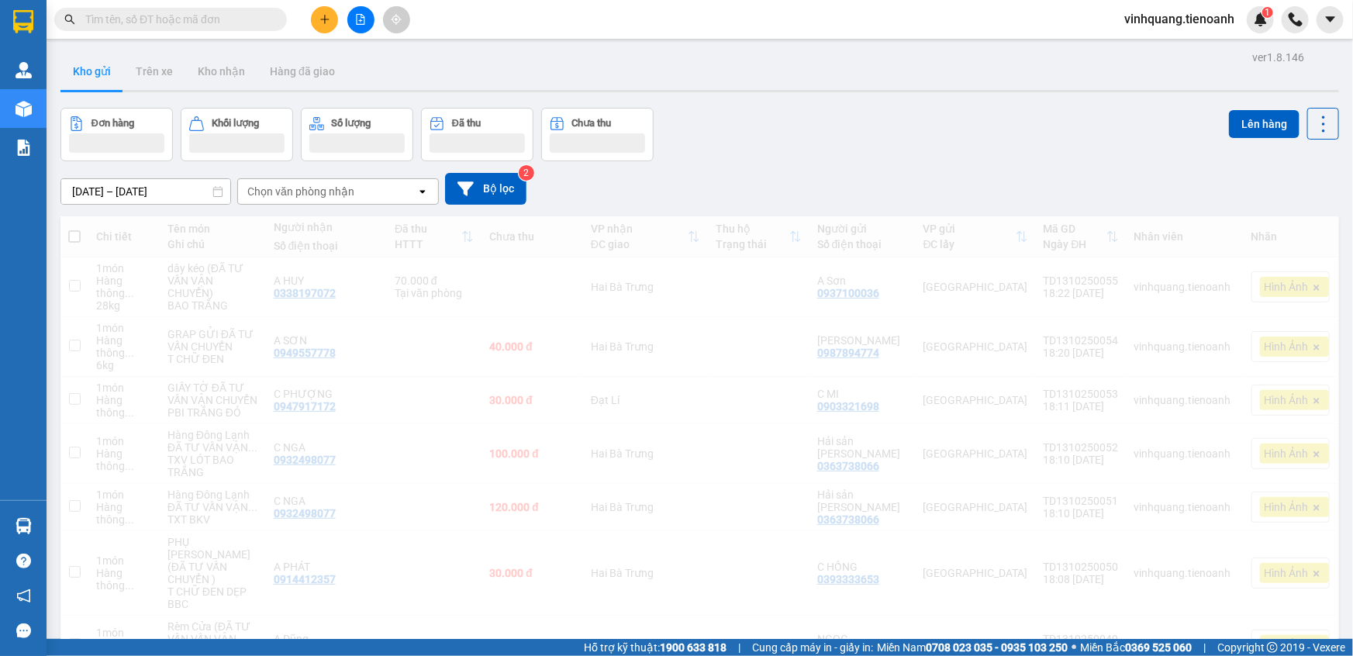
click at [1275, 31] on div "vinhquang.tienoanh 1" at bounding box center [1232, 19] width 241 height 27
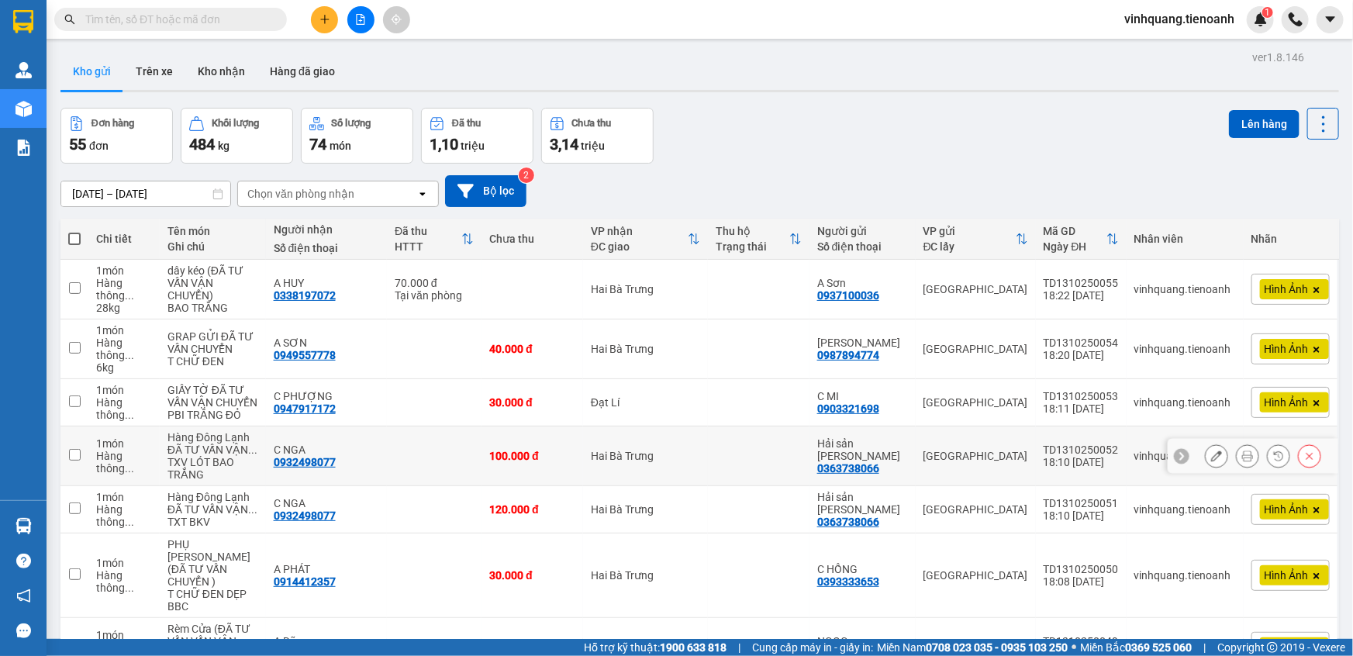
scroll to position [70, 0]
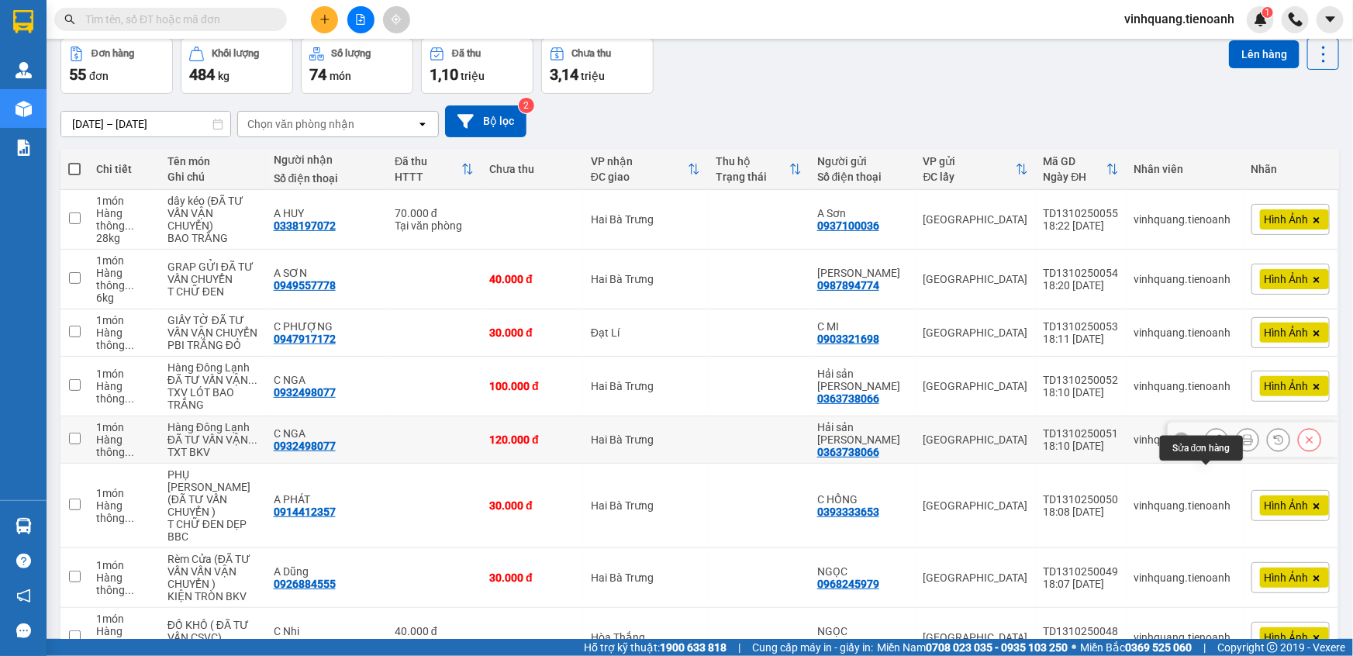
click at [1211, 445] on icon at bounding box center [1216, 439] width 11 height 11
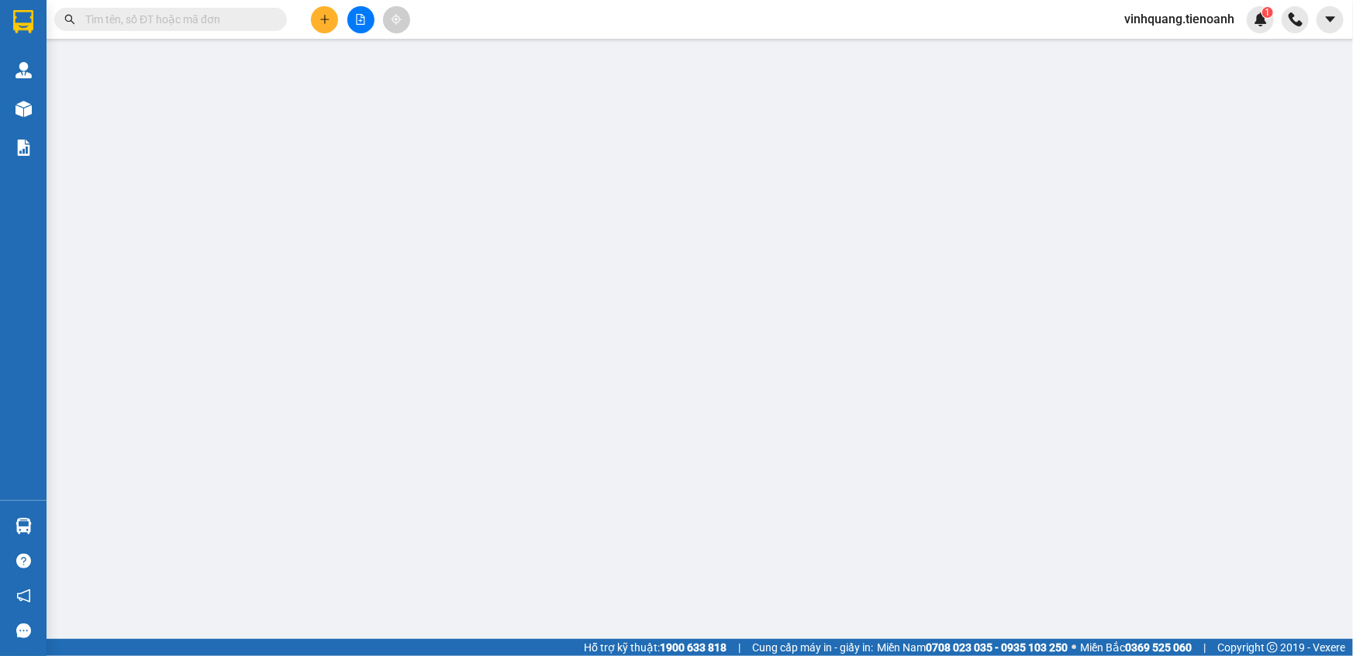
type input "0932498077"
type input "C NGA"
type input "0363738066"
type input "Hải sản [PERSON_NAME]"
type input "0"
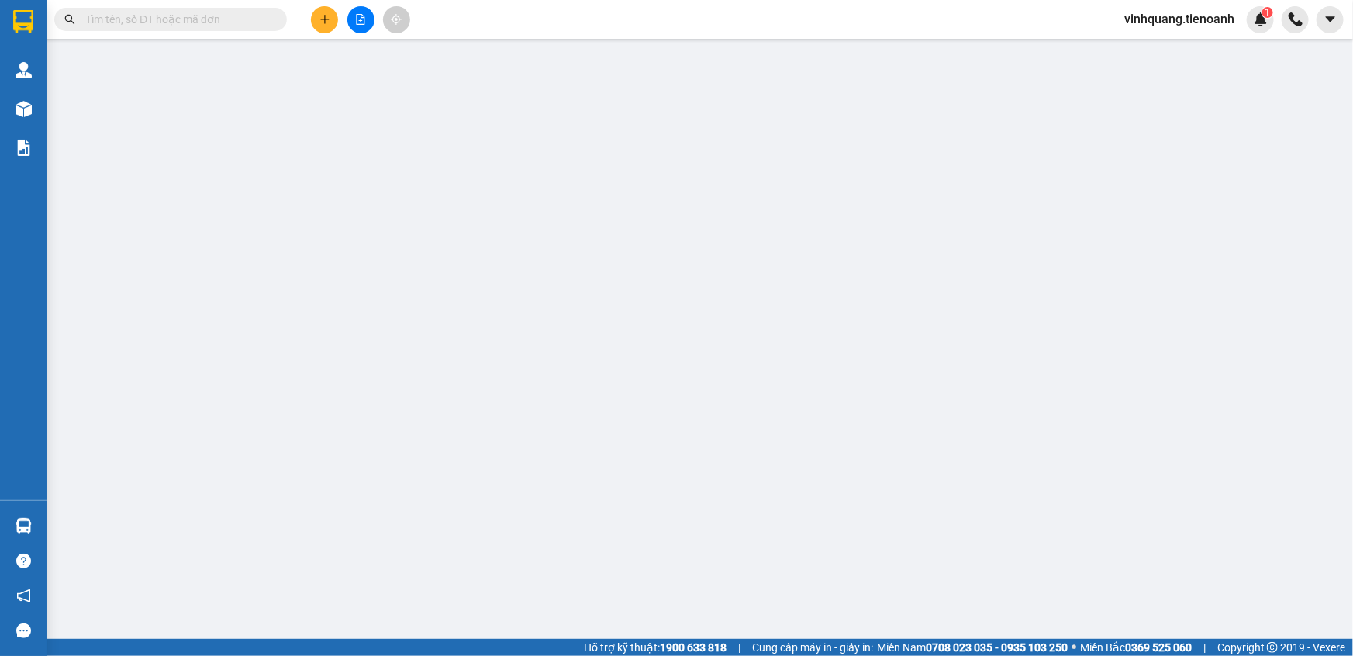
type input "120.000"
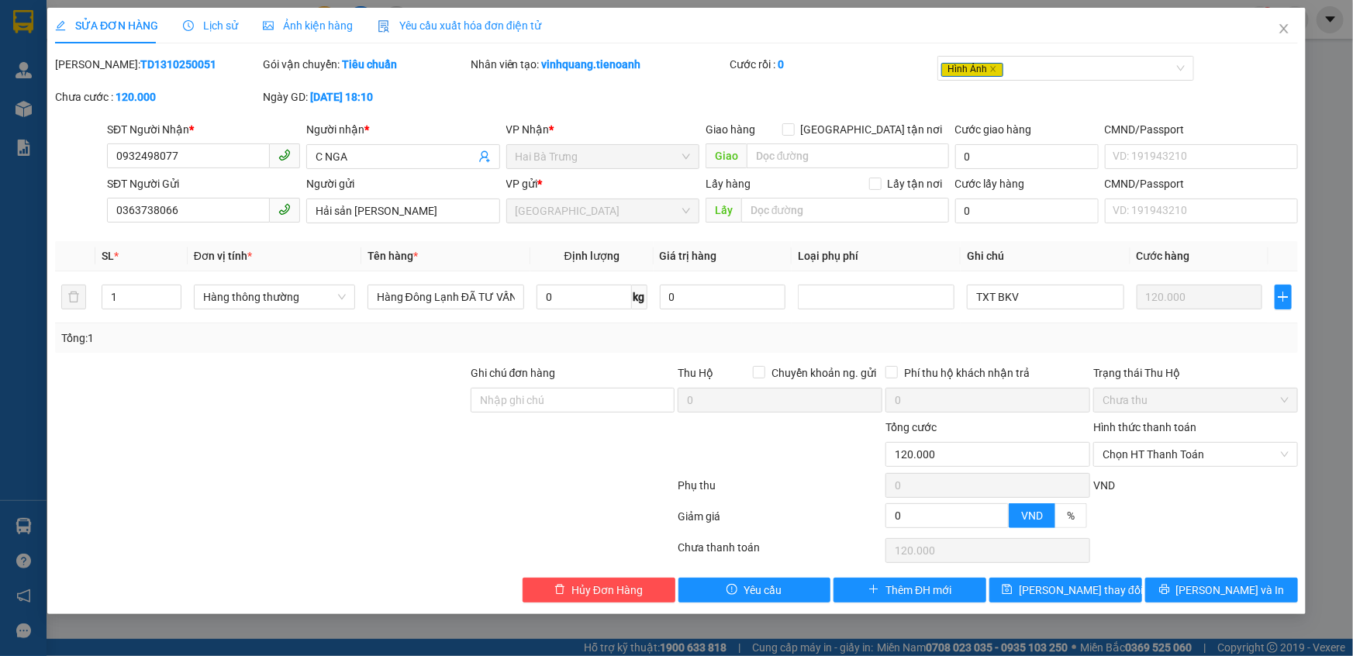
click at [326, 26] on span "Ảnh kiện hàng" at bounding box center [308, 25] width 90 height 12
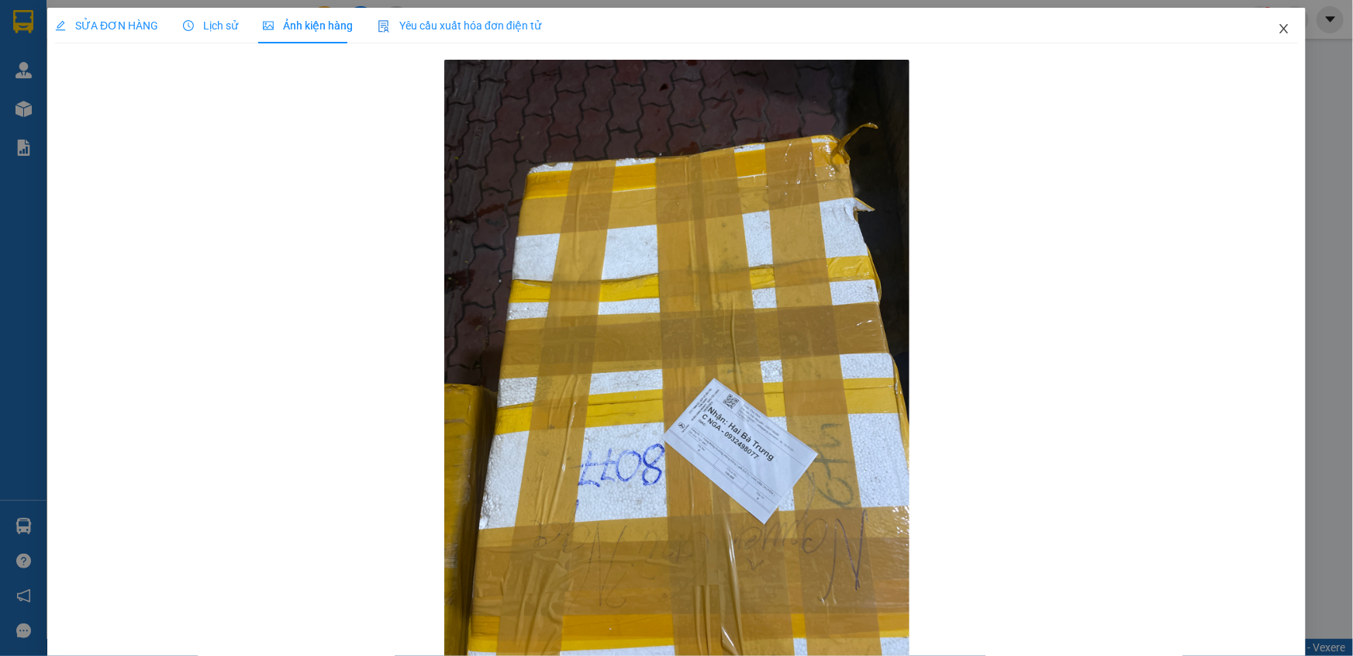
click at [1278, 24] on icon "close" at bounding box center [1284, 28] width 12 height 12
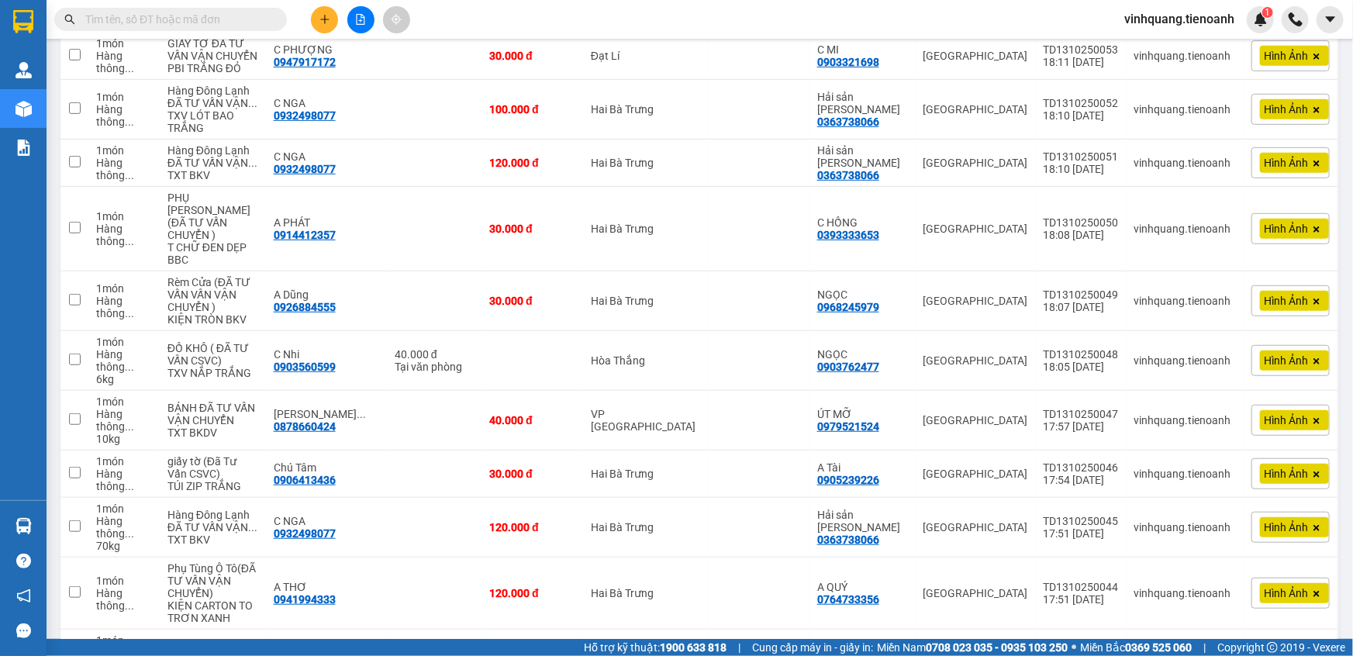
scroll to position [352, 0]
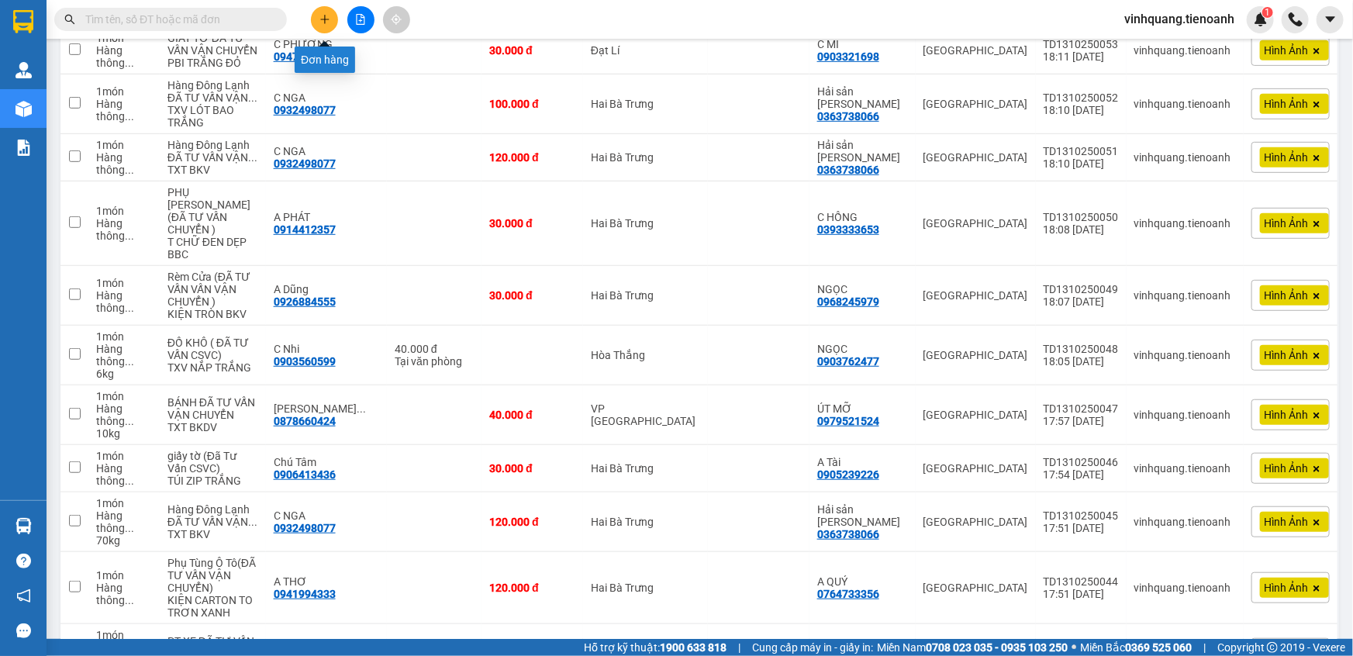
click at [327, 18] on icon "plus" at bounding box center [324, 19] width 11 height 11
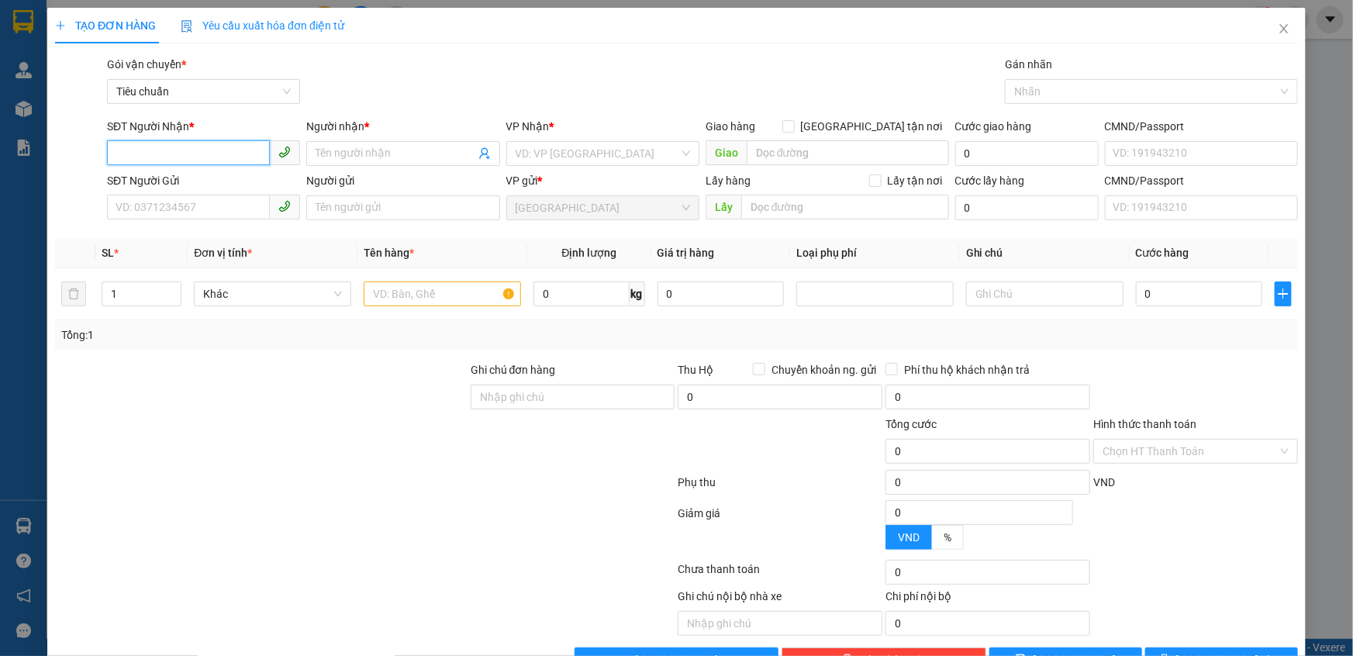
click at [174, 147] on input "SĐT Người Nhận *" at bounding box center [188, 152] width 163 height 25
click at [1272, 22] on span "Close" at bounding box center [1283, 29] width 43 height 43
click at [1272, 27] on div "vinhquang.tienoanh 1" at bounding box center [1193, 19] width 162 height 27
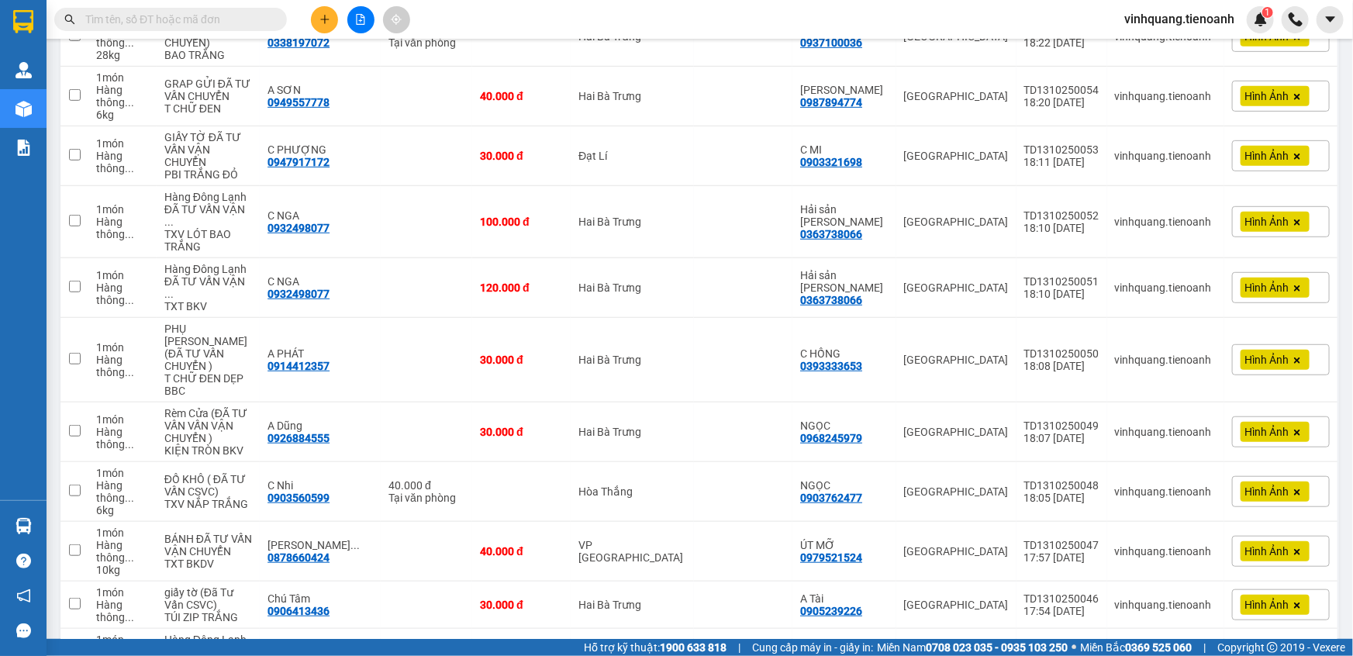
scroll to position [394, 0]
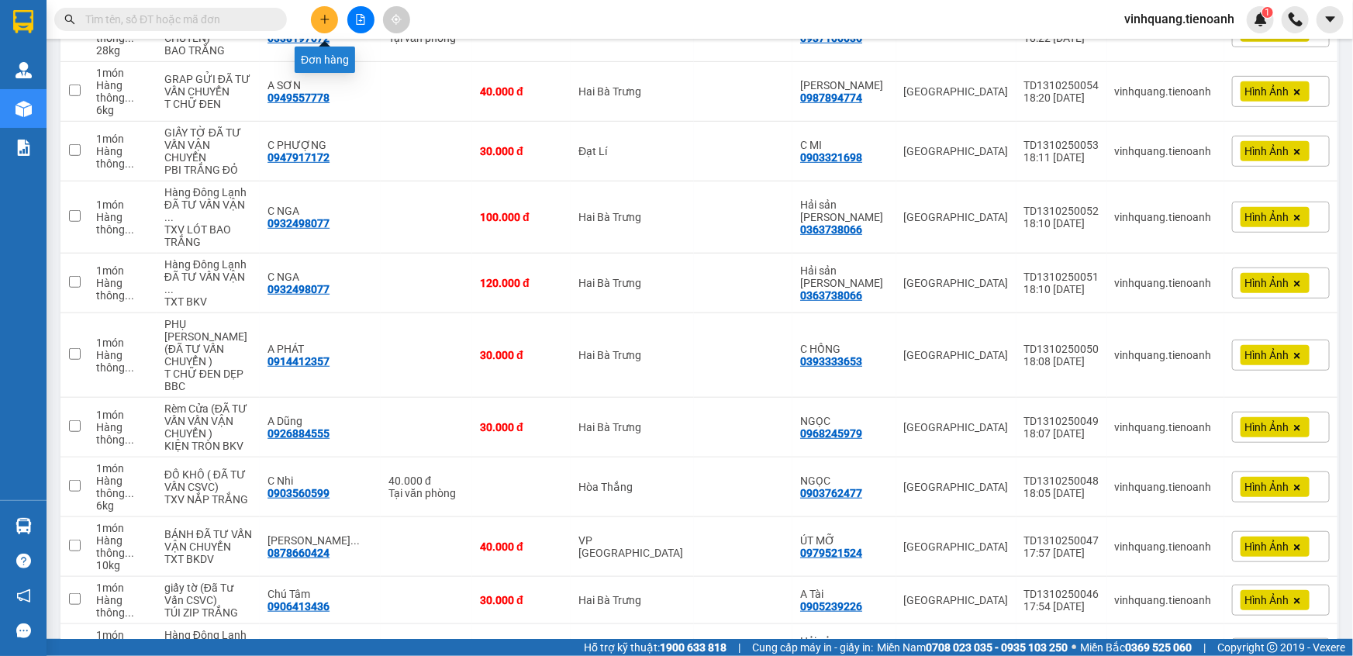
click at [330, 25] on button at bounding box center [324, 19] width 27 height 27
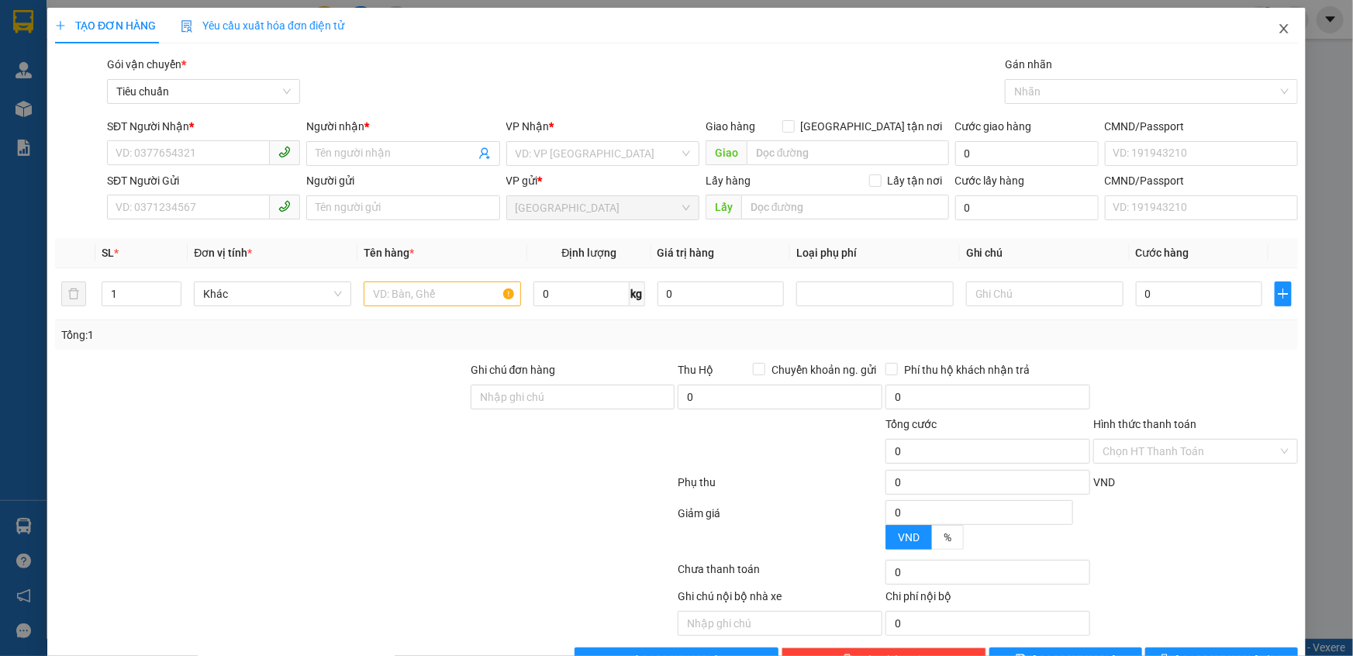
click at [1279, 26] on icon "close" at bounding box center [1283, 28] width 9 height 9
click at [18, 124] on div "Kho hàng mới" at bounding box center [23, 108] width 47 height 39
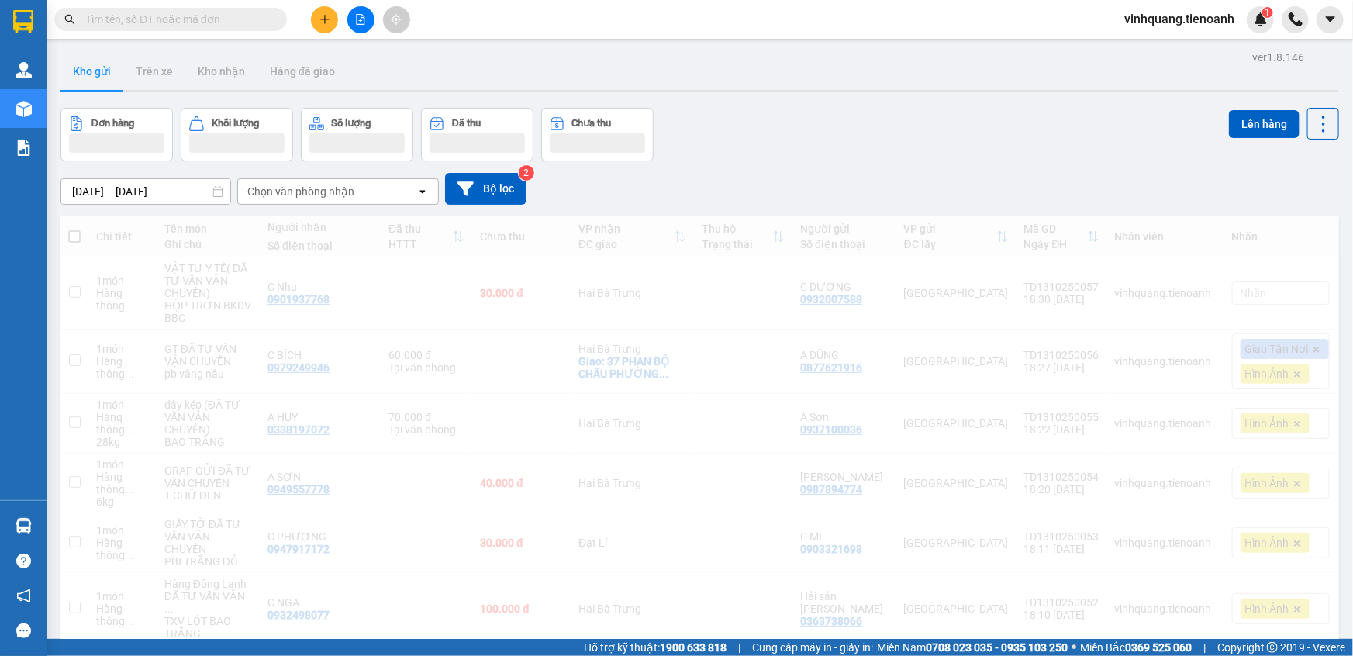
click at [189, 21] on input "text" at bounding box center [176, 19] width 183 height 17
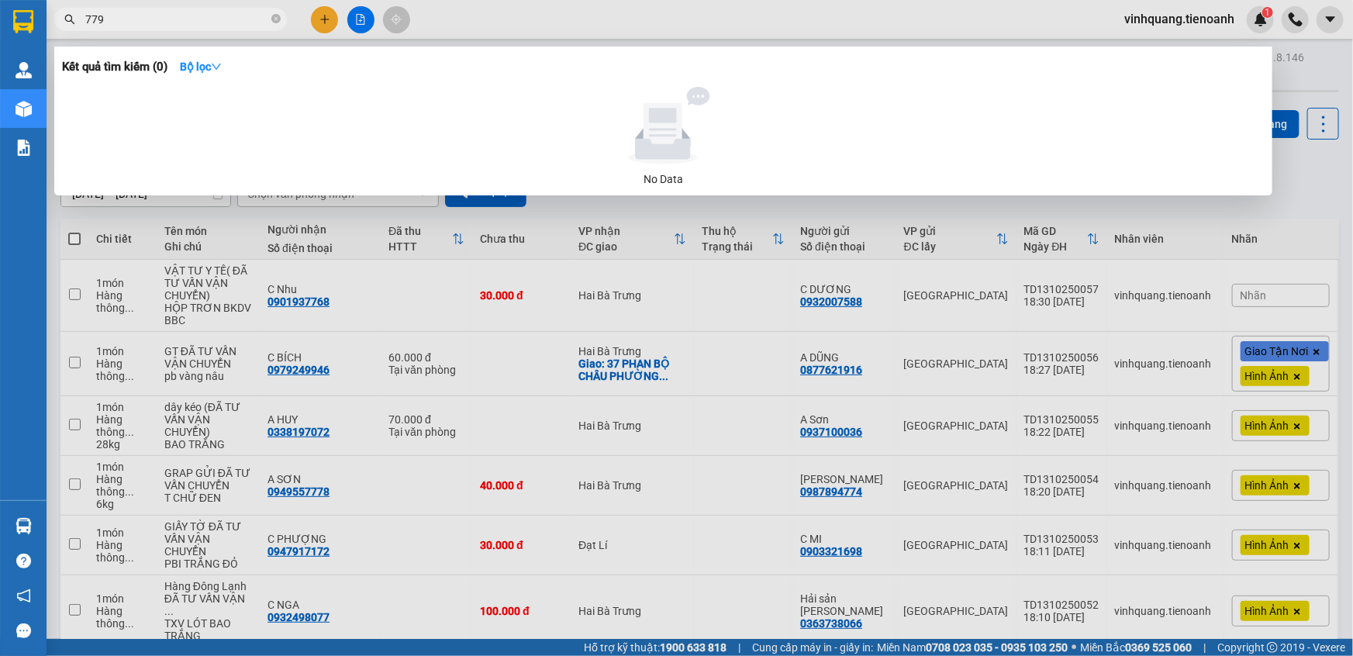
type input "7799"
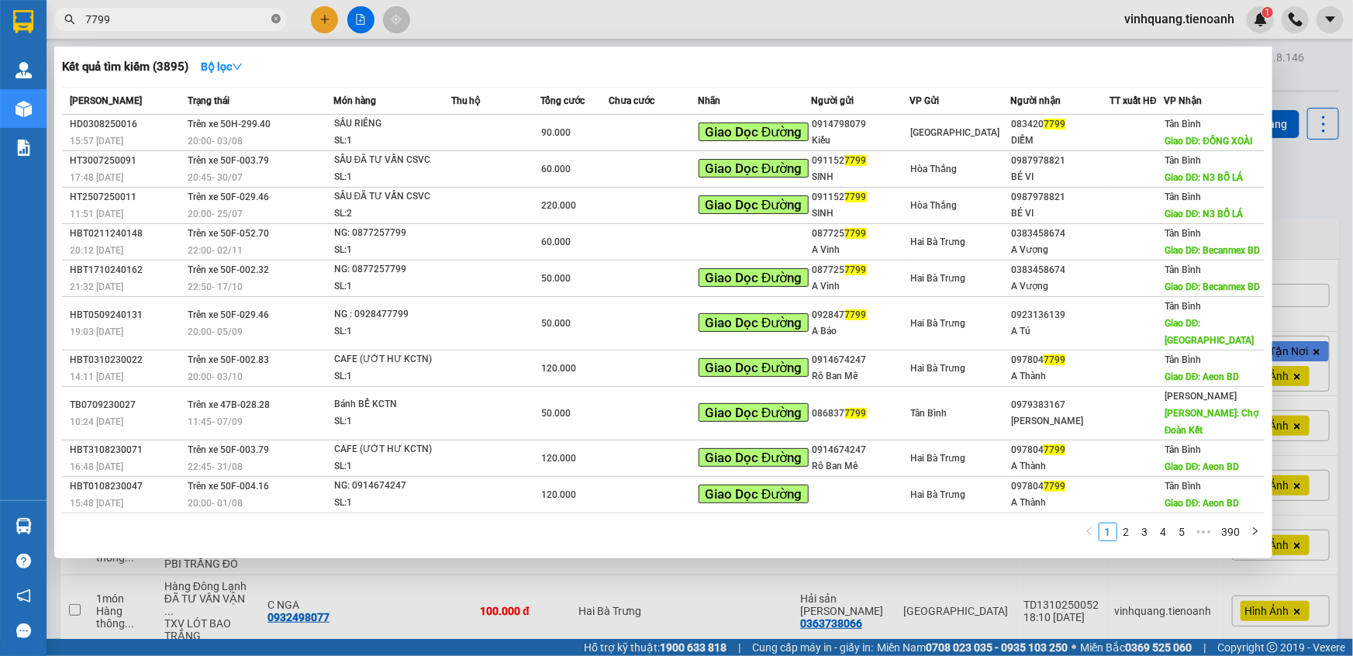
click at [275, 21] on icon "close-circle" at bounding box center [275, 18] width 9 height 9
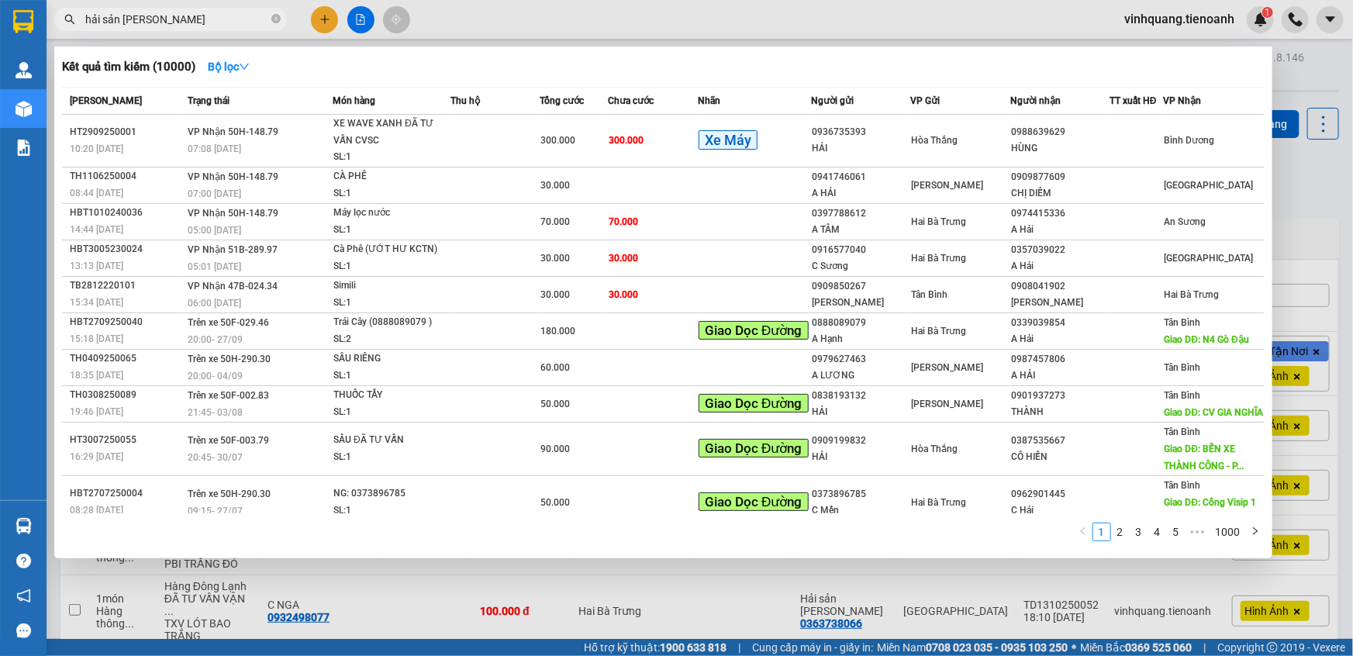
type input "hải sản [PERSON_NAME]"
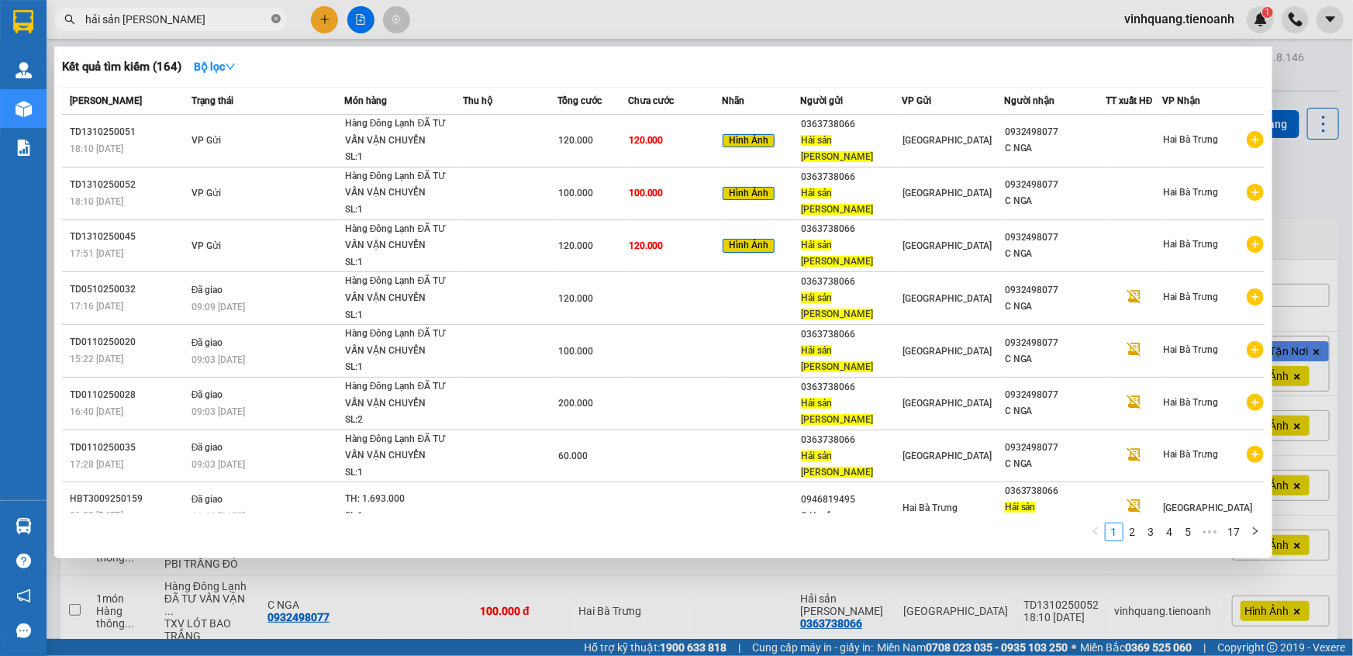
click at [278, 19] on icon "close-circle" at bounding box center [275, 18] width 9 height 9
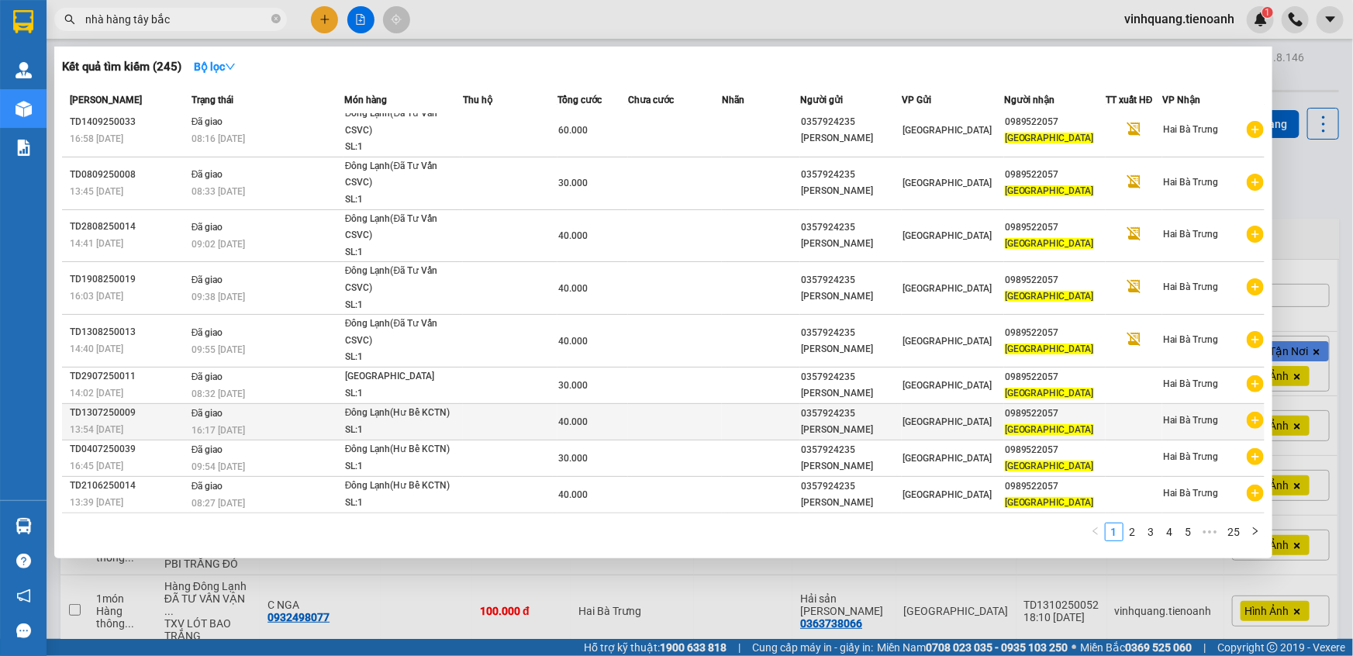
scroll to position [70, 0]
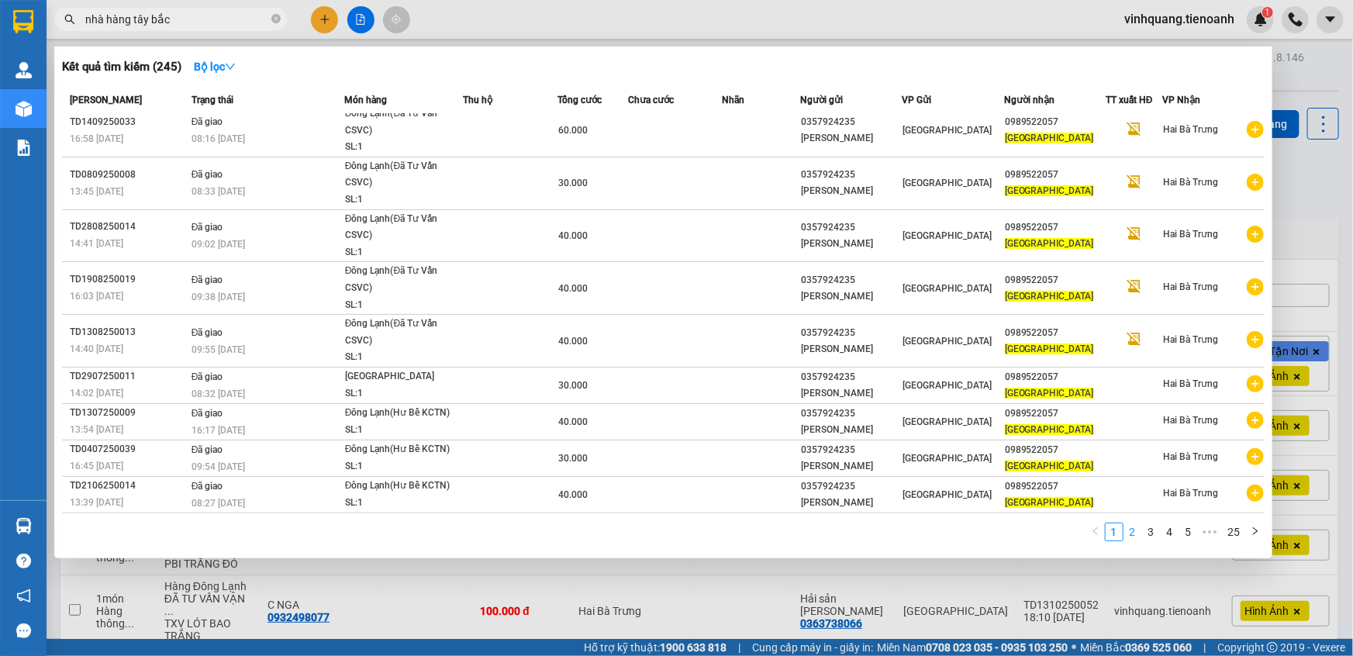
type input "nhà hàng tây bắc"
click at [1137, 533] on link "2" at bounding box center [1132, 531] width 17 height 17
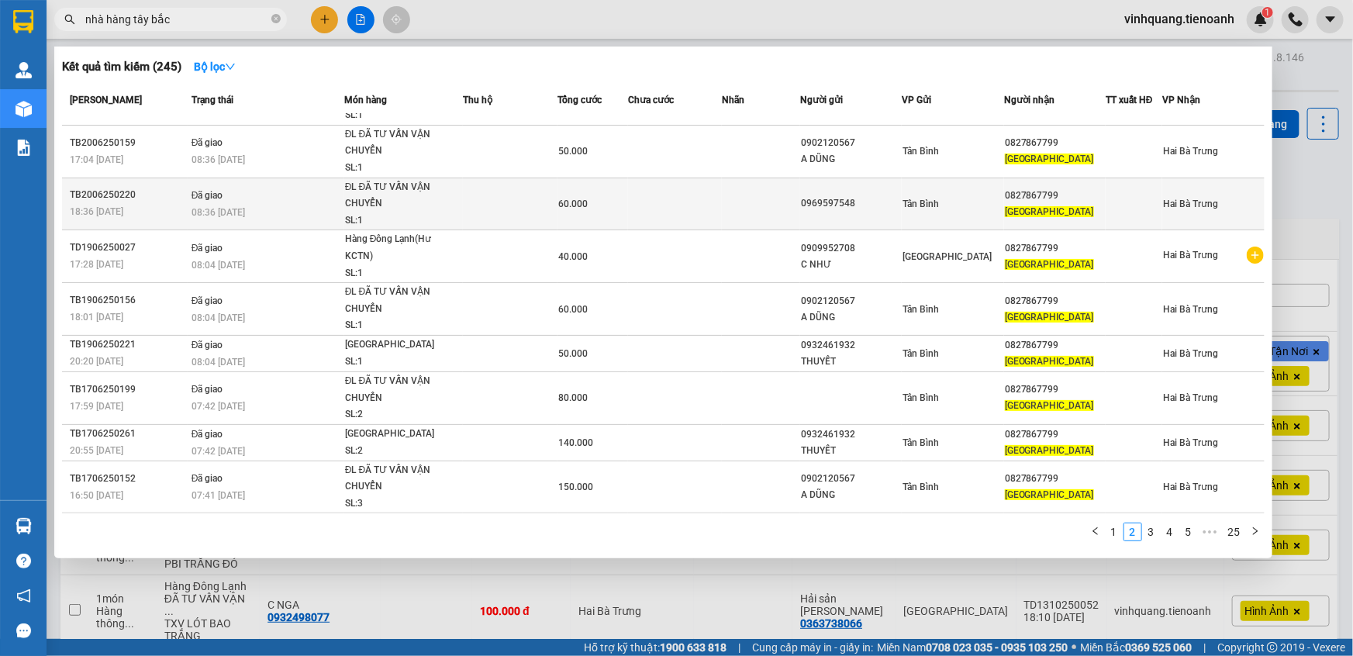
scroll to position [0, 0]
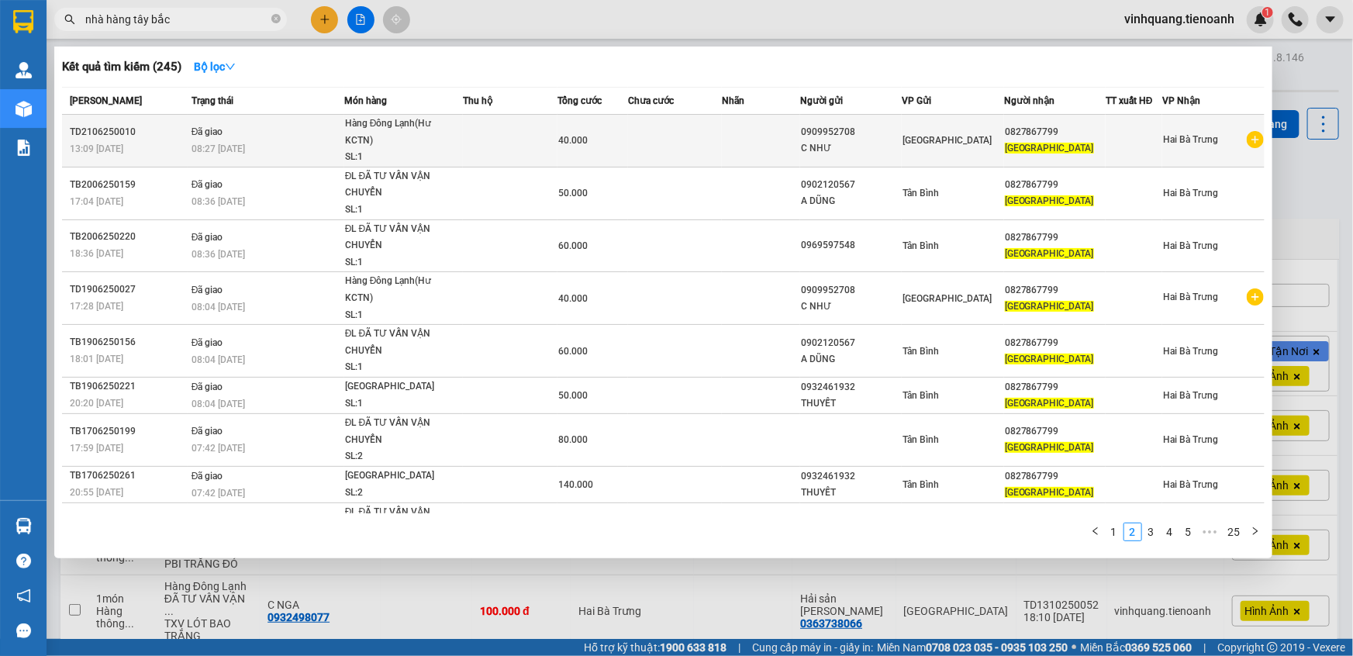
click at [1059, 154] on span "[GEOGRAPHIC_DATA]" at bounding box center [1049, 148] width 89 height 11
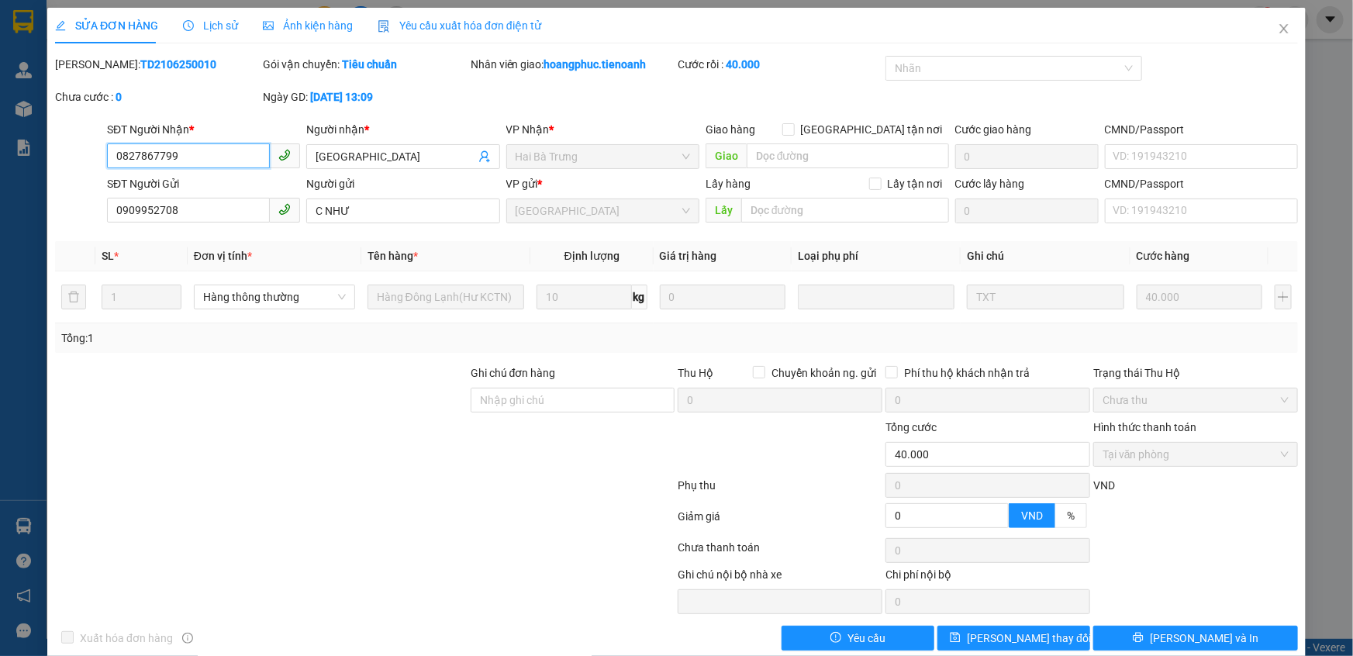
type input "0827867799"
type input "[GEOGRAPHIC_DATA]"
type input "0909952708"
type input "C NHƯ"
type input "0"
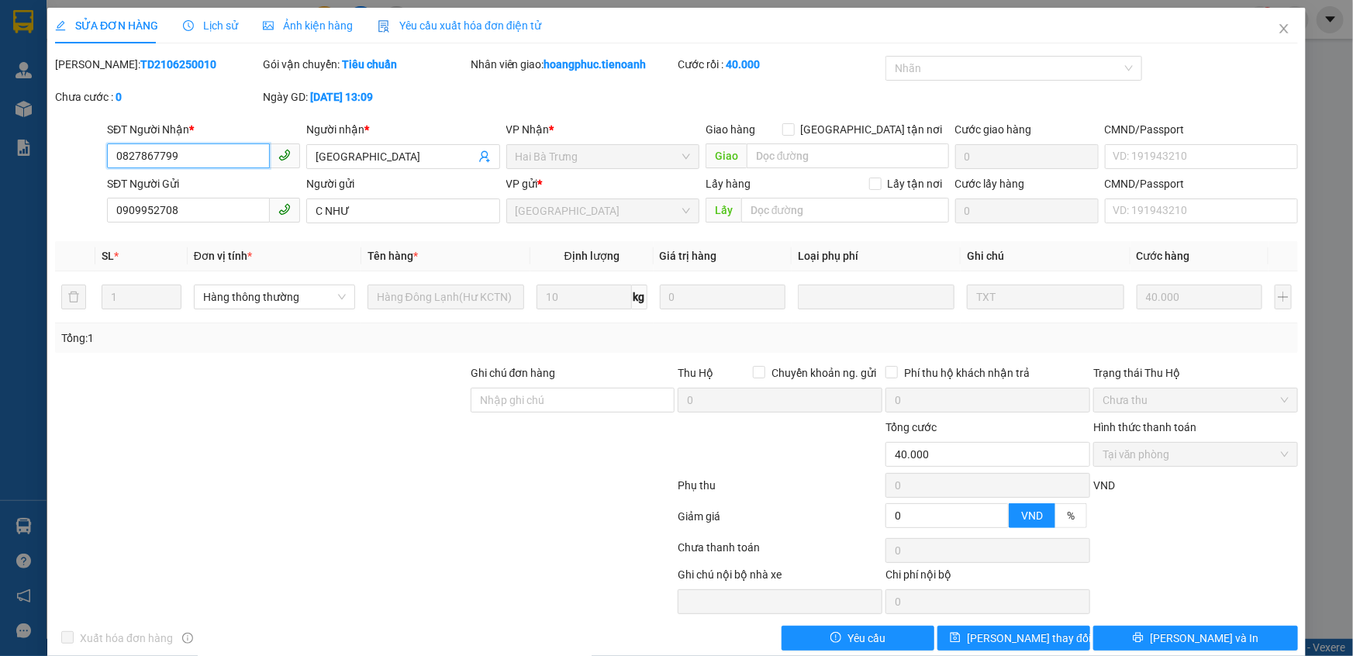
type input "40.000"
drag, startPoint x: 131, startPoint y: 159, endPoint x: 98, endPoint y: 159, distance: 33.3
click at [98, 159] on div "SĐT Người Nhận * 0827867799 0827867799 Người nhận * Nhà hàng Tây Bắc VP Nhận * …" at bounding box center [677, 148] width 1246 height 54
click at [1278, 28] on icon "close" at bounding box center [1284, 28] width 12 height 12
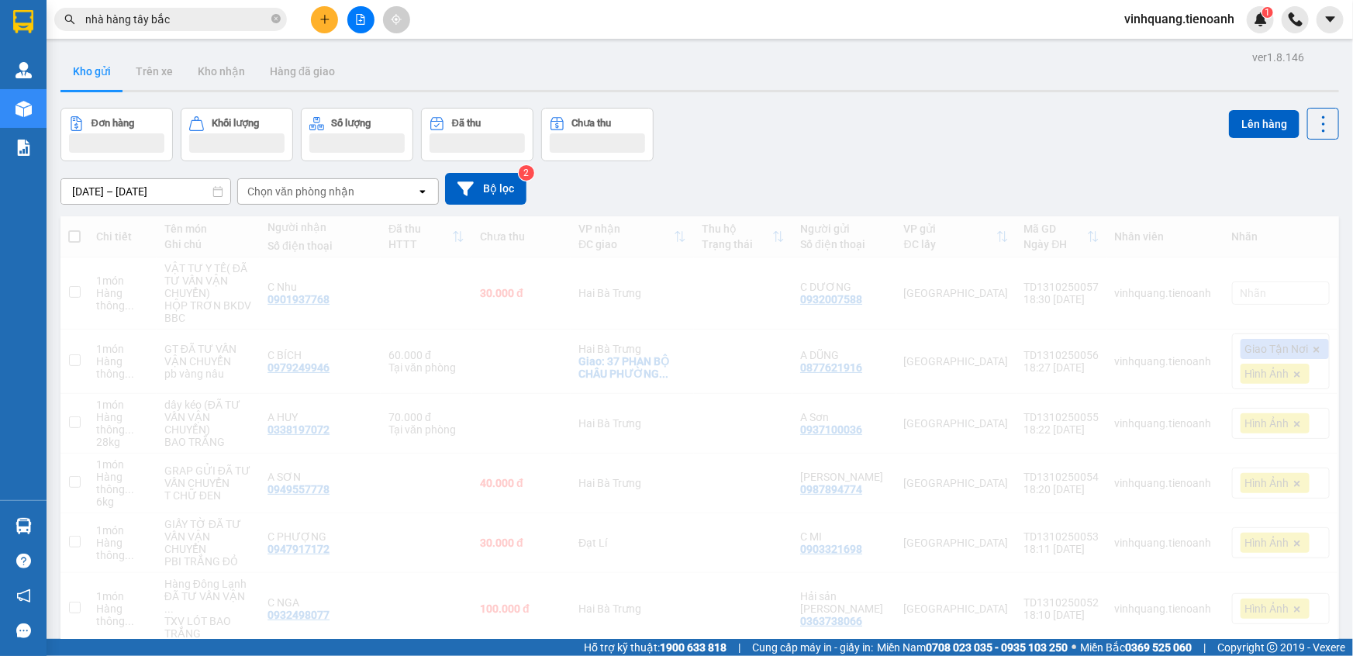
click at [276, 19] on icon "close-circle" at bounding box center [275, 18] width 9 height 9
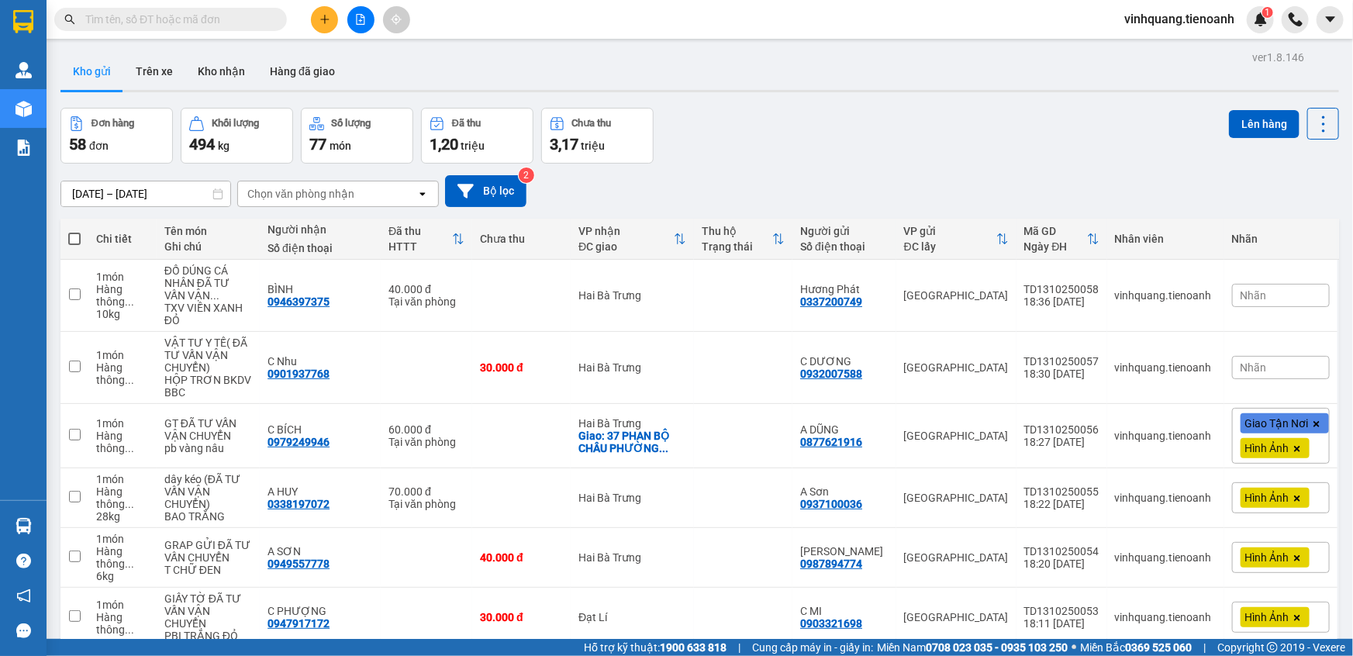
click at [201, 22] on input "text" at bounding box center [176, 19] width 183 height 17
paste input "0827867799"
type input "0827867799"
